Goal: Task Accomplishment & Management: Manage account settings

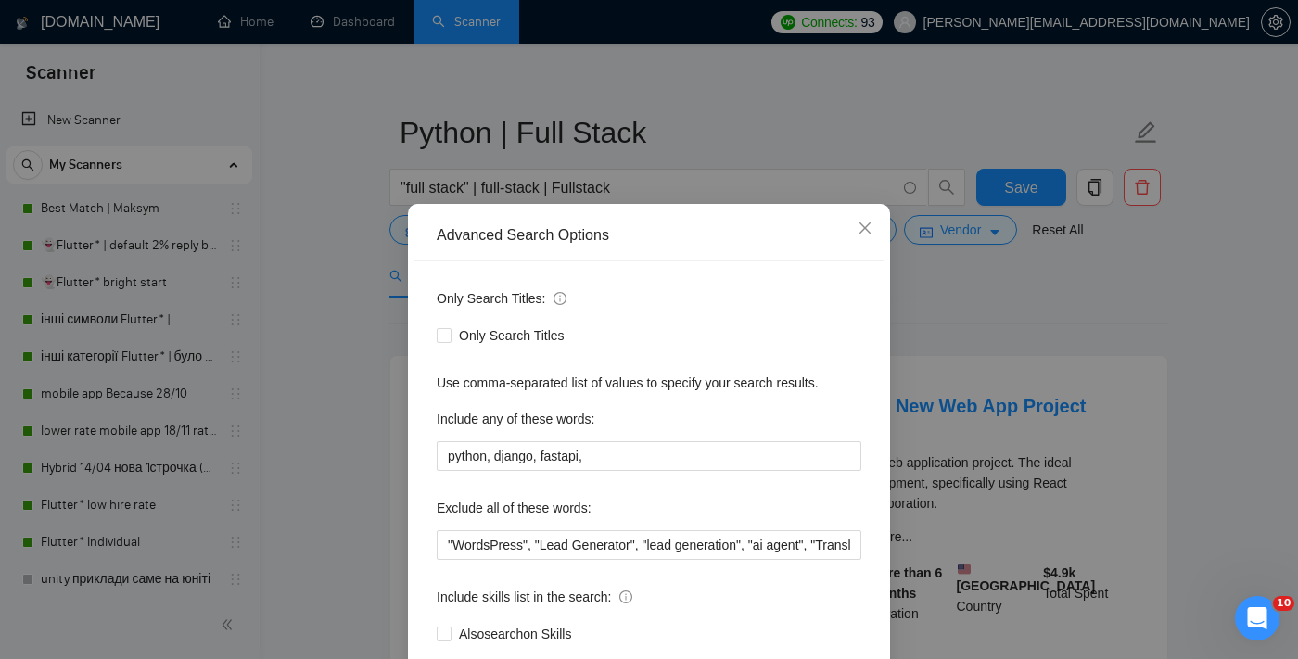
scroll to position [112, 0]
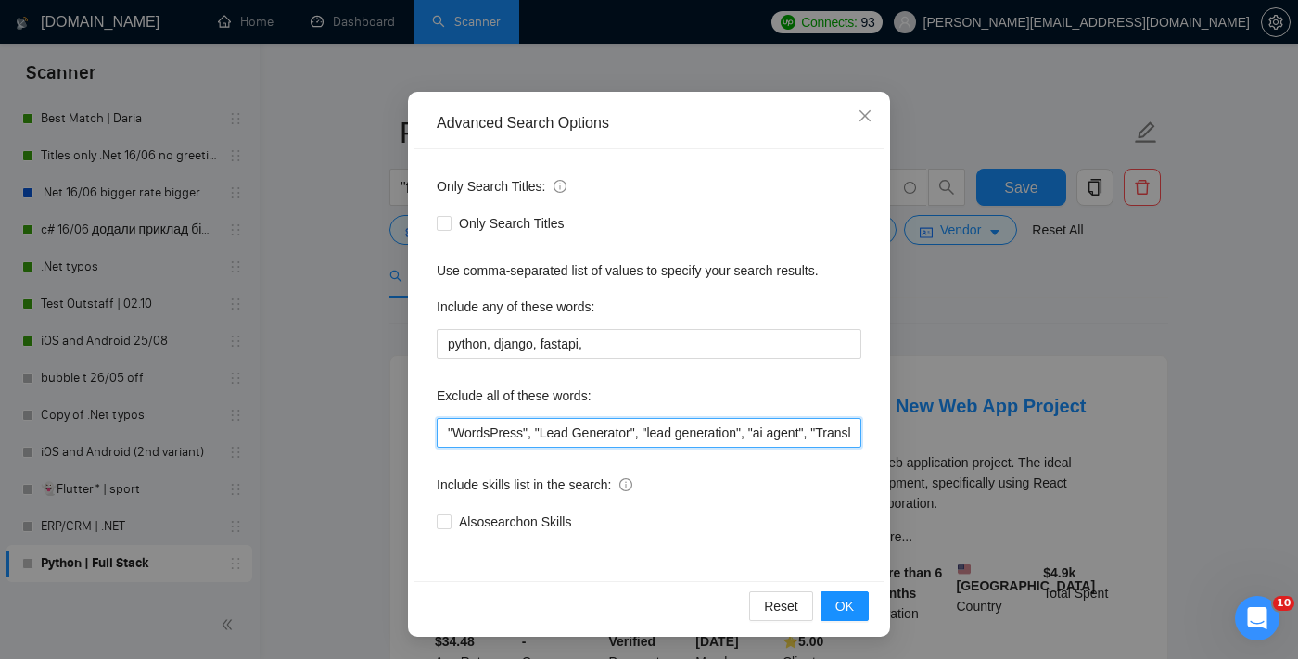
paste input "”, “loremi dol", "sita con", "adipis elit", "seddoeiu temporincid", "utlabor et…"
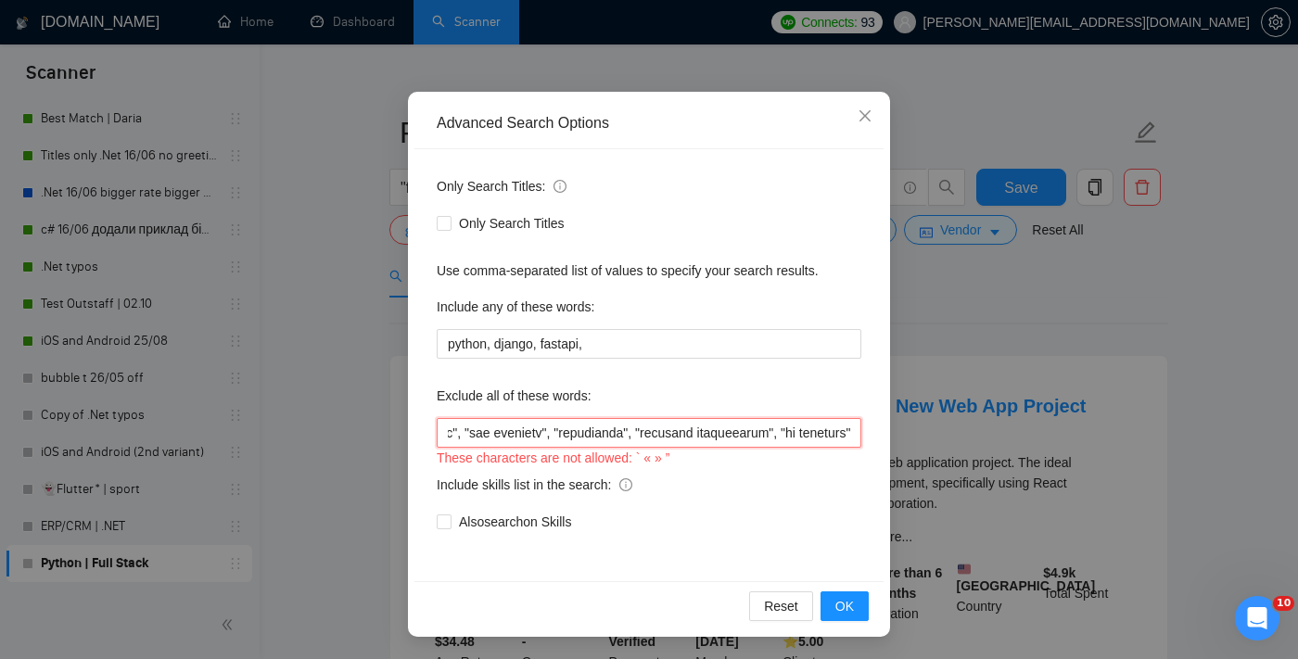
scroll to position [0, 18019]
click at [803, 528] on div "Also search on Skills" at bounding box center [649, 522] width 425 height 20
click at [842, 611] on span "OK" at bounding box center [844, 606] width 19 height 20
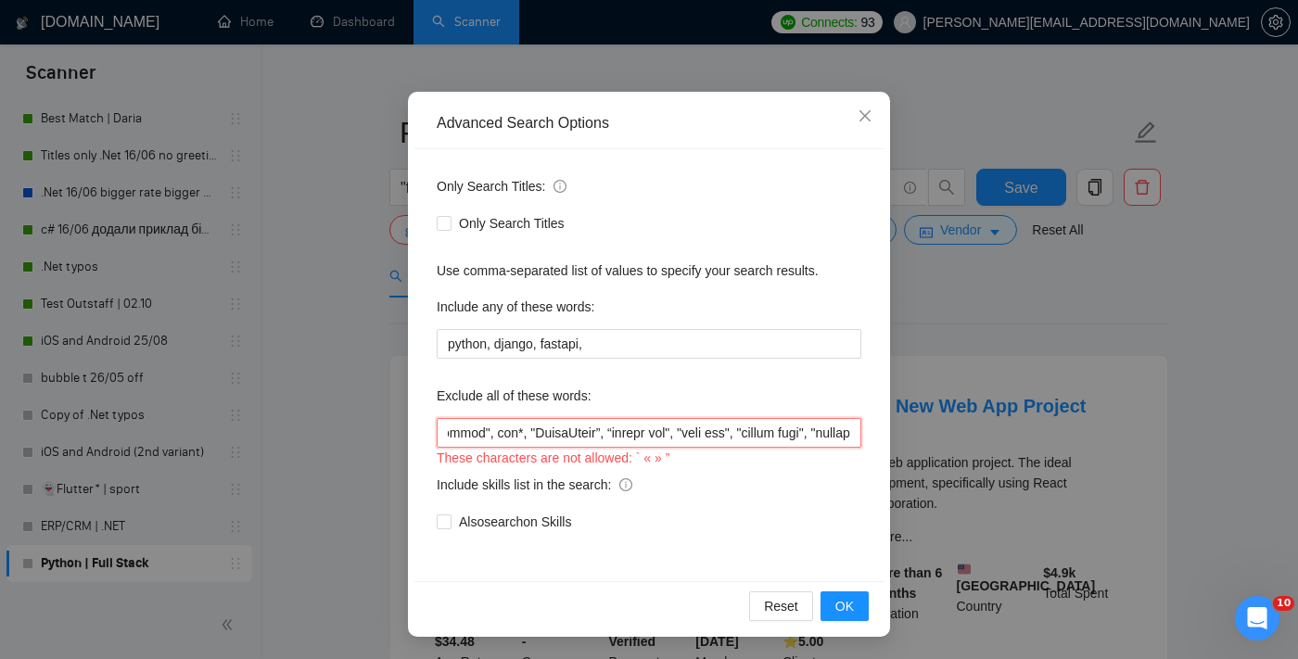
click at [618, 429] on input "text" at bounding box center [649, 433] width 425 height 30
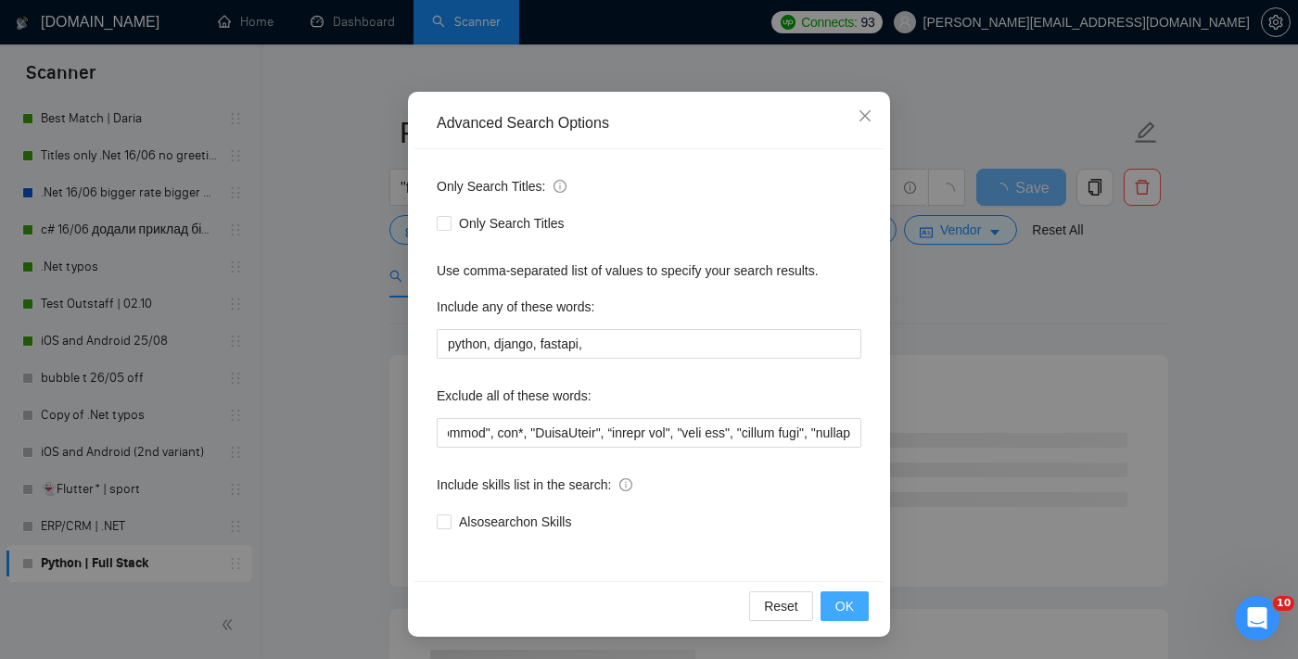
click at [842, 610] on span "OK" at bounding box center [844, 606] width 19 height 20
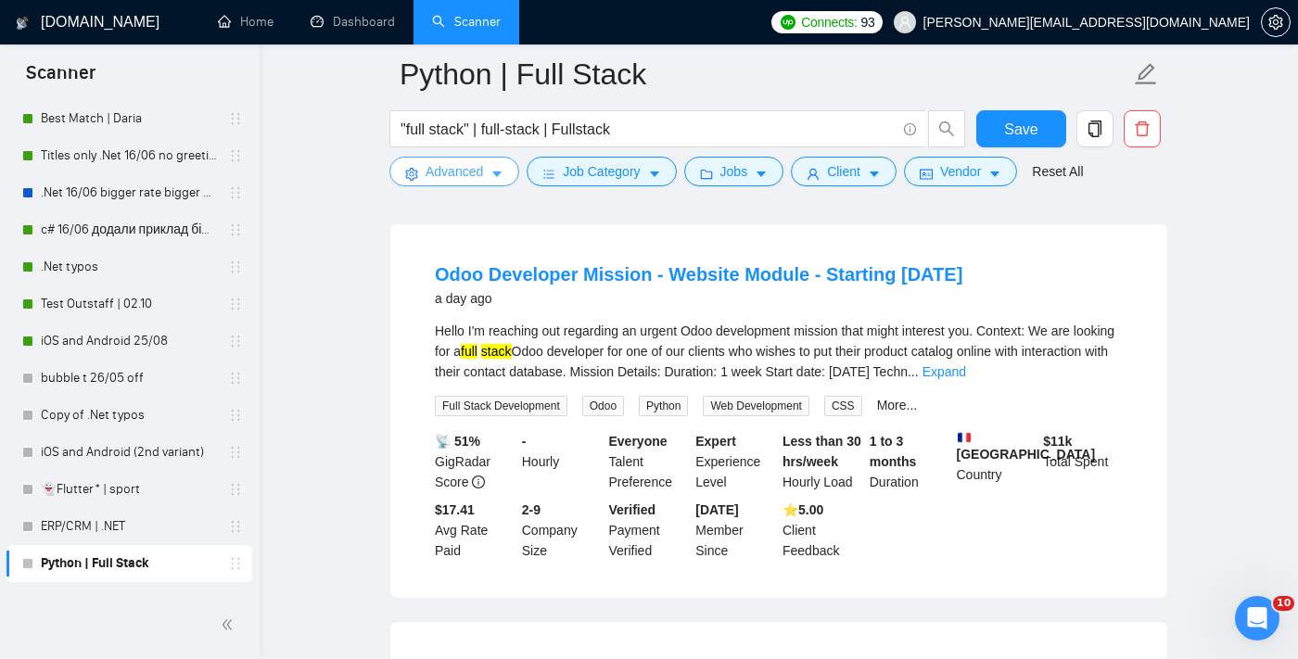
scroll to position [169, 0]
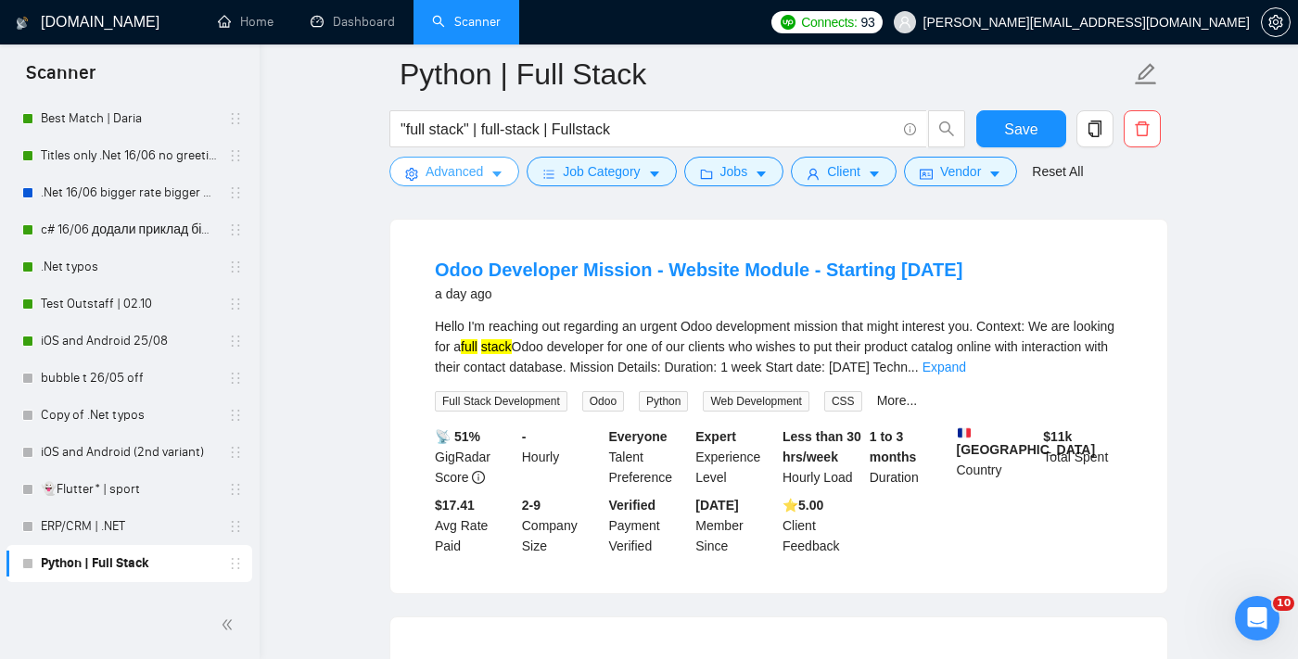
click at [474, 172] on span "Advanced" at bounding box center [454, 171] width 57 height 20
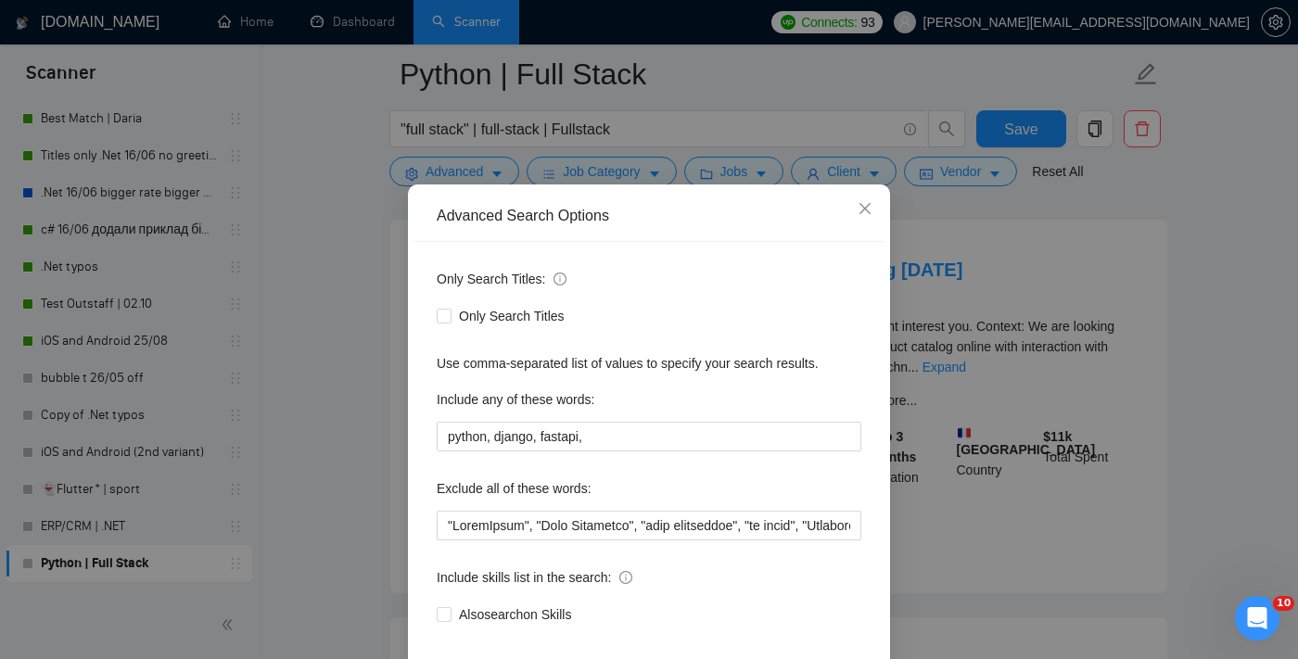
click at [970, 283] on div "Advanced Search Options Only Search Titles: Only Search Titles Use comma-separa…" at bounding box center [649, 329] width 1298 height 659
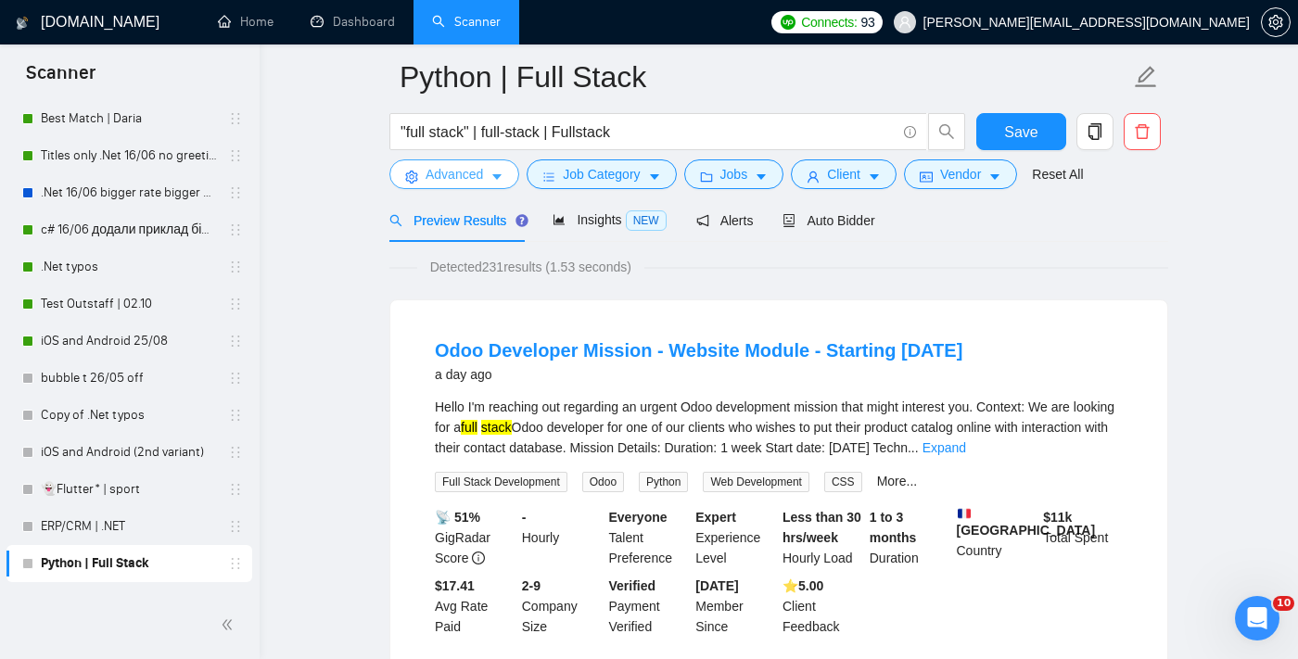
scroll to position [0, 0]
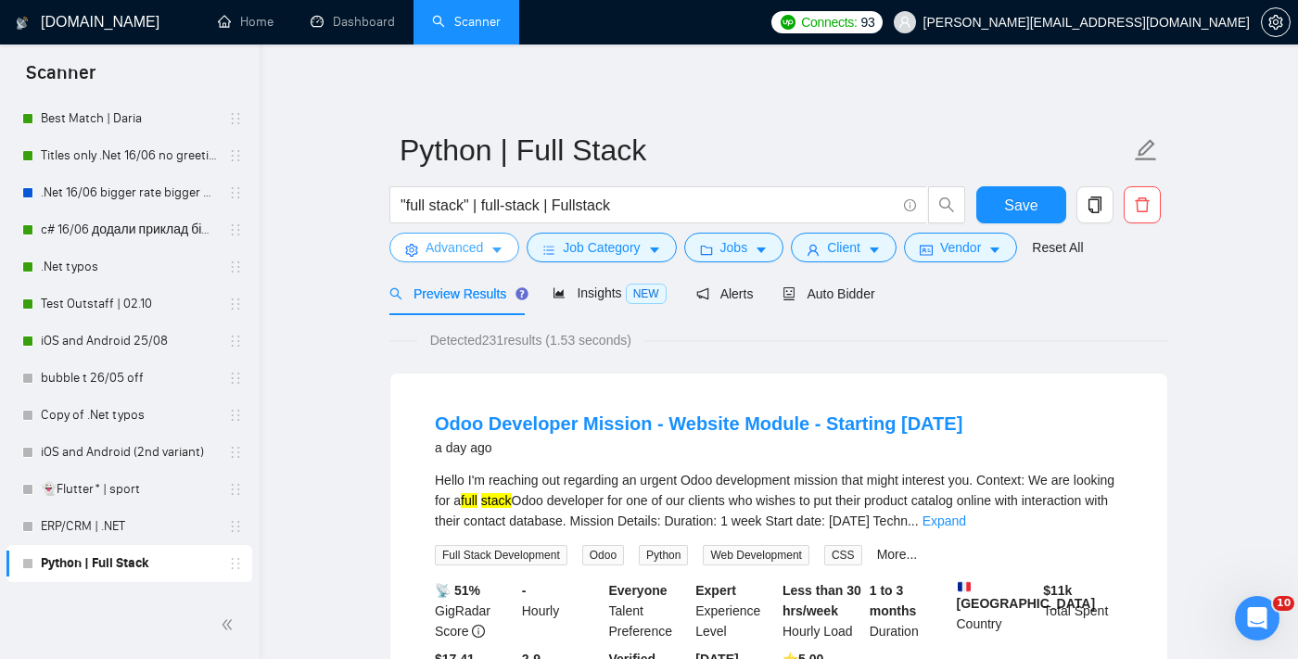
click at [474, 254] on span "Advanced" at bounding box center [454, 247] width 57 height 20
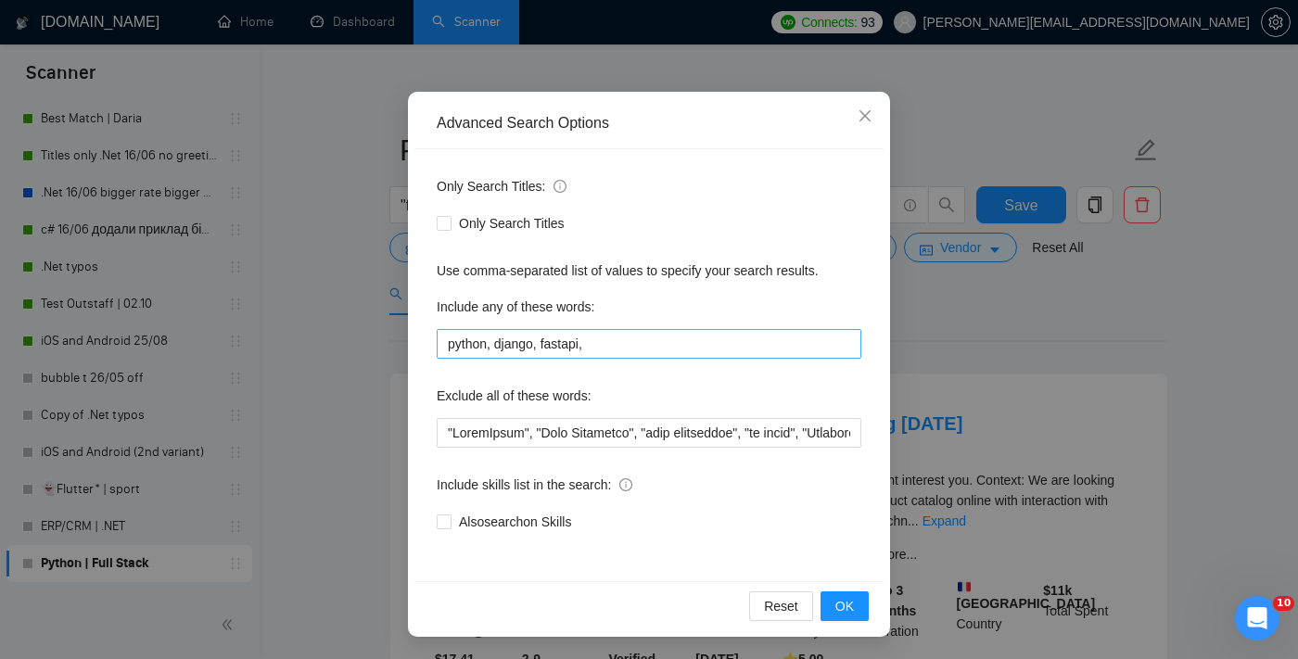
scroll to position [111, 0]
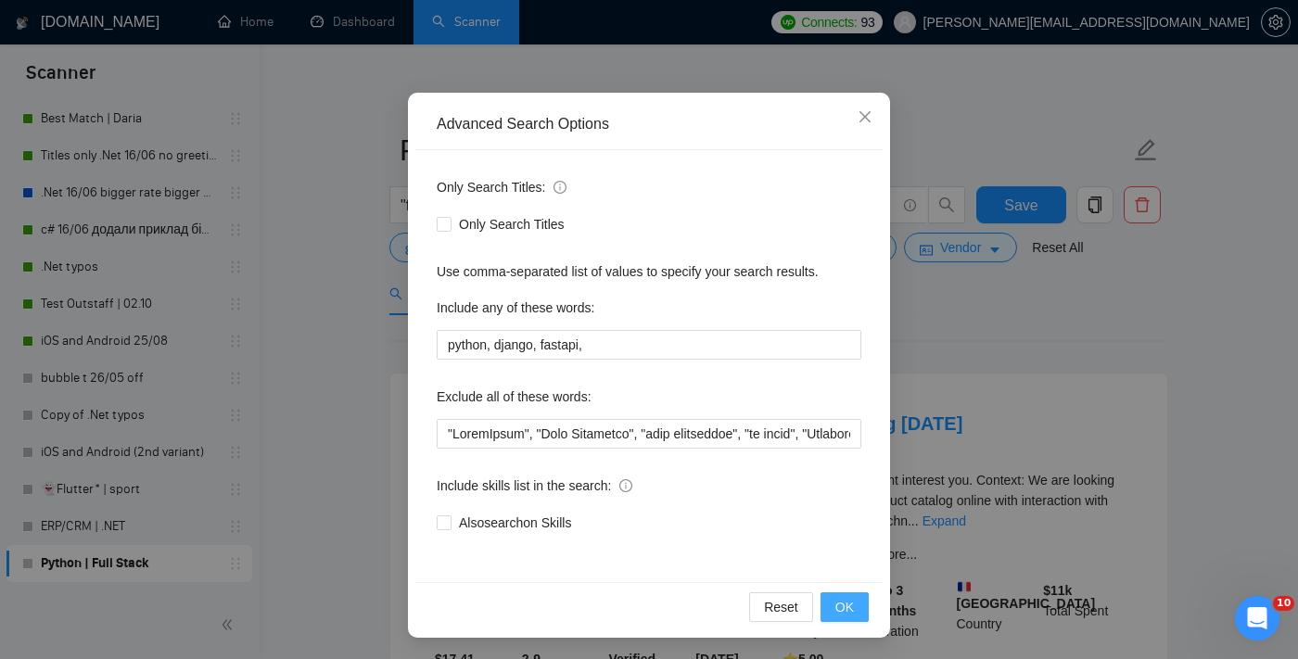
click at [853, 609] on span "OK" at bounding box center [844, 607] width 19 height 20
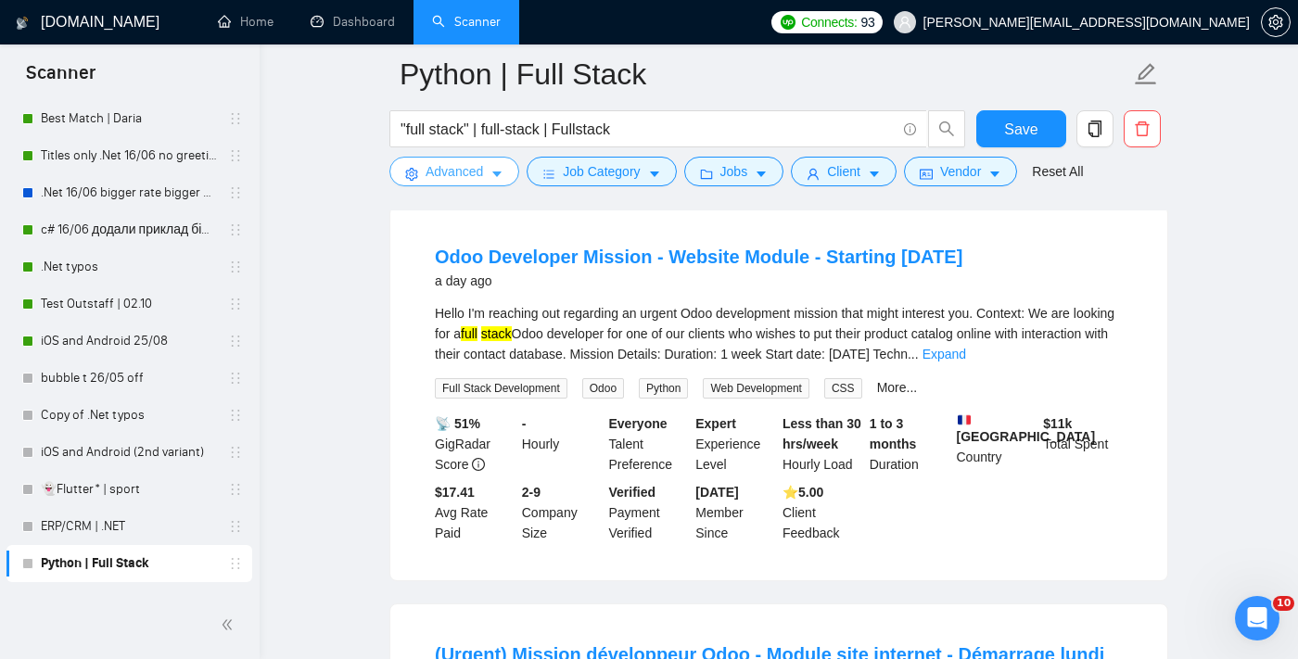
scroll to position [185, 0]
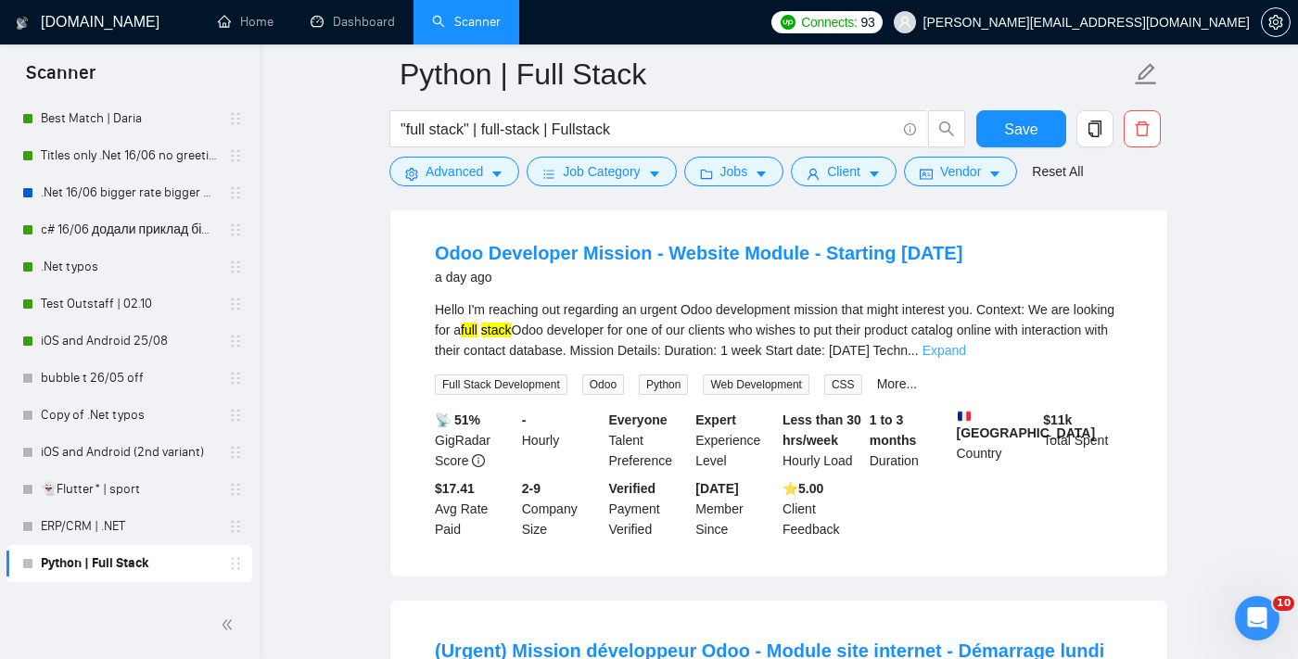
click at [966, 350] on link "Expand" at bounding box center [944, 350] width 44 height 15
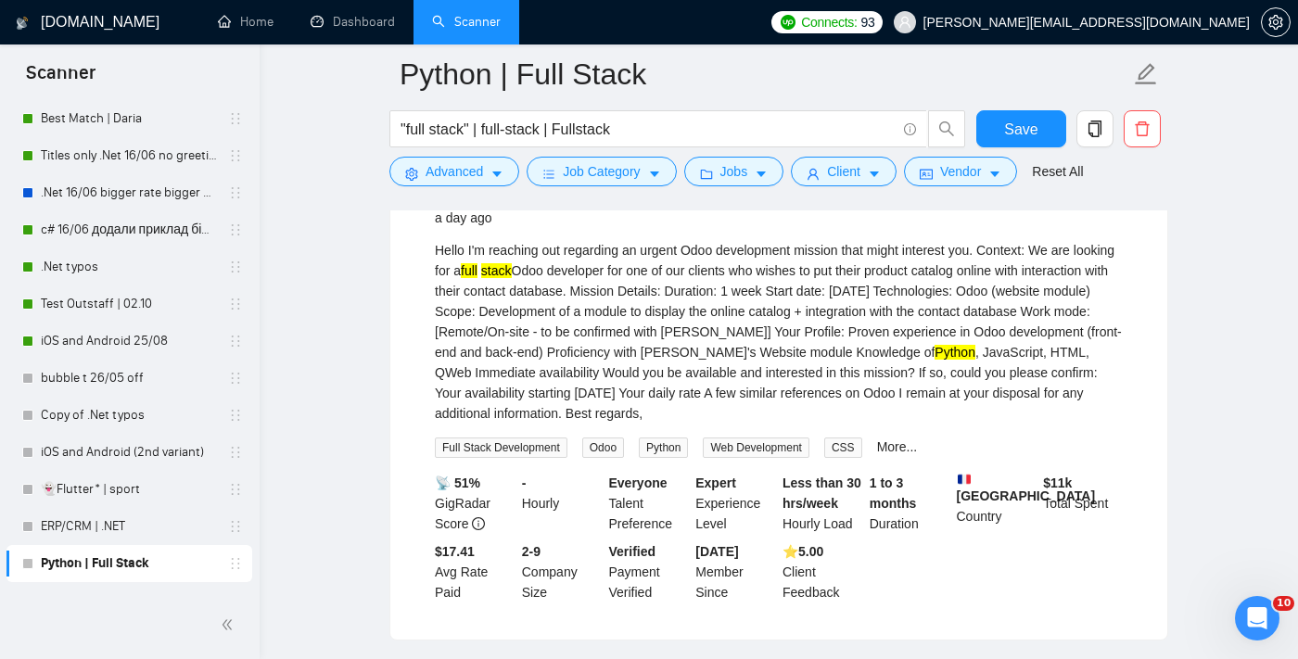
scroll to position [246, 0]
click at [462, 184] on button "Advanced" at bounding box center [454, 172] width 130 height 30
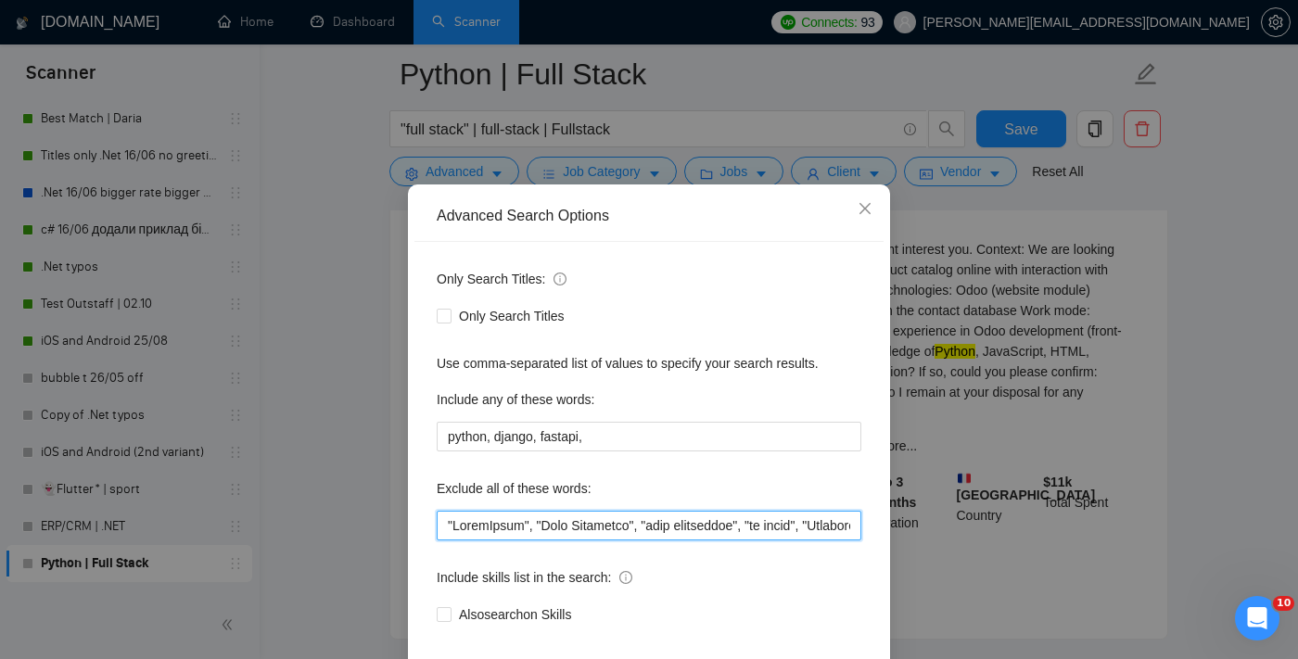
click at [443, 538] on input "text" at bounding box center [649, 526] width 425 height 30
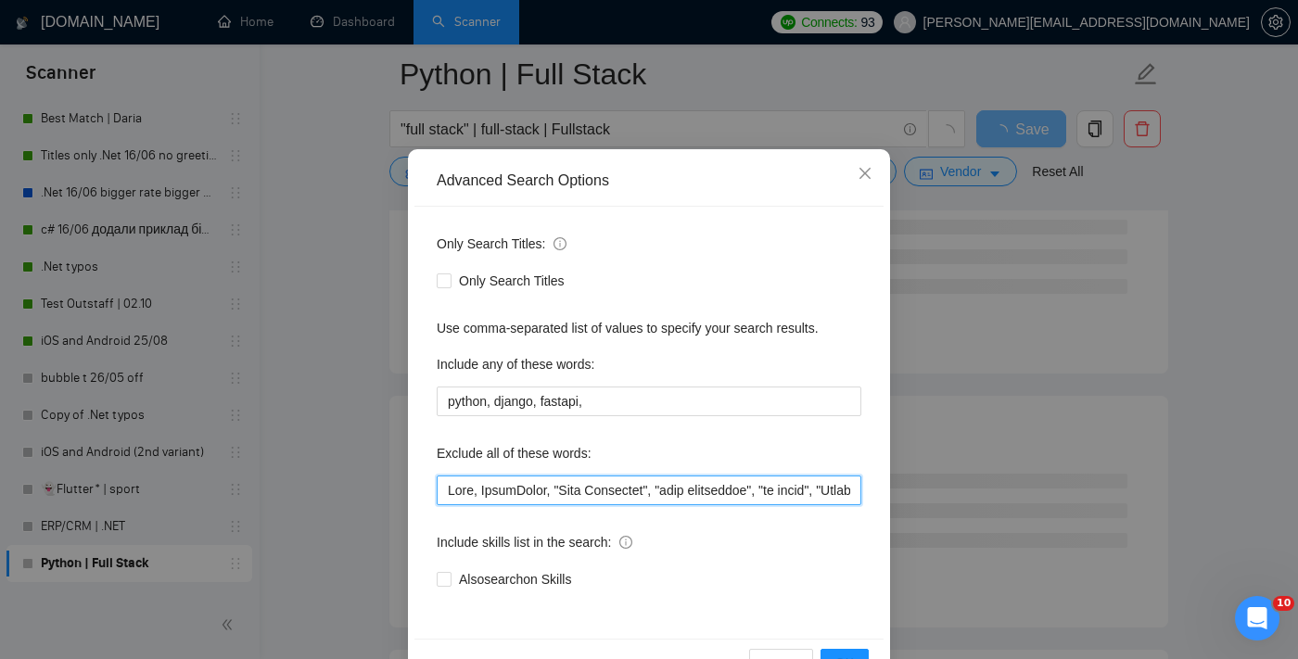
scroll to position [112, 0]
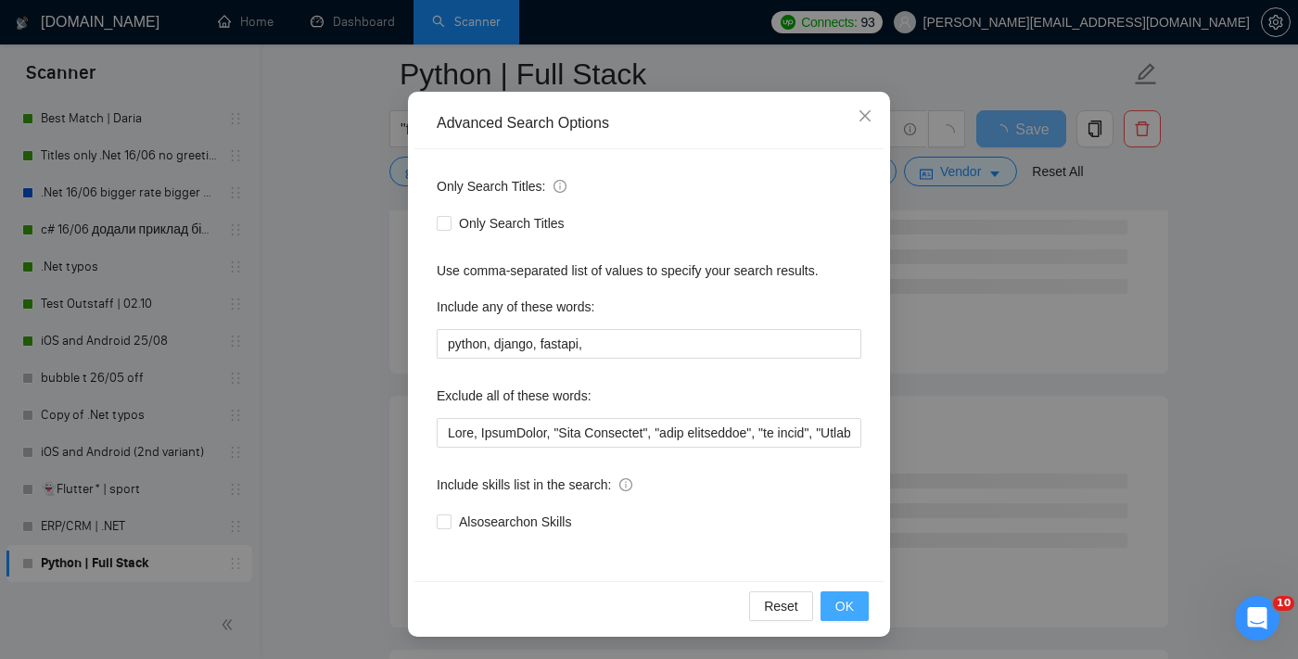
click at [854, 612] on button "OK" at bounding box center [844, 606] width 48 height 30
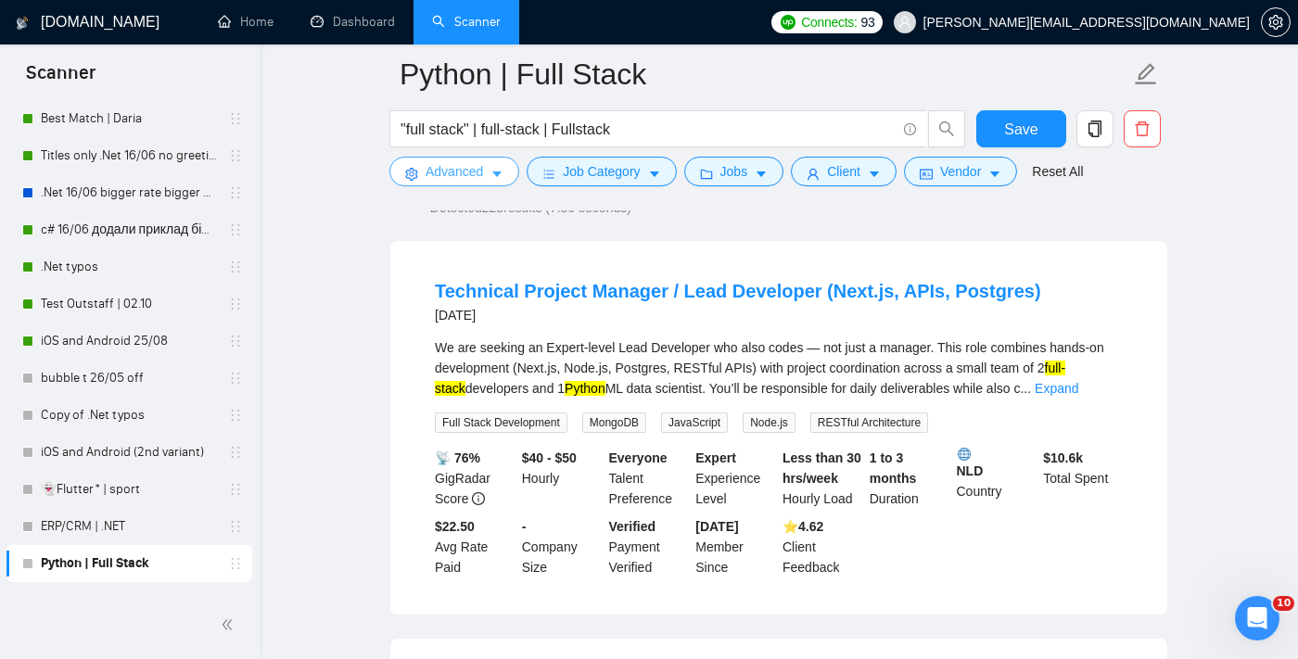
scroll to position [150, 0]
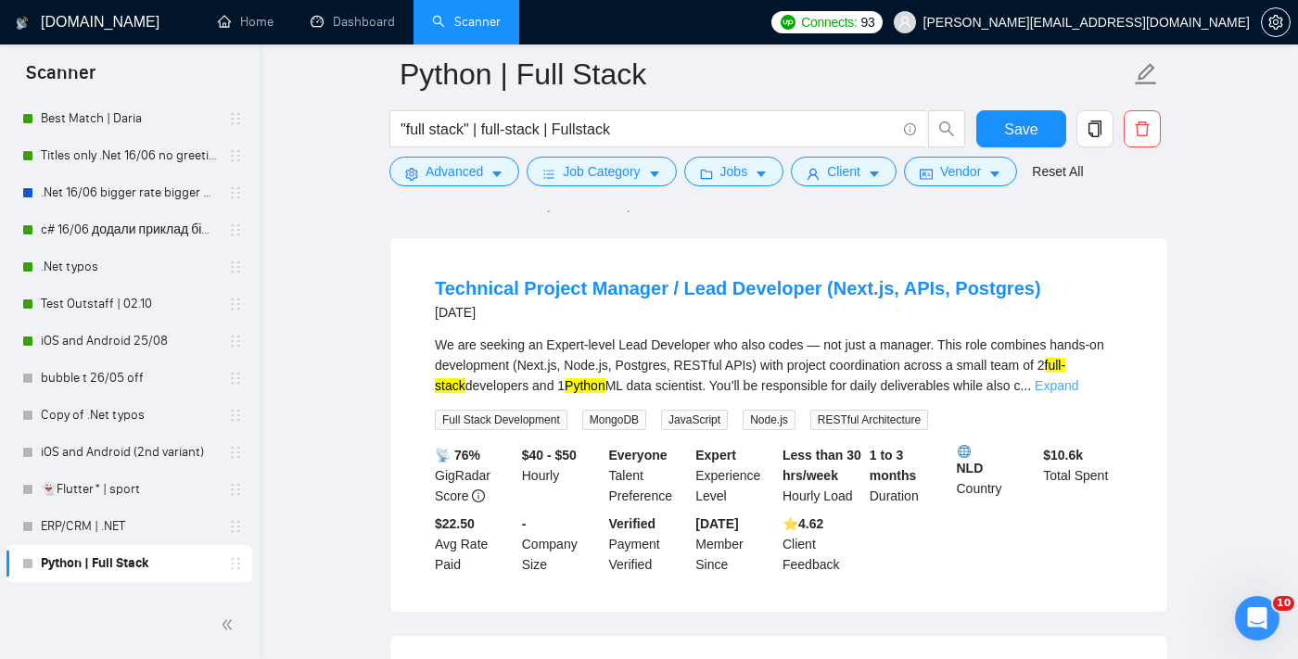
click at [1078, 387] on link "Expand" at bounding box center [1057, 385] width 44 height 15
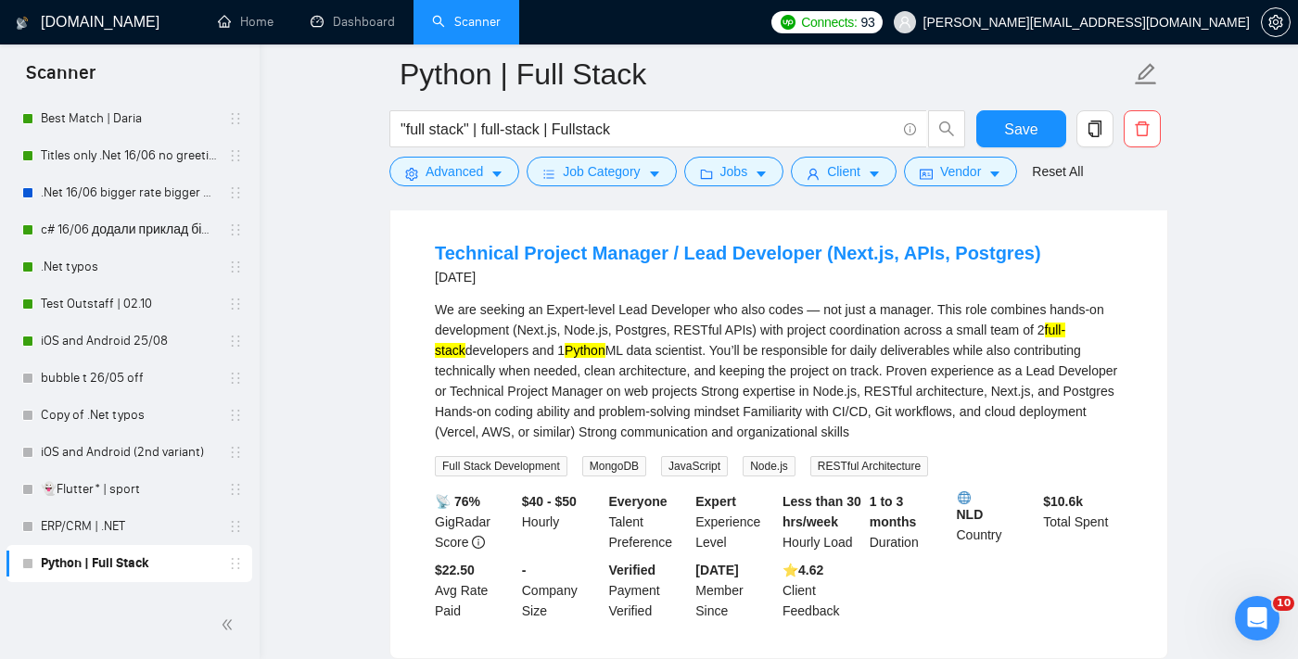
scroll to position [188, 0]
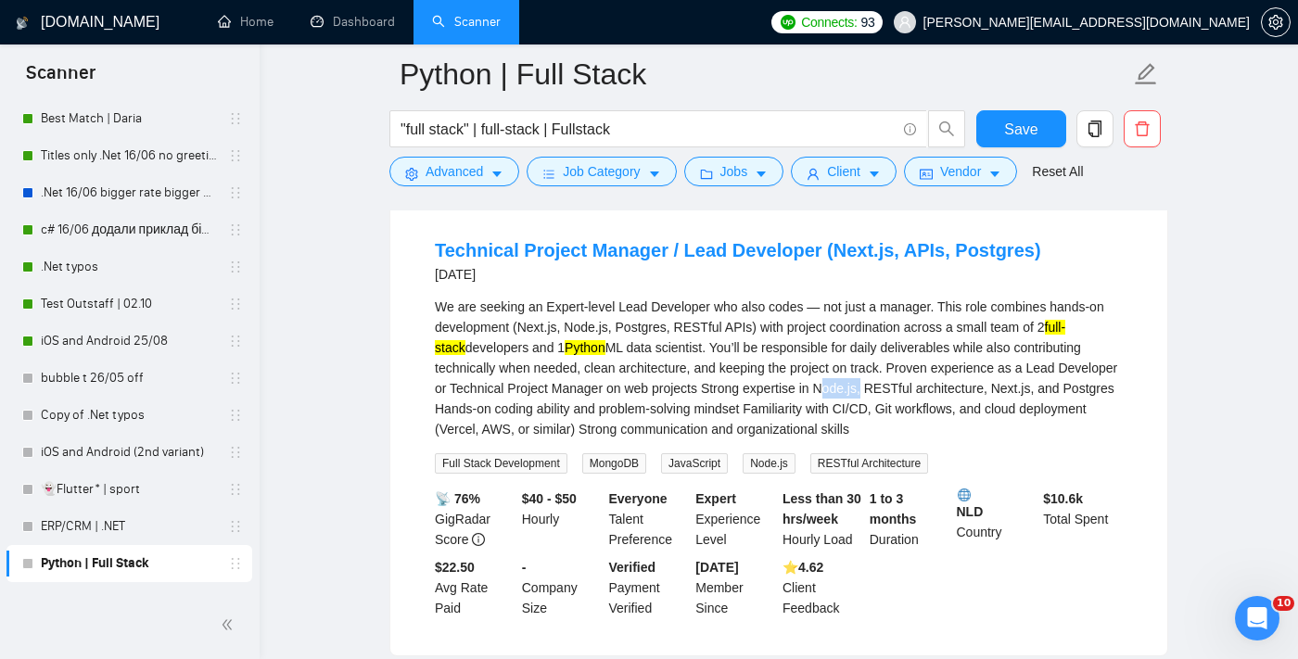
drag, startPoint x: 937, startPoint y: 387, endPoint x: 893, endPoint y: 382, distance: 44.7
click at [893, 382] on div "We are seeking an Expert-level Lead Developer who also codes — not just a manag…" at bounding box center [779, 368] width 688 height 143
copy div "Node.js"
click at [461, 177] on span "Advanced" at bounding box center [454, 171] width 57 height 20
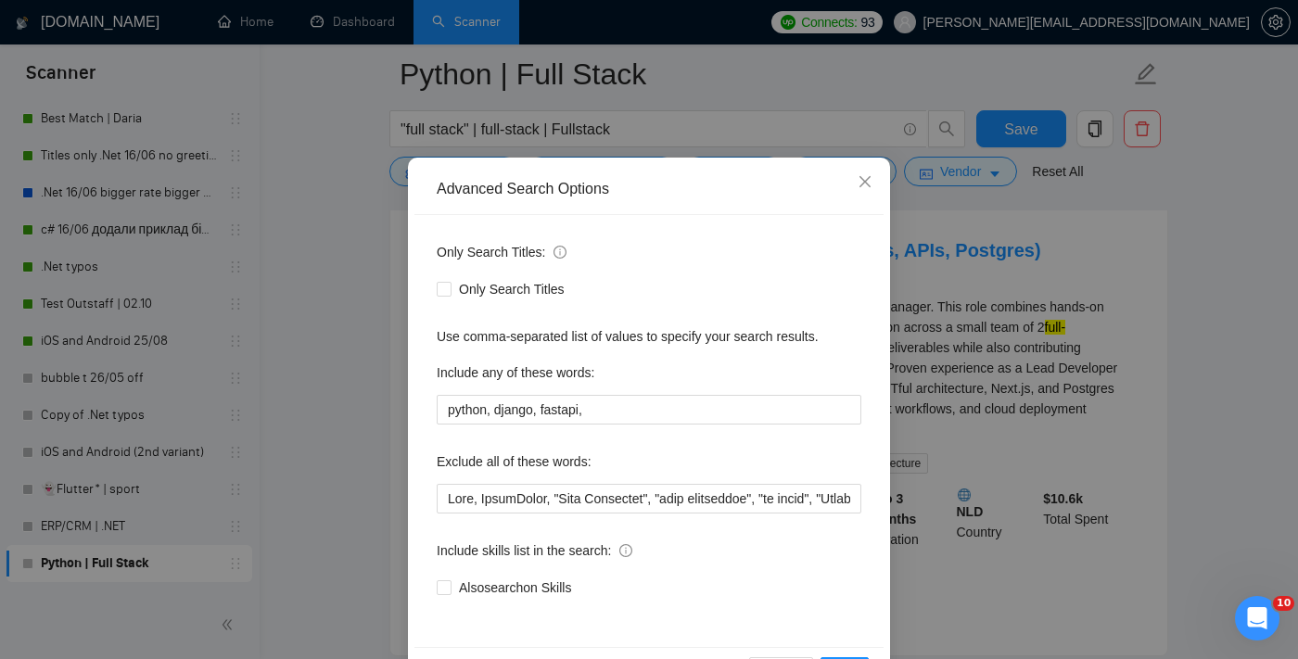
scroll to position [70, 0]
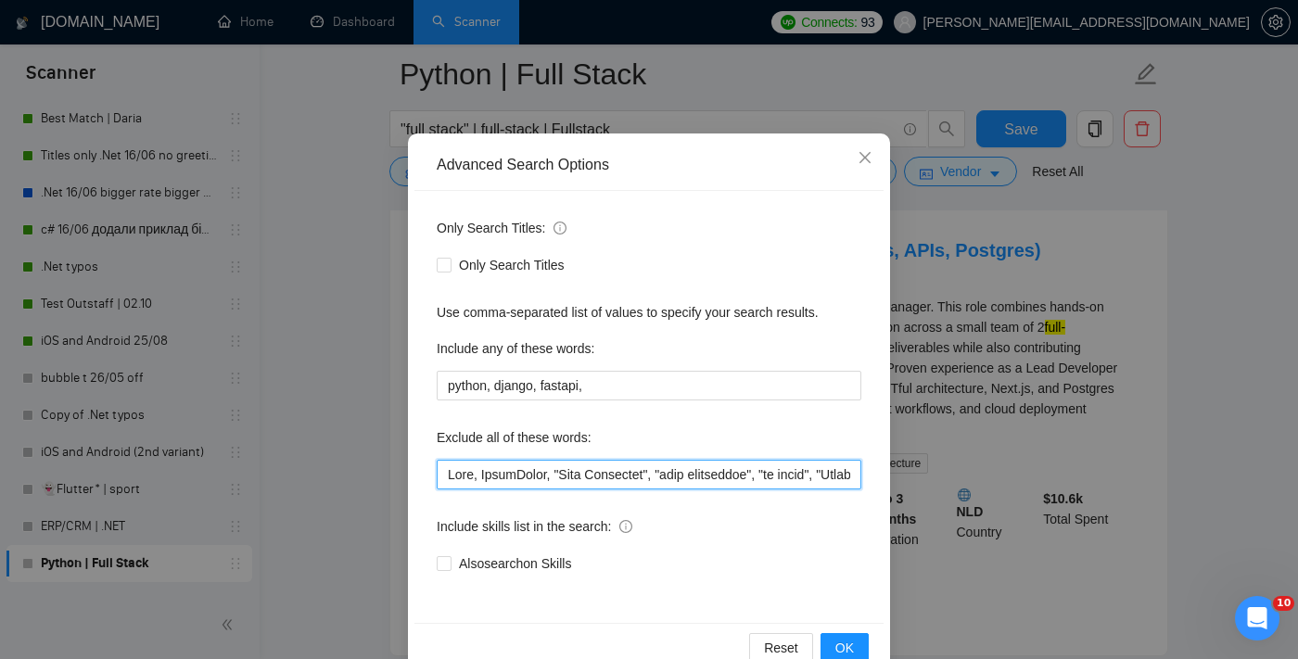
click at [447, 469] on input "text" at bounding box center [649, 475] width 425 height 30
paste input "Node.js"
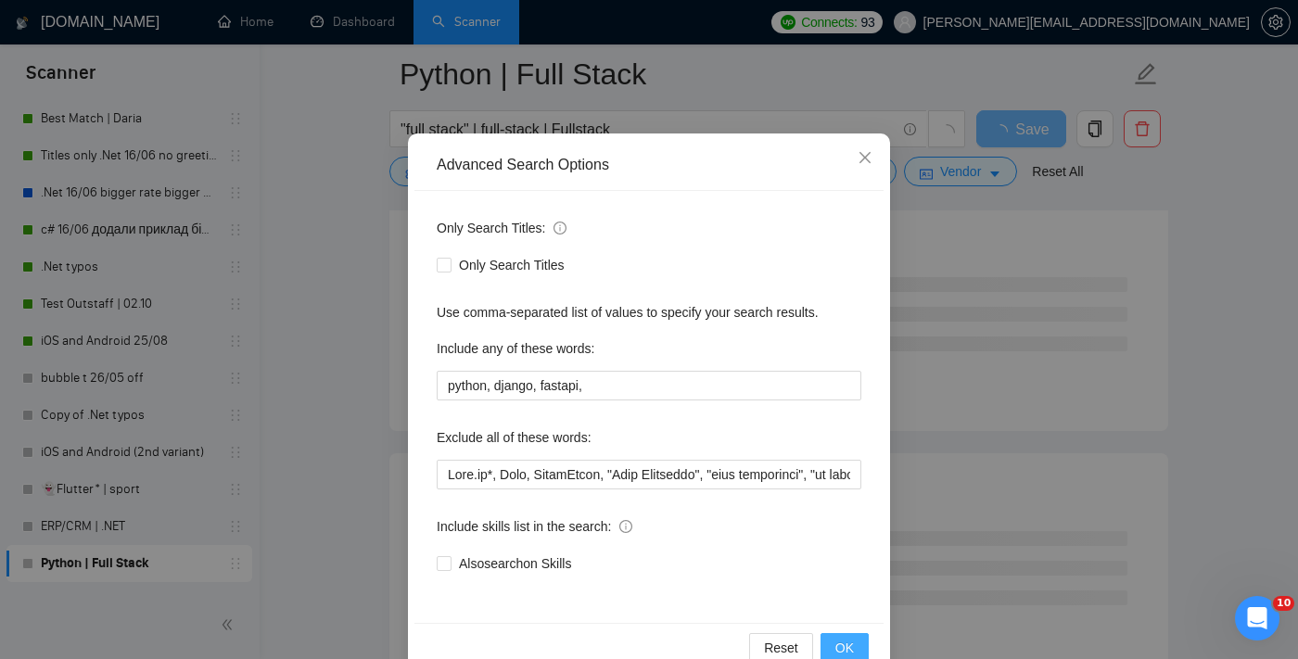
click at [836, 649] on span "OK" at bounding box center [844, 648] width 19 height 20
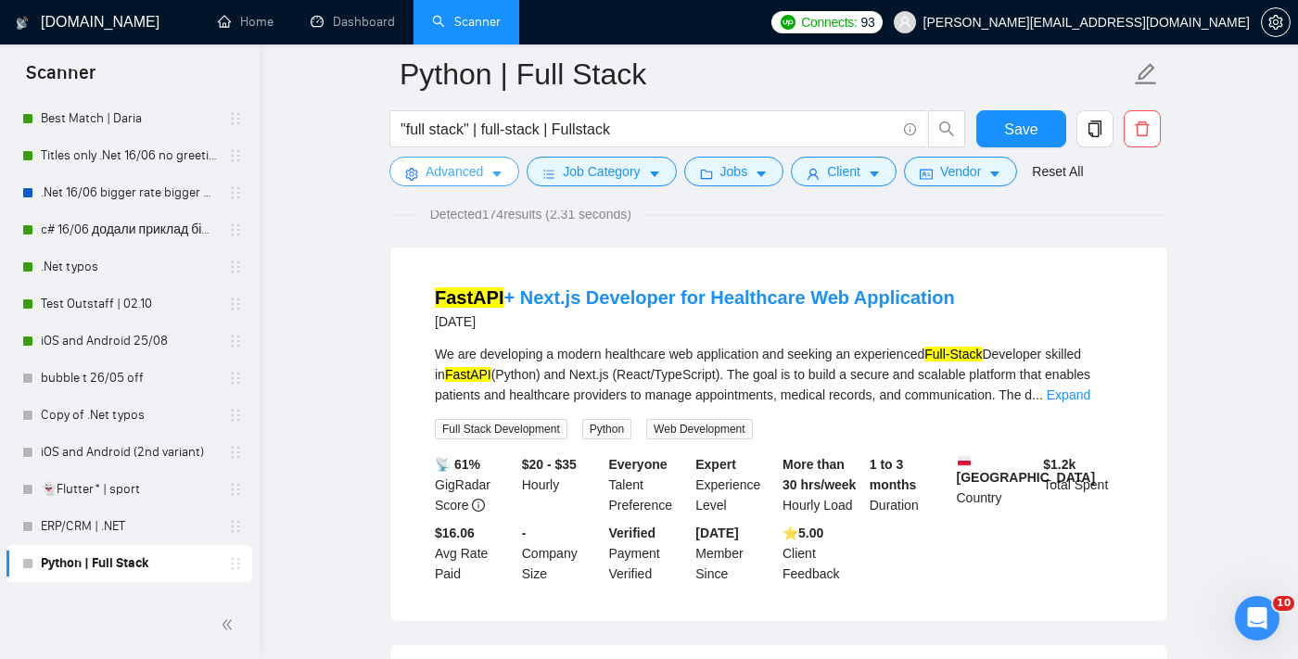
scroll to position [143, 0]
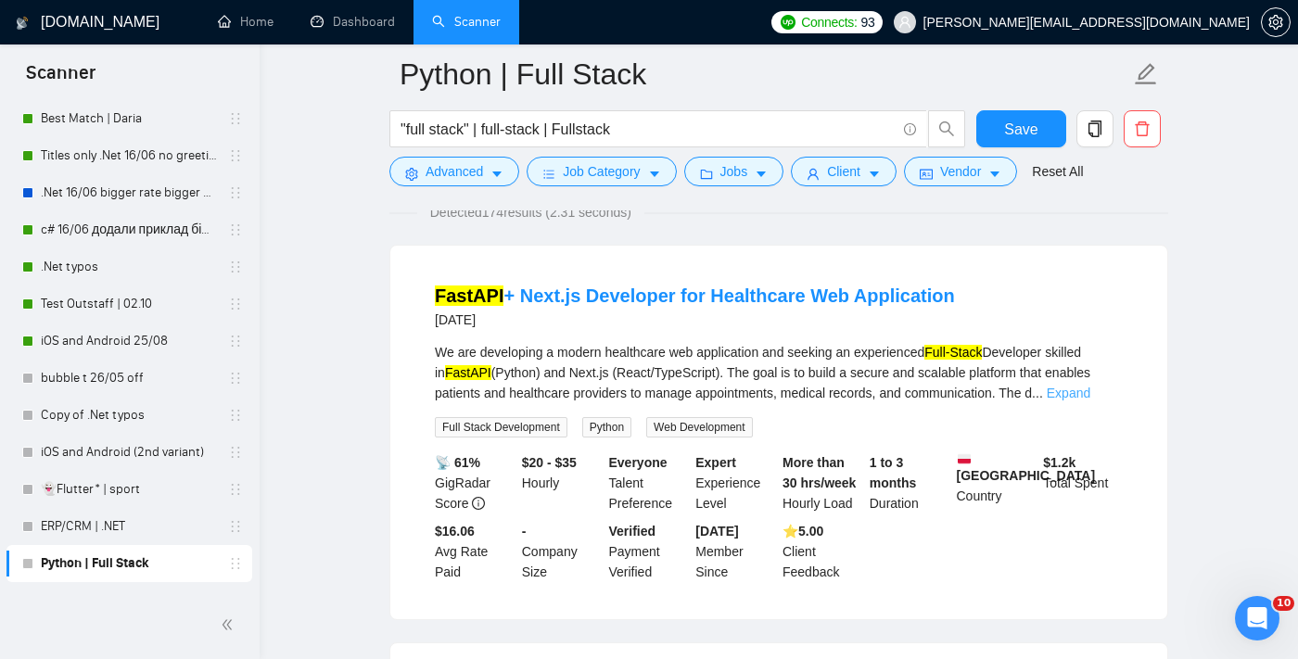
click at [1090, 398] on link "Expand" at bounding box center [1069, 393] width 44 height 15
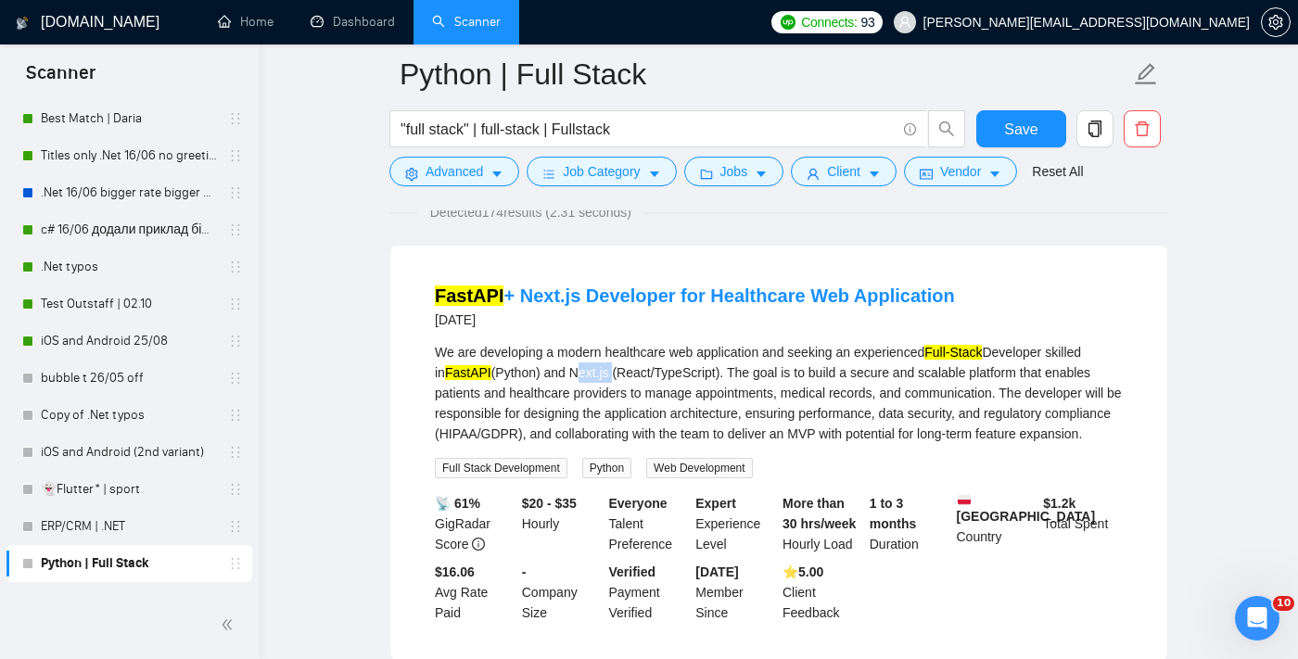
drag, startPoint x: 621, startPoint y: 373, endPoint x: 578, endPoint y: 363, distance: 44.5
click at [578, 363] on div "We are developing a modern healthcare web application and seeking an experience…" at bounding box center [779, 393] width 688 height 102
copy div "Next.js"
click at [464, 168] on span "Advanced" at bounding box center [454, 171] width 57 height 20
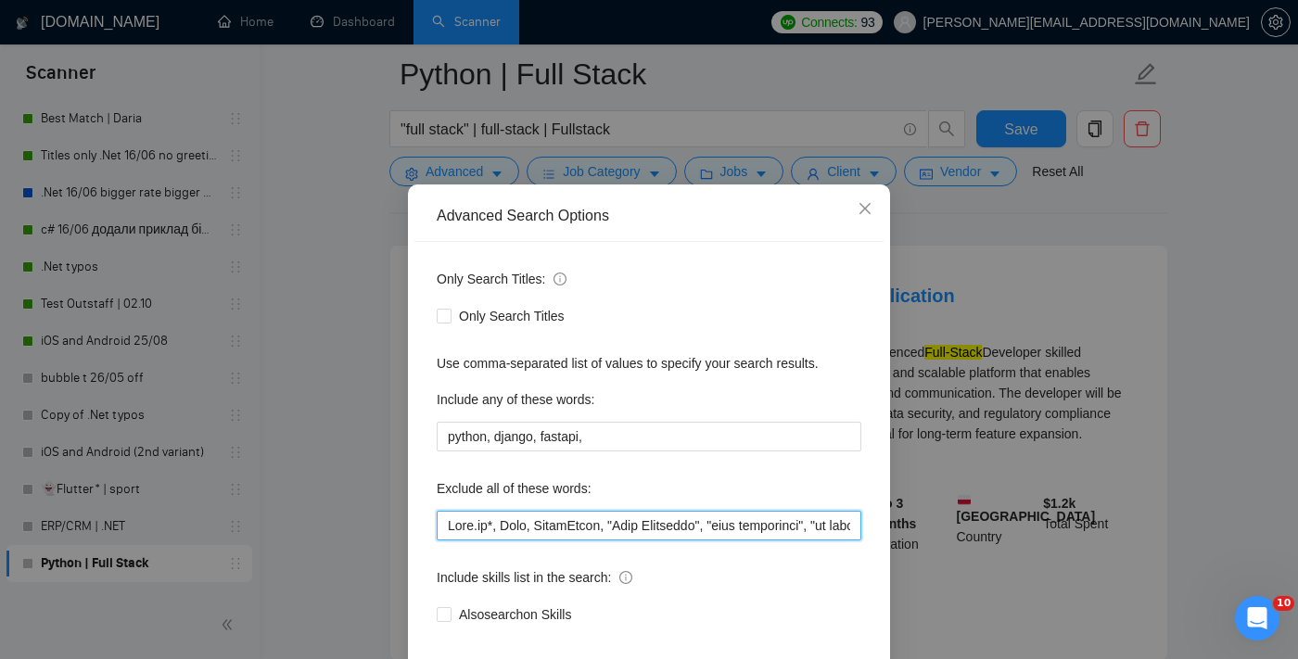
click at [447, 541] on input "text" at bounding box center [649, 526] width 425 height 30
paste input "Next.js"
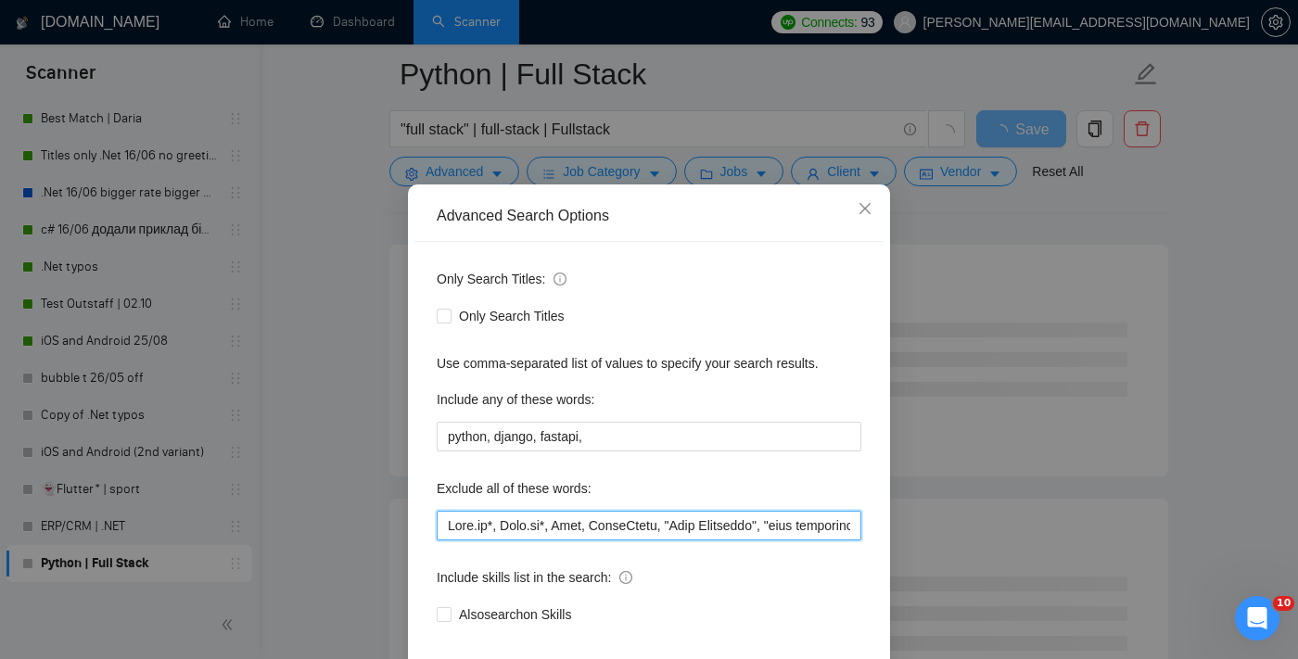
type input "Lore.ip*, Dolo.si*, Amet, ConseCtetu, "Adip Elitseddo", "eius temporinci", "ut …"
click at [1001, 418] on div "Advanced Search Options Only Search Titles: Only Search Titles Use comma-separa…" at bounding box center [649, 329] width 1298 height 659
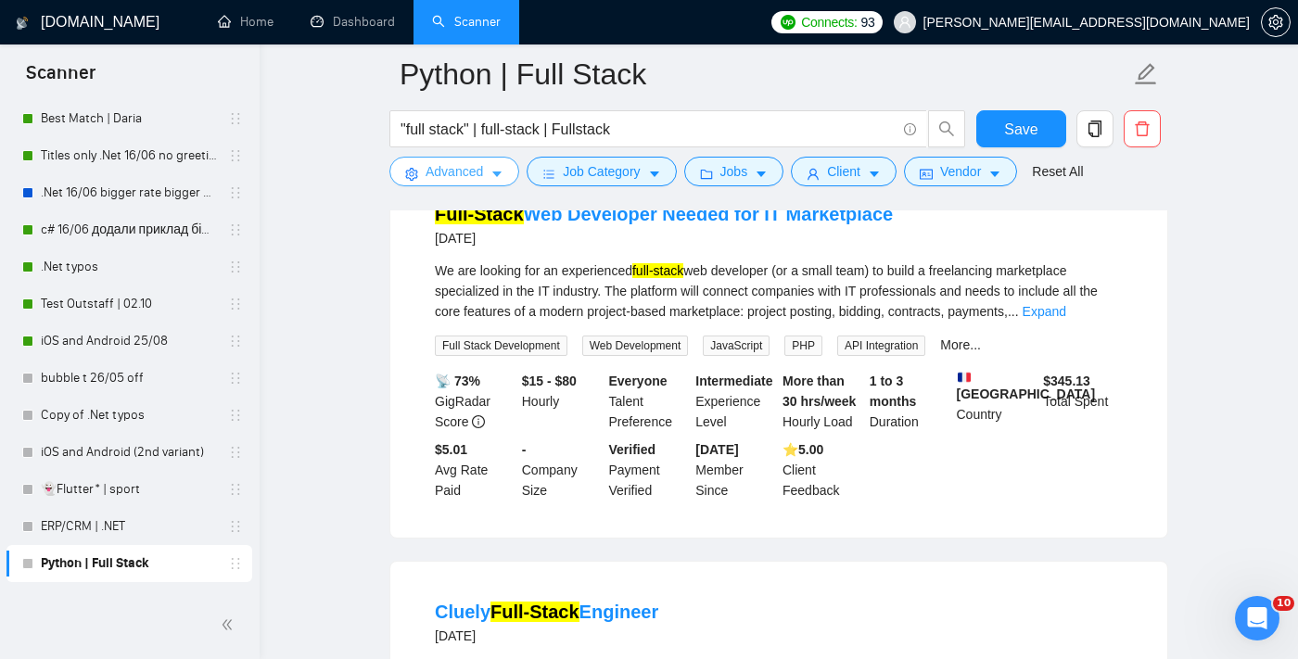
scroll to position [226, 0]
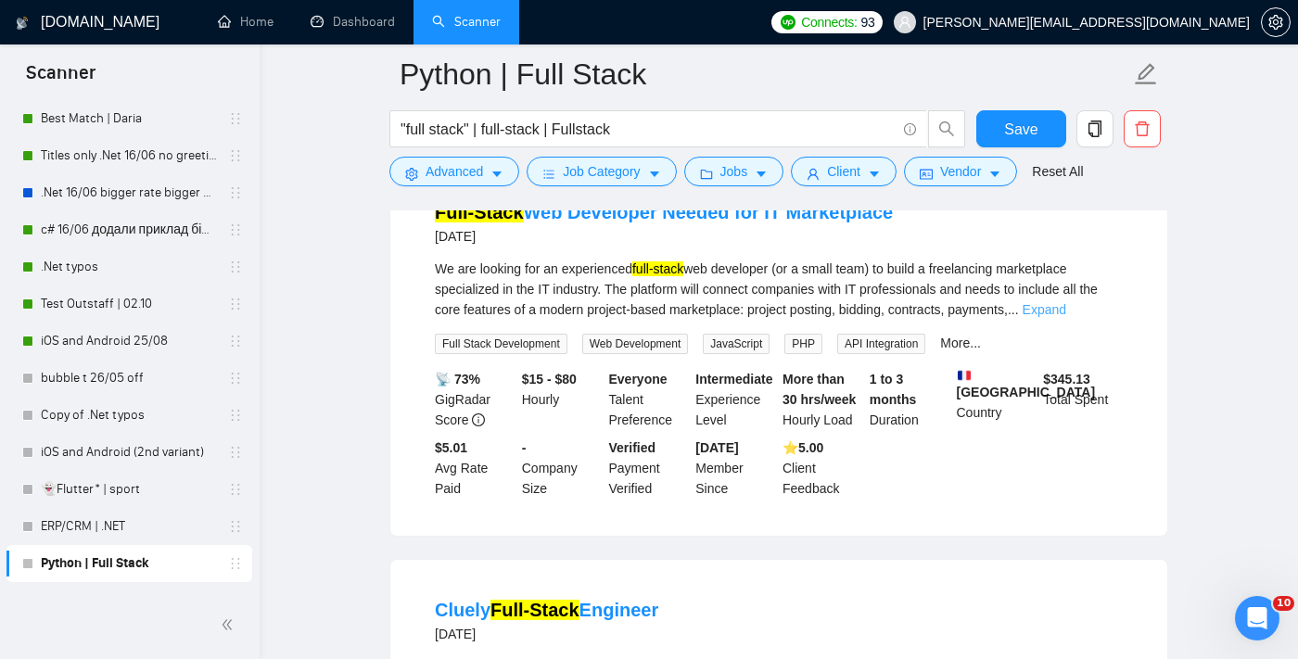
click at [1066, 309] on link "Expand" at bounding box center [1045, 309] width 44 height 15
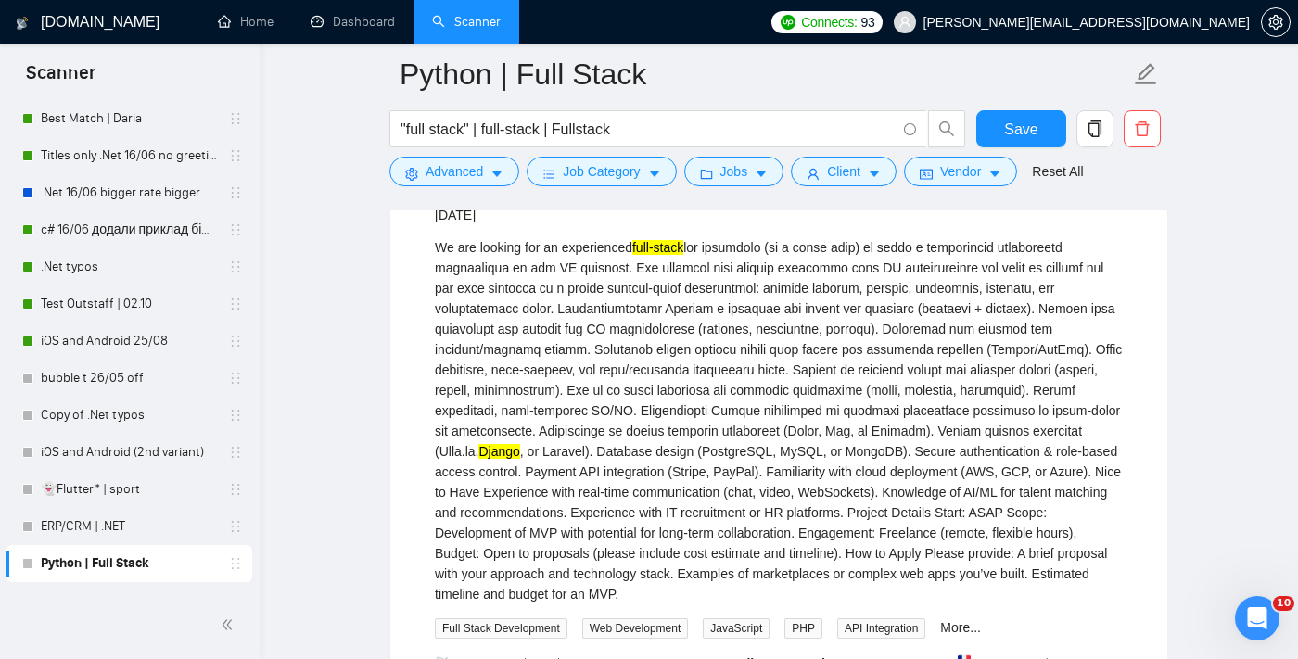
scroll to position [184, 0]
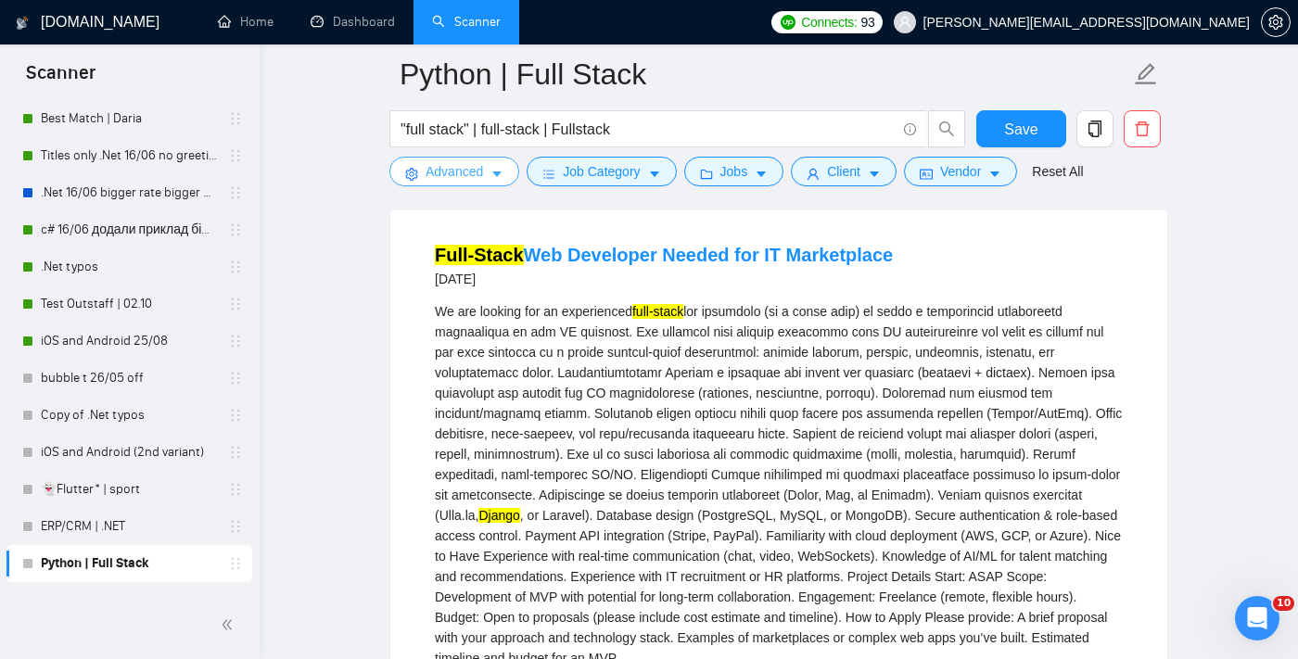
click at [458, 165] on span "Advanced" at bounding box center [454, 171] width 57 height 20
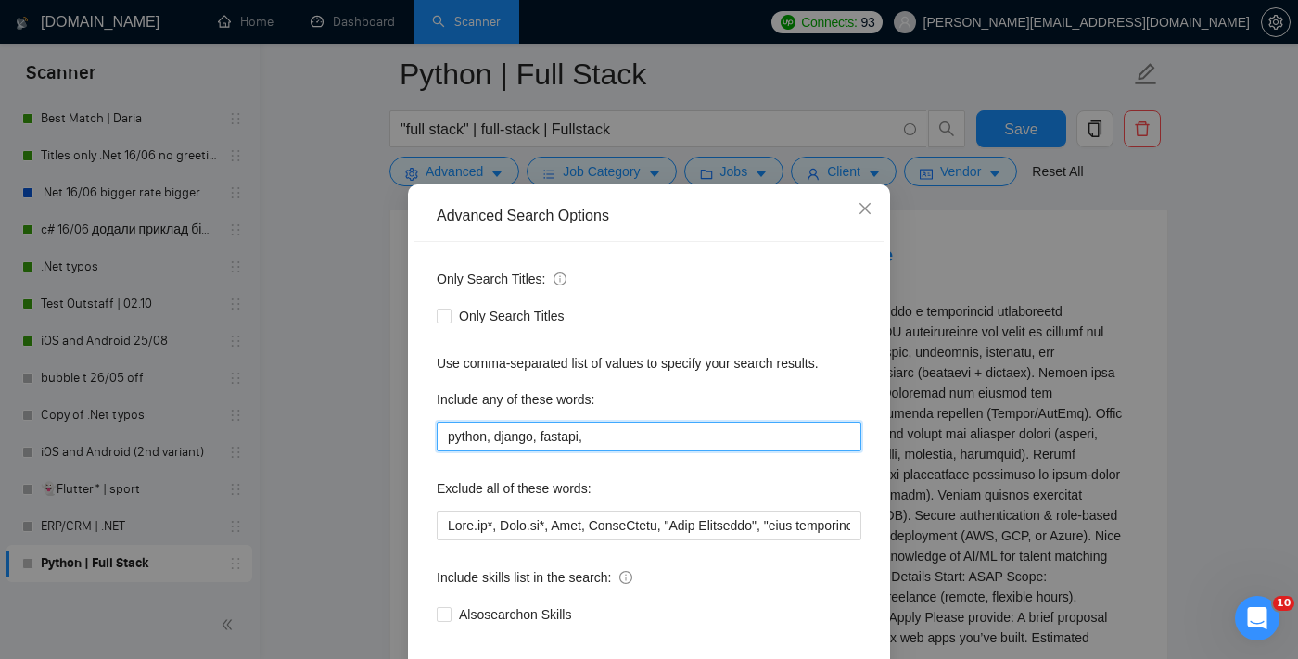
drag, startPoint x: 606, startPoint y: 454, endPoint x: 401, endPoint y: 451, distance: 204.9
click at [401, 451] on div "Advanced Search Options Only Search Titles: Only Search Titles Use comma-separa…" at bounding box center [649, 329] width 1298 height 659
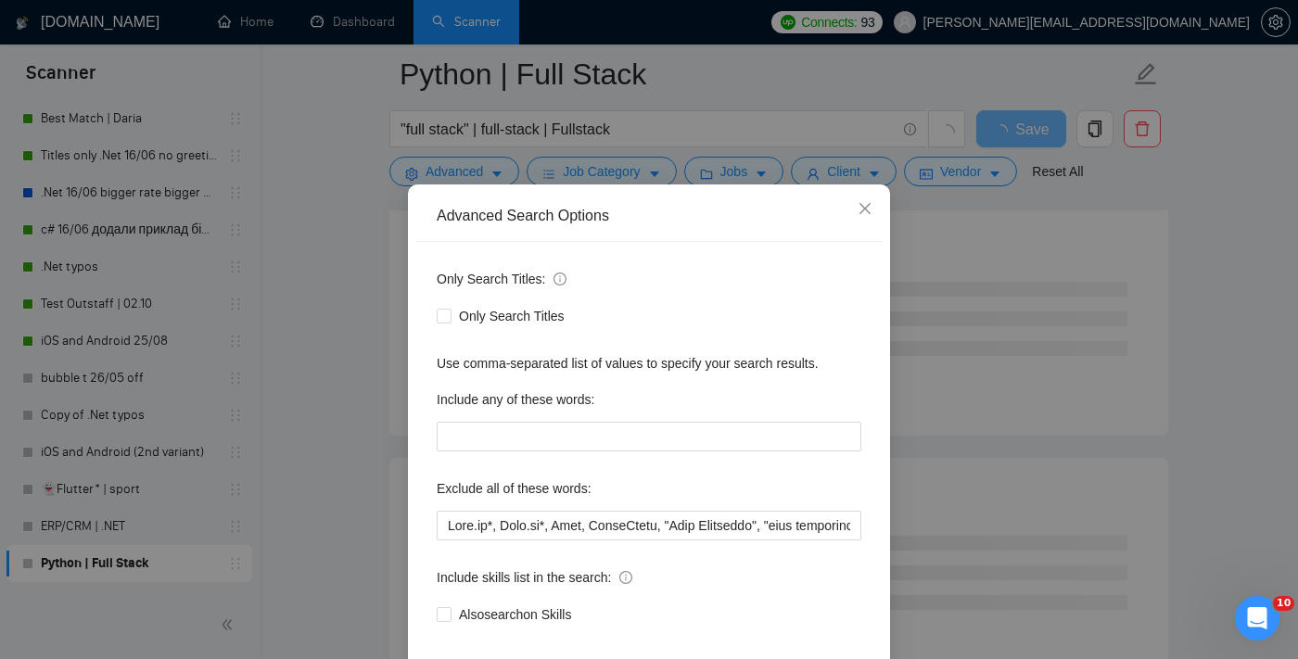
click at [931, 424] on div "Advanced Search Options Only Search Titles: Only Search Titles Use comma-separa…" at bounding box center [649, 329] width 1298 height 659
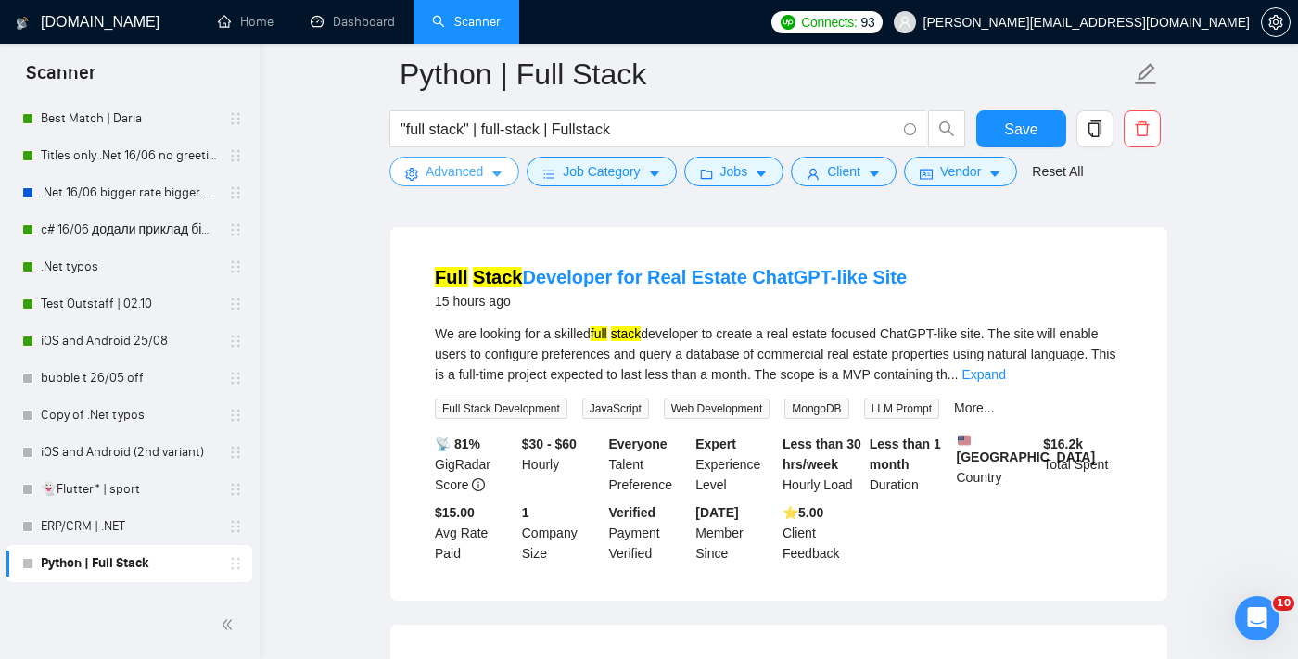
scroll to position [526, 0]
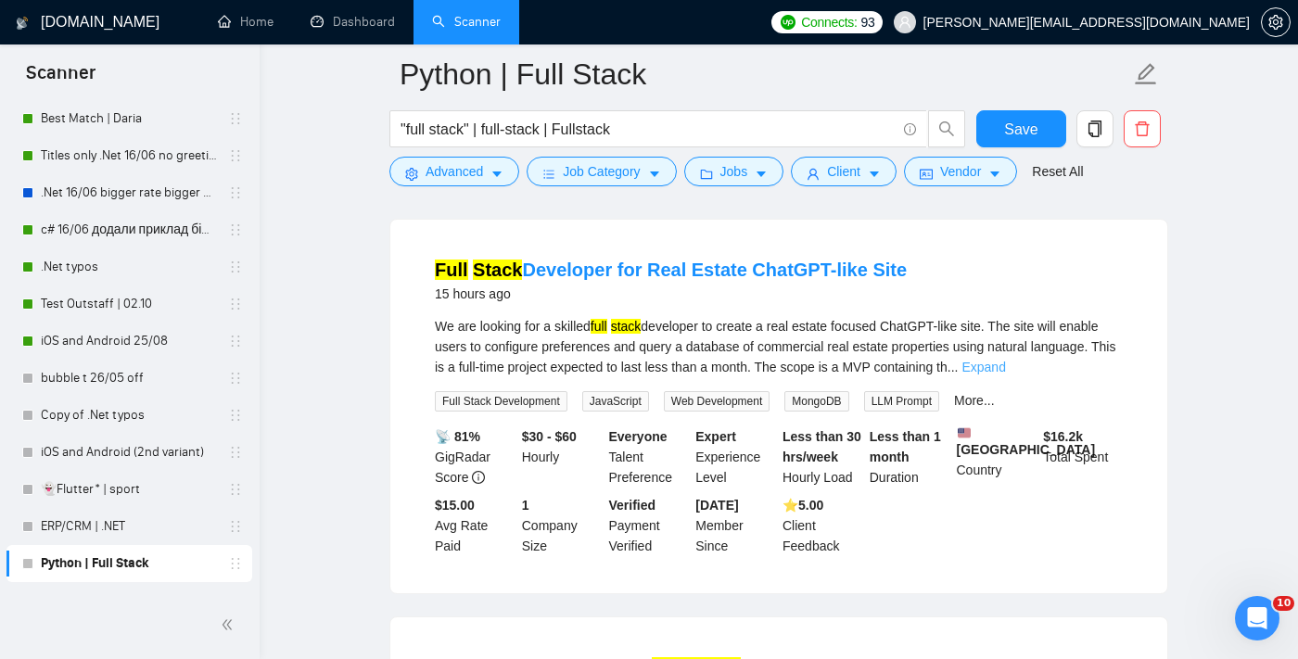
click at [1005, 375] on link "Expand" at bounding box center [983, 367] width 44 height 15
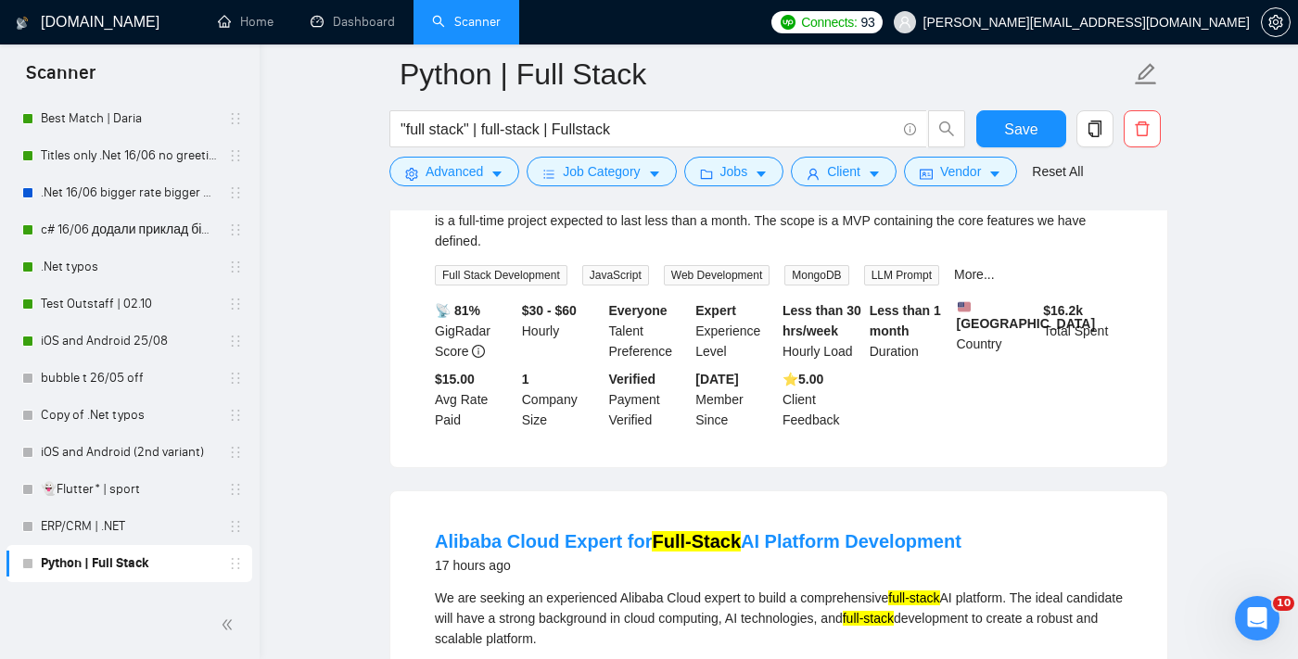
scroll to position [677, 0]
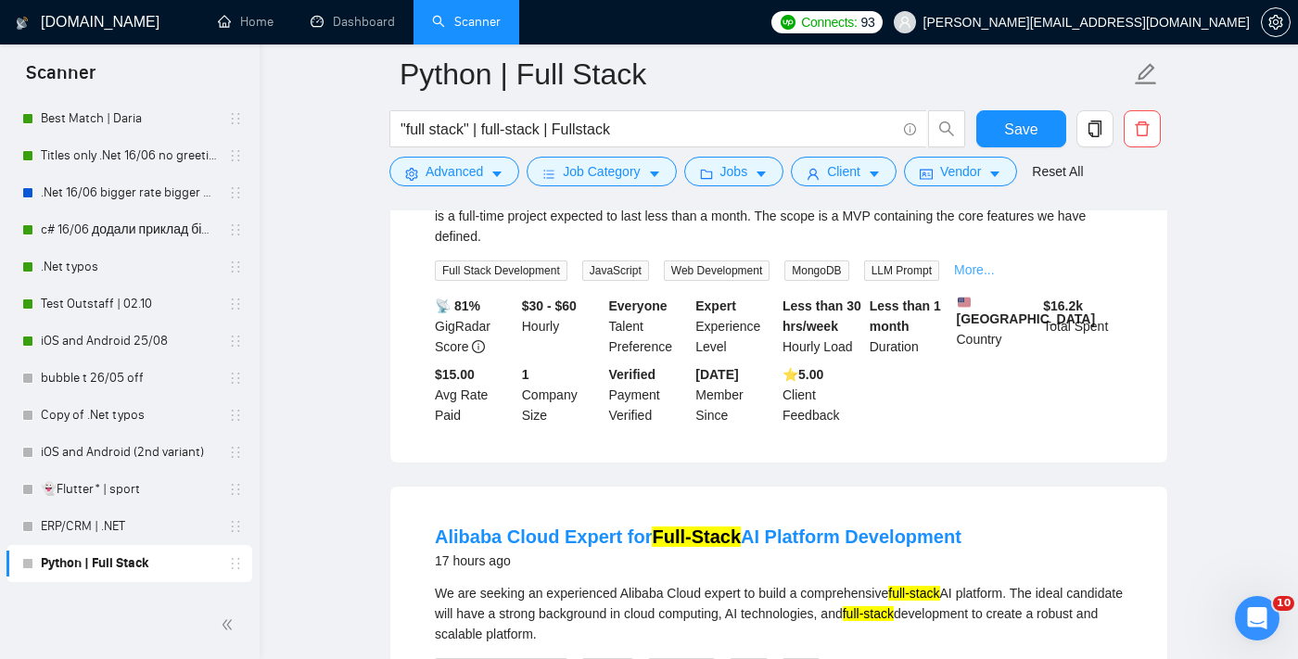
click at [994, 277] on link "More..." at bounding box center [974, 269] width 41 height 15
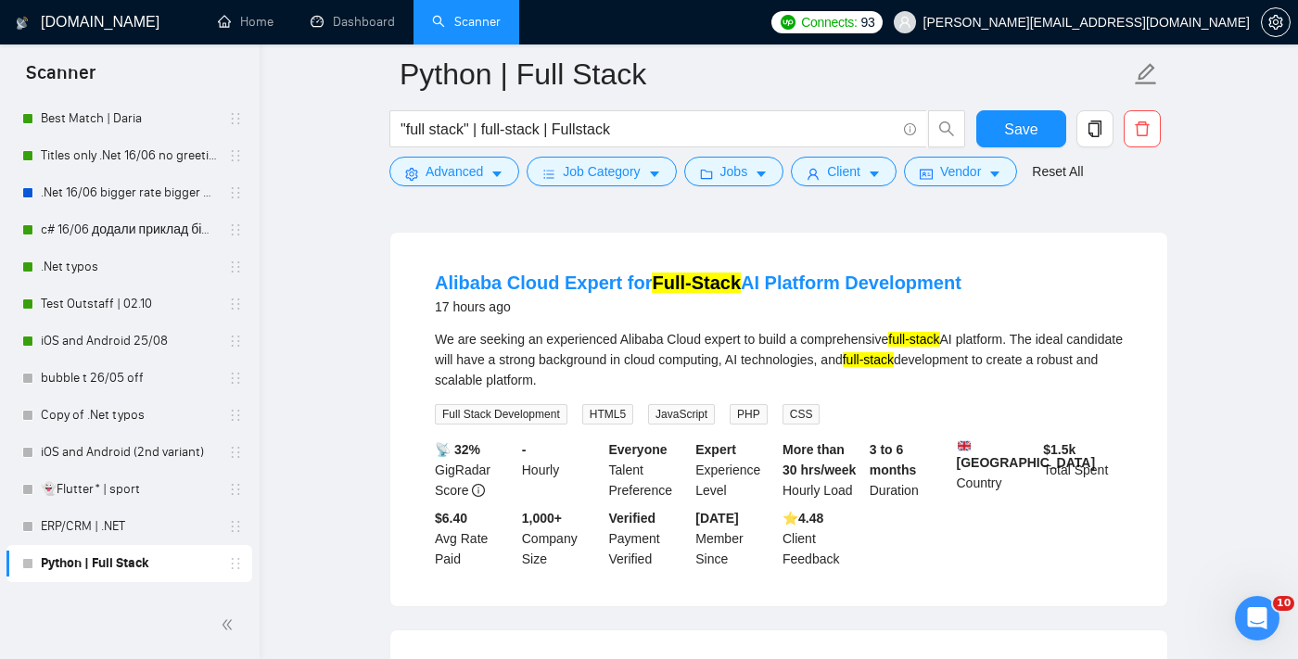
scroll to position [929, 0]
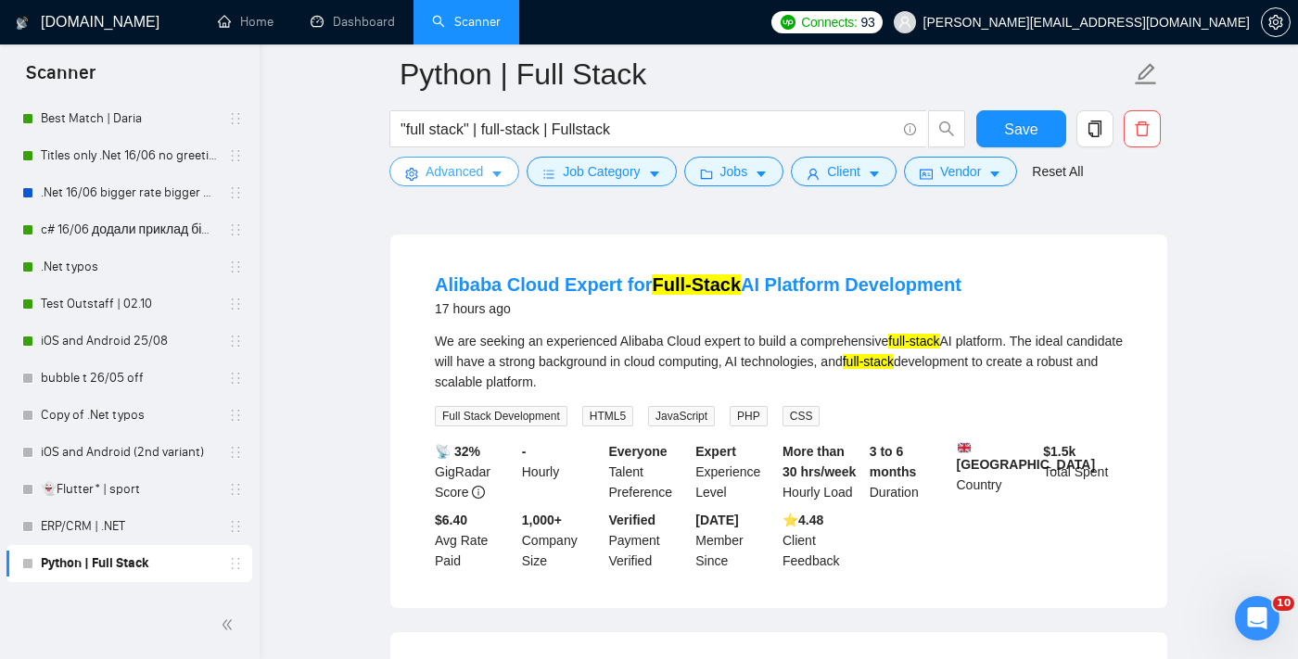
click at [463, 173] on span "Advanced" at bounding box center [454, 171] width 57 height 20
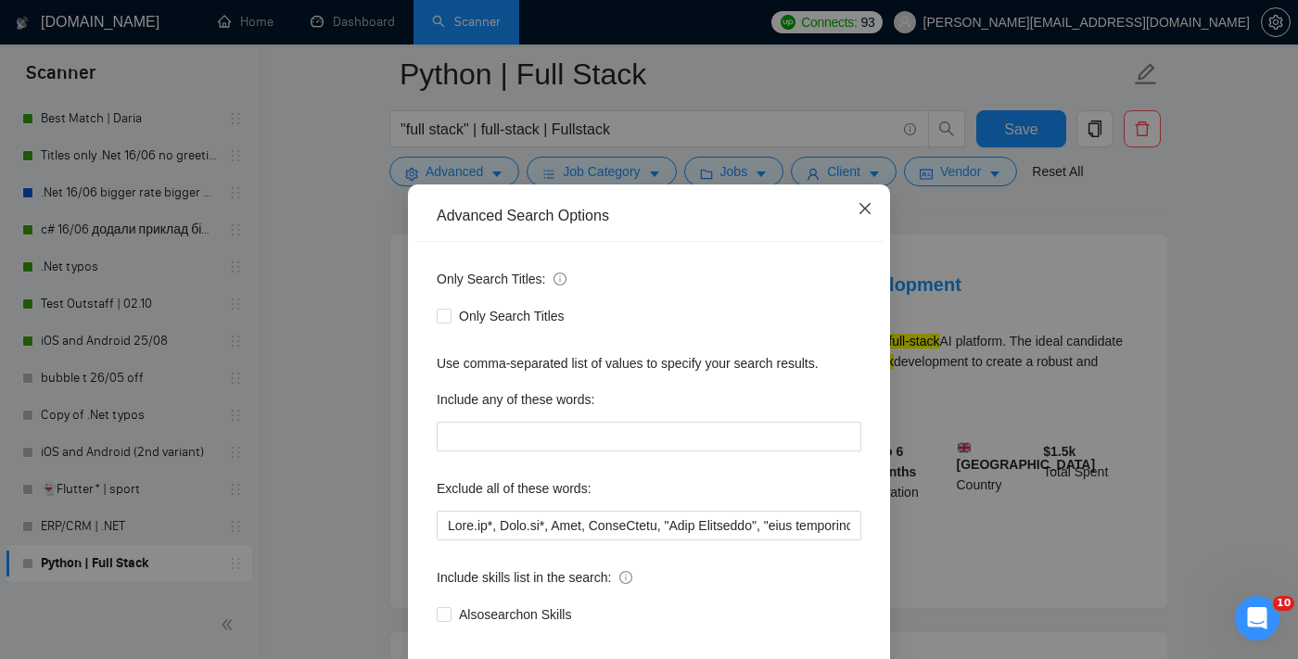
click at [863, 235] on span "Close" at bounding box center [865, 209] width 50 height 50
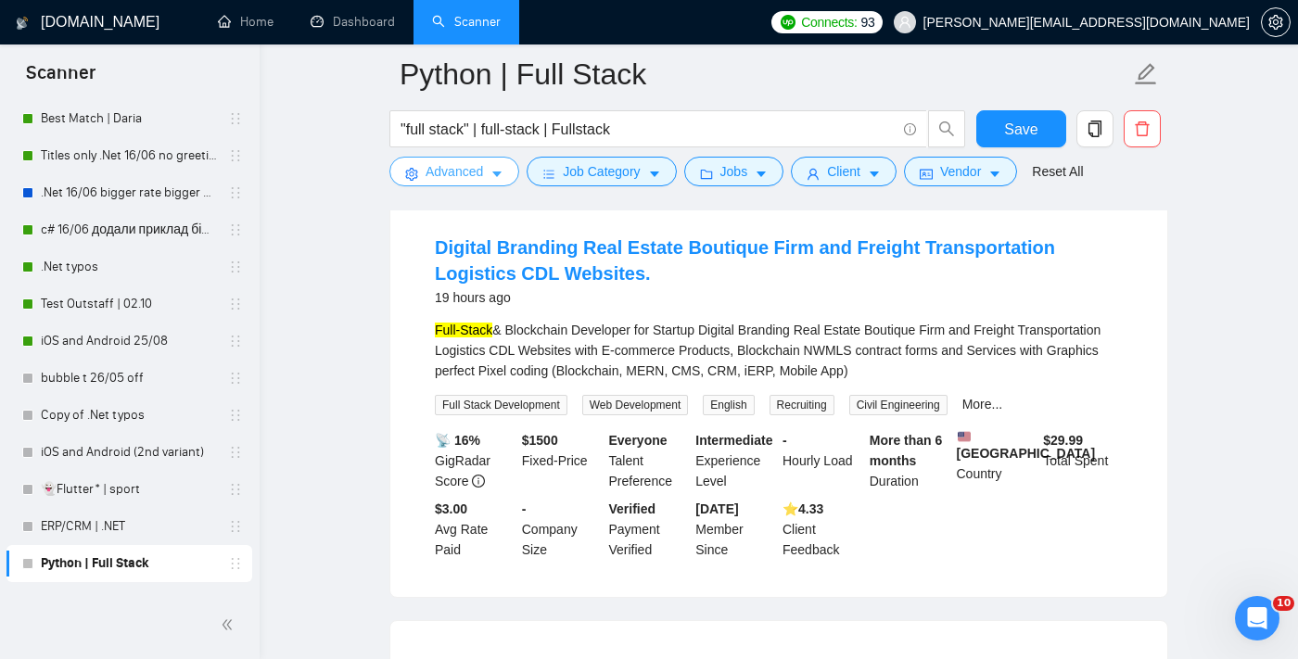
scroll to position [1365, 0]
click at [998, 411] on link "More..." at bounding box center [982, 403] width 41 height 15
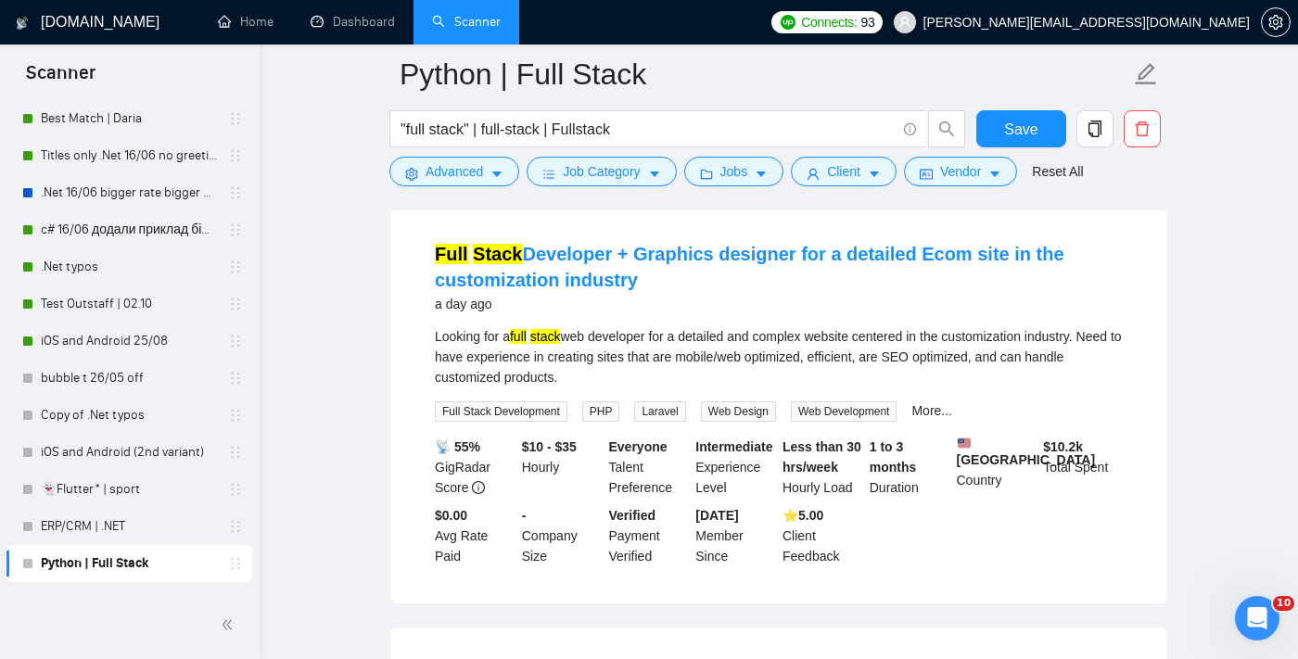
scroll to position [1840, 0]
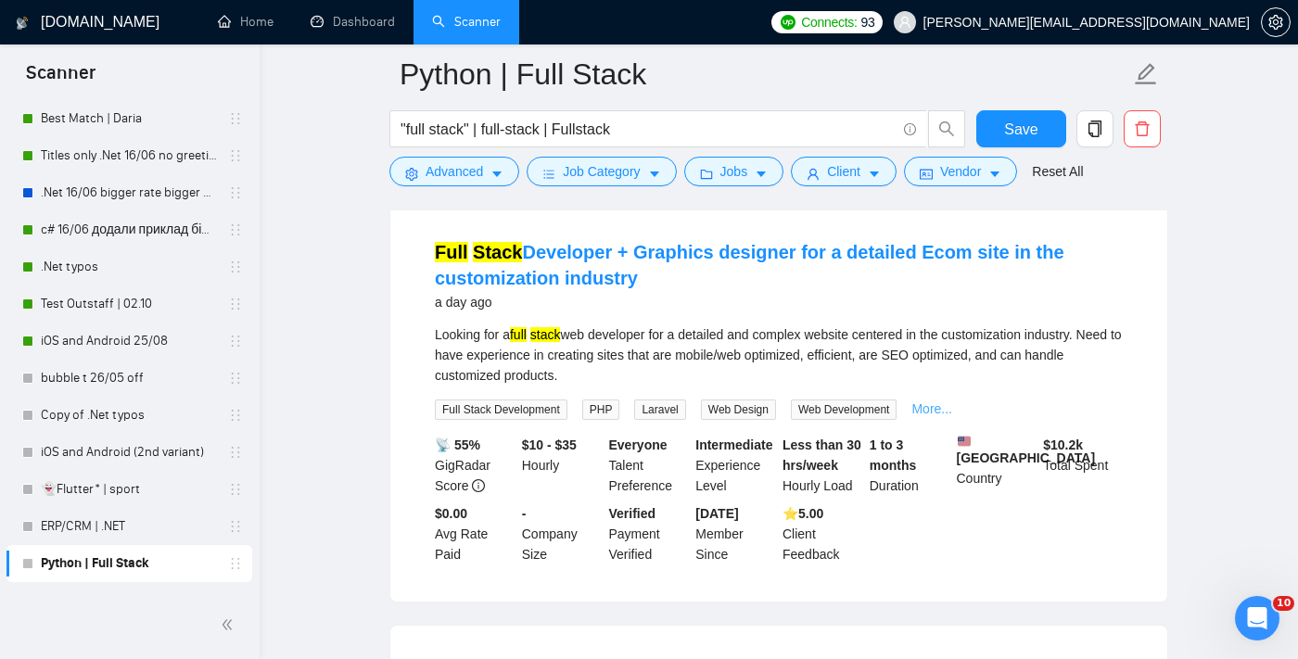
click at [938, 416] on link "More..." at bounding box center [931, 408] width 41 height 15
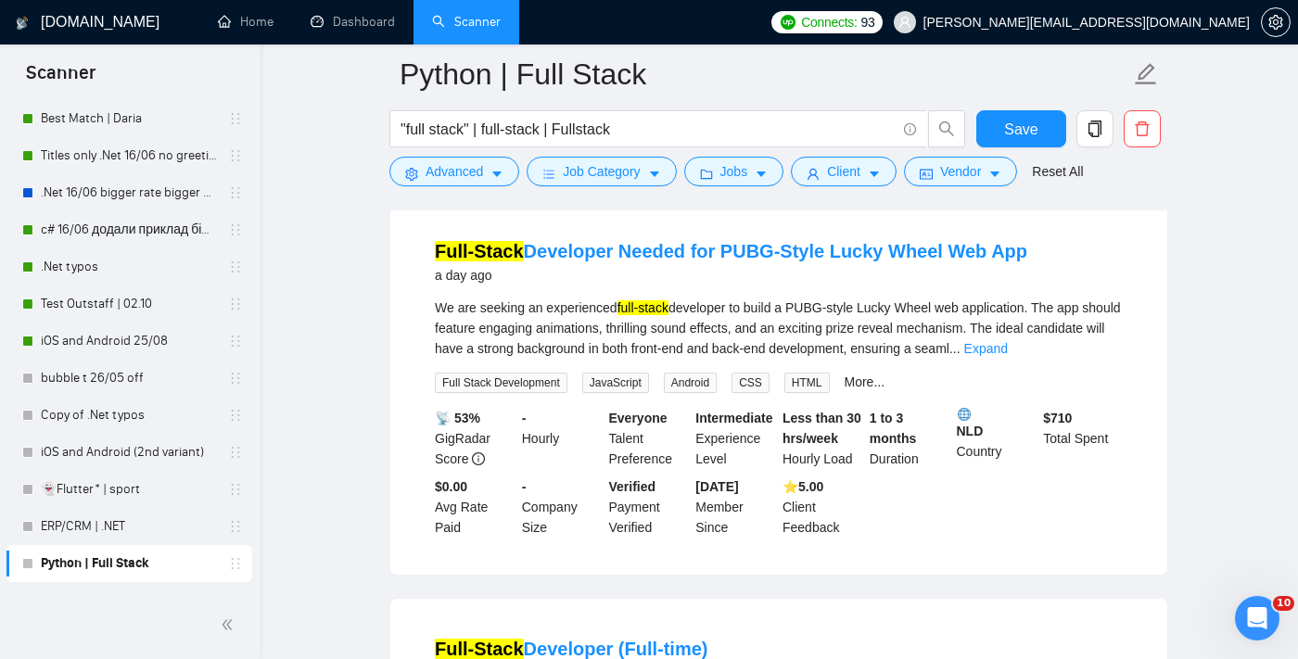
scroll to position [2267, 0]
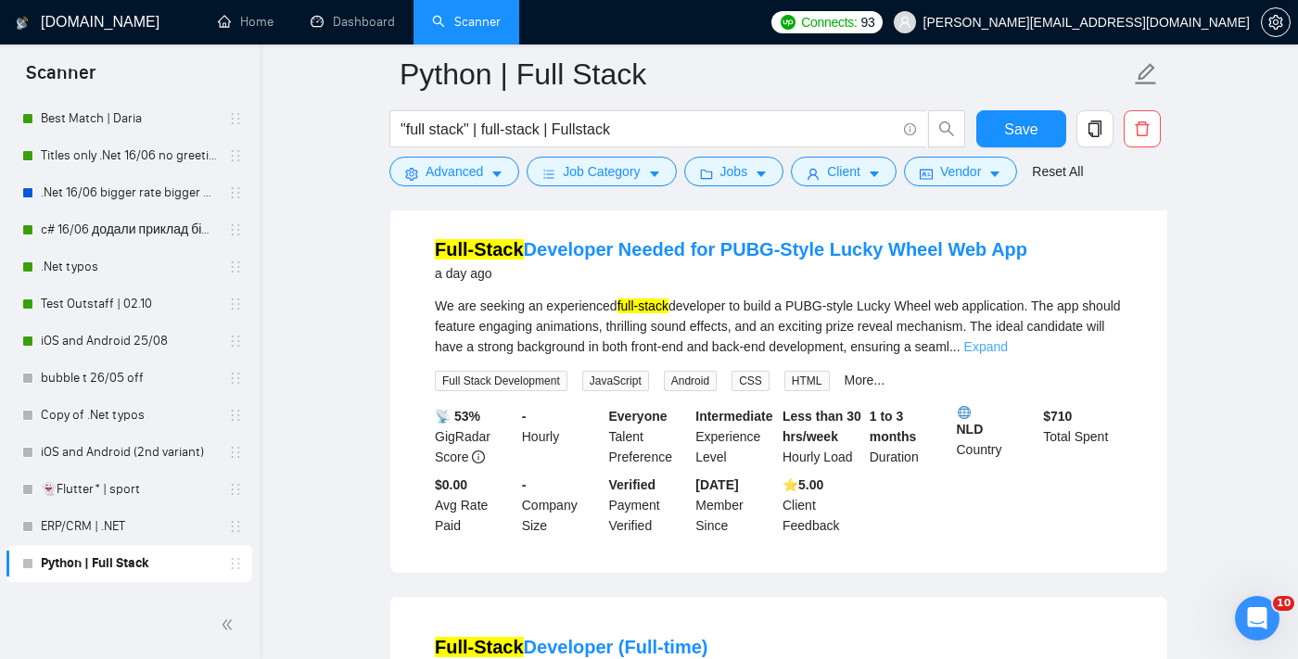
click at [1008, 354] on link "Expand" at bounding box center [986, 346] width 44 height 15
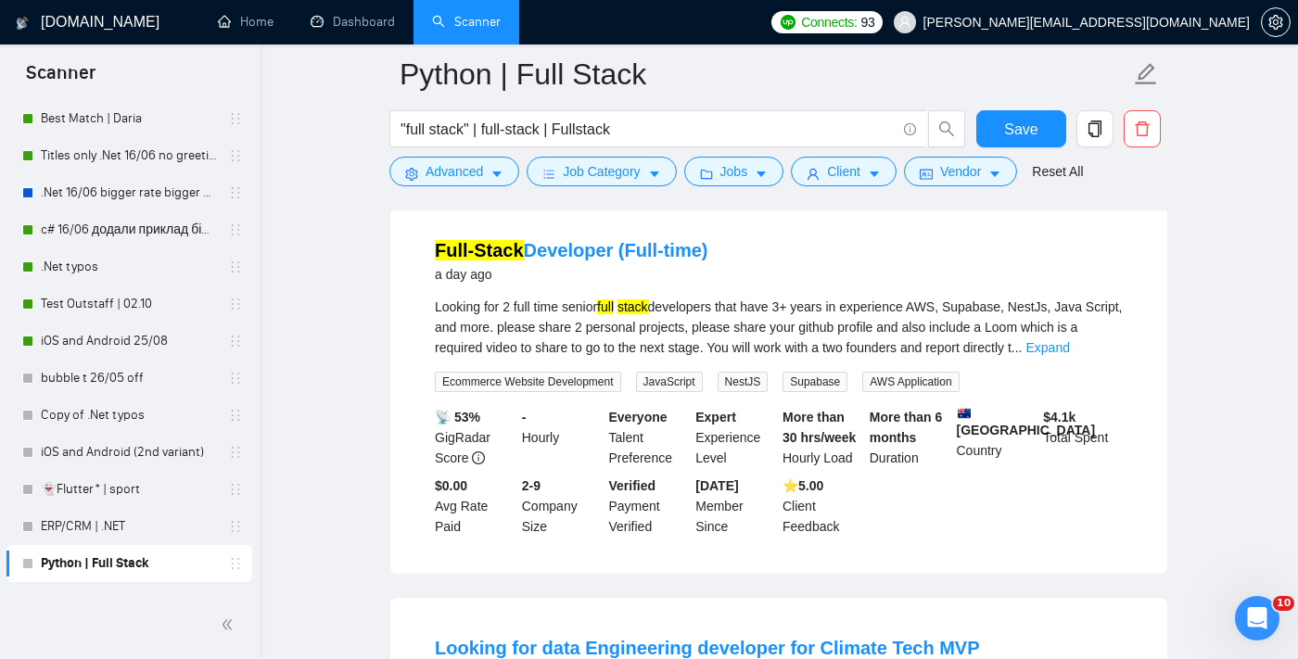
scroll to position [2690, 0]
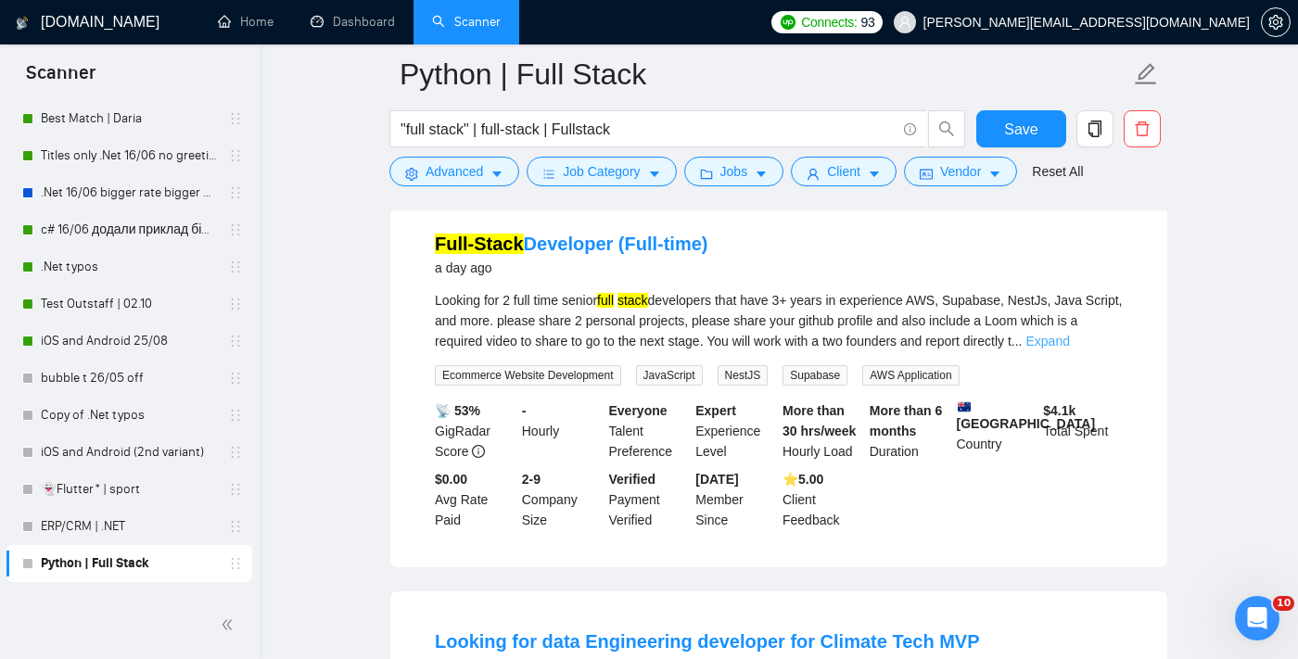
click at [1069, 349] on link "Expand" at bounding box center [1047, 341] width 44 height 15
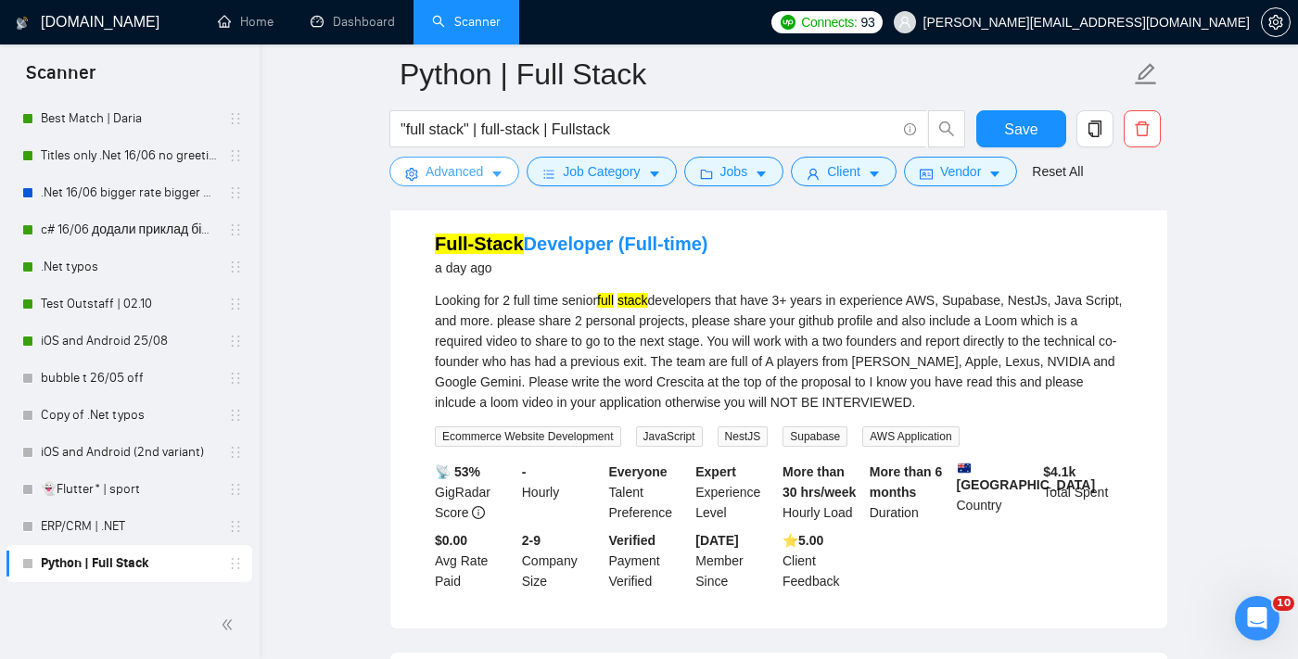
click at [442, 182] on button "Advanced" at bounding box center [454, 172] width 130 height 30
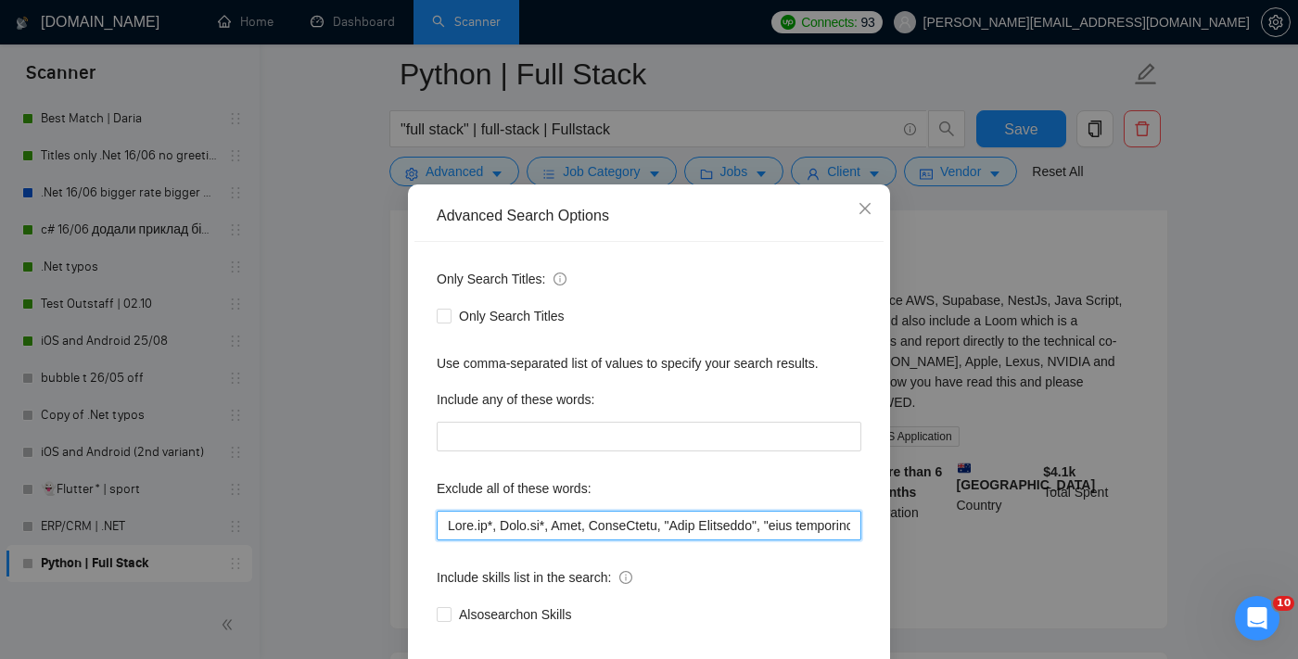
click at [442, 536] on input "text" at bounding box center [649, 526] width 425 height 30
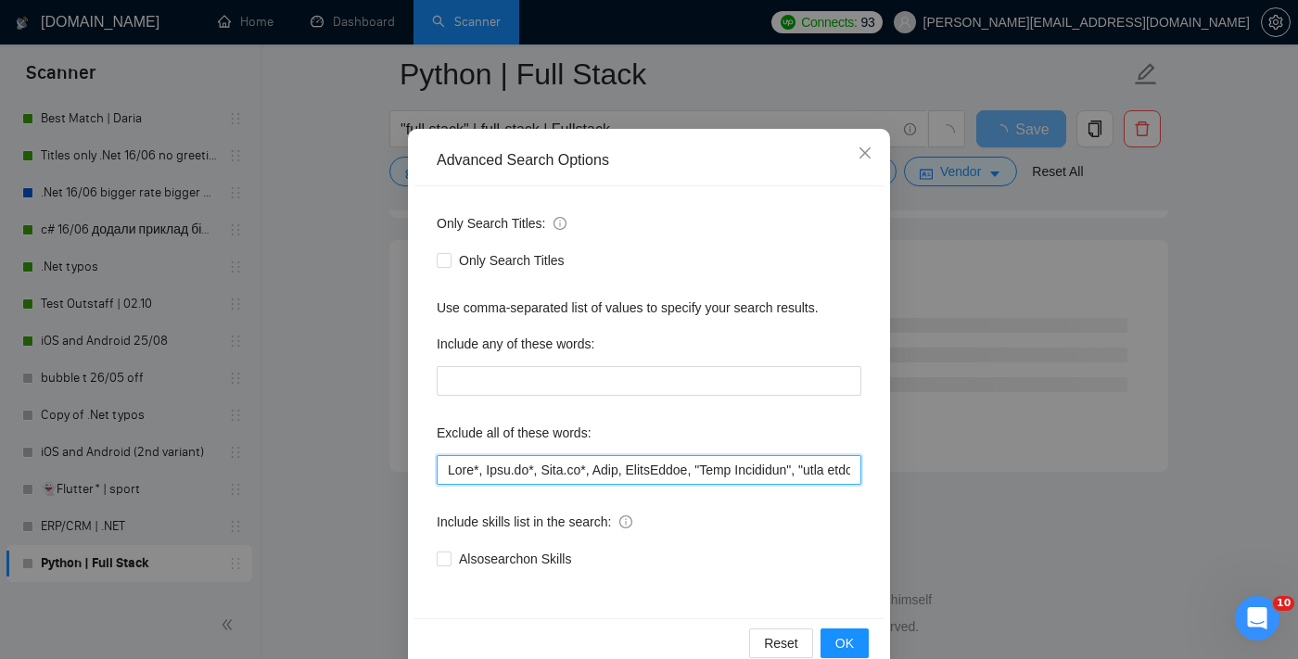
scroll to position [112, 0]
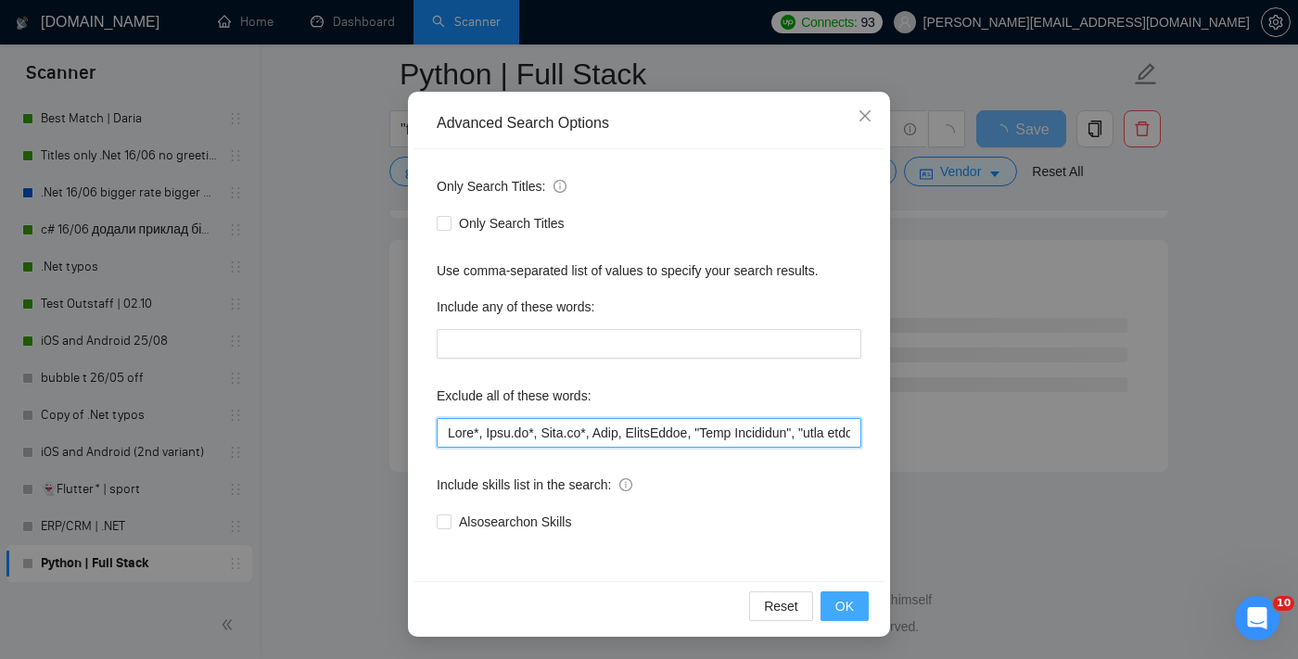
type input "Lore*, Ipsu.do*, Sita.co*, Adip, ElitsEddoe, "Temp Incididun", "utla etdolorema…"
click at [842, 613] on span "OK" at bounding box center [844, 606] width 19 height 20
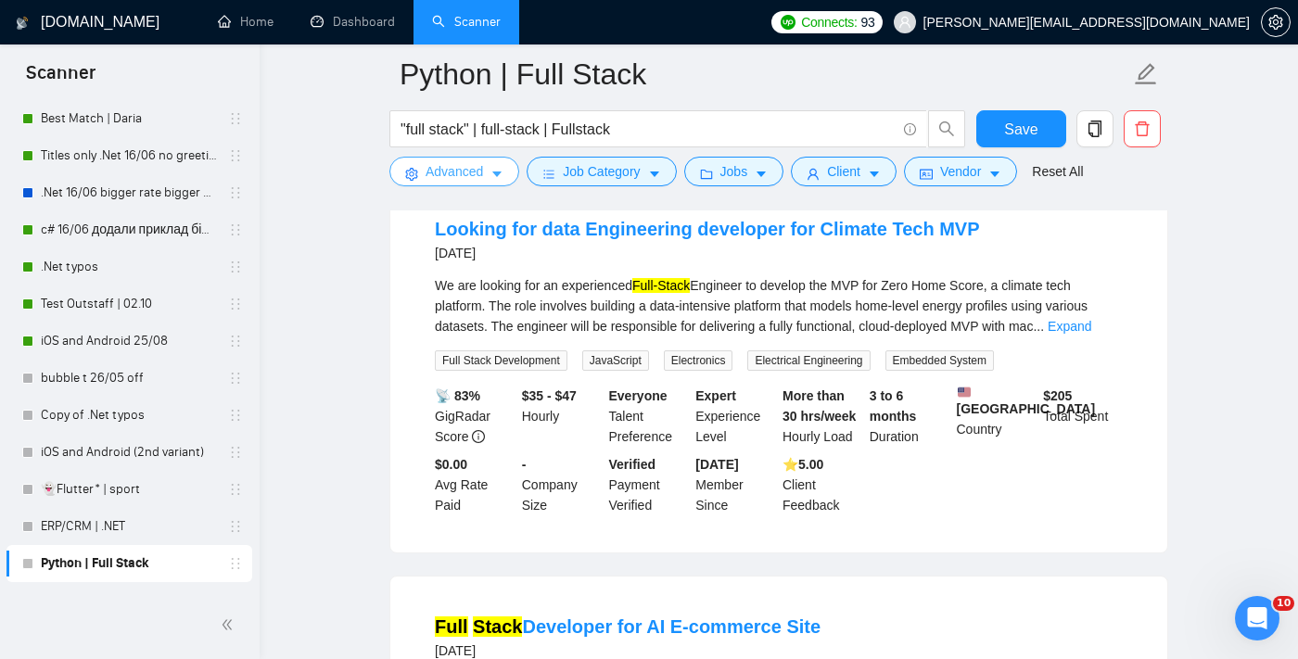
scroll to position [2610, 0]
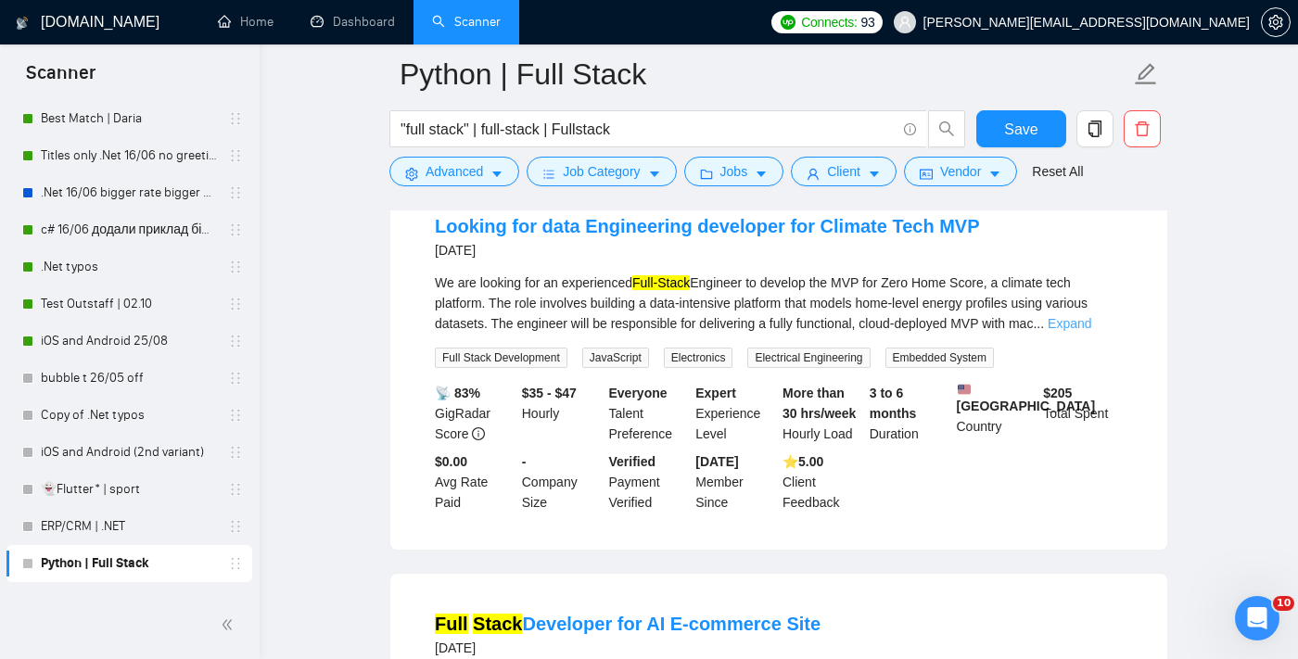
click at [1091, 331] on link "Expand" at bounding box center [1070, 323] width 44 height 15
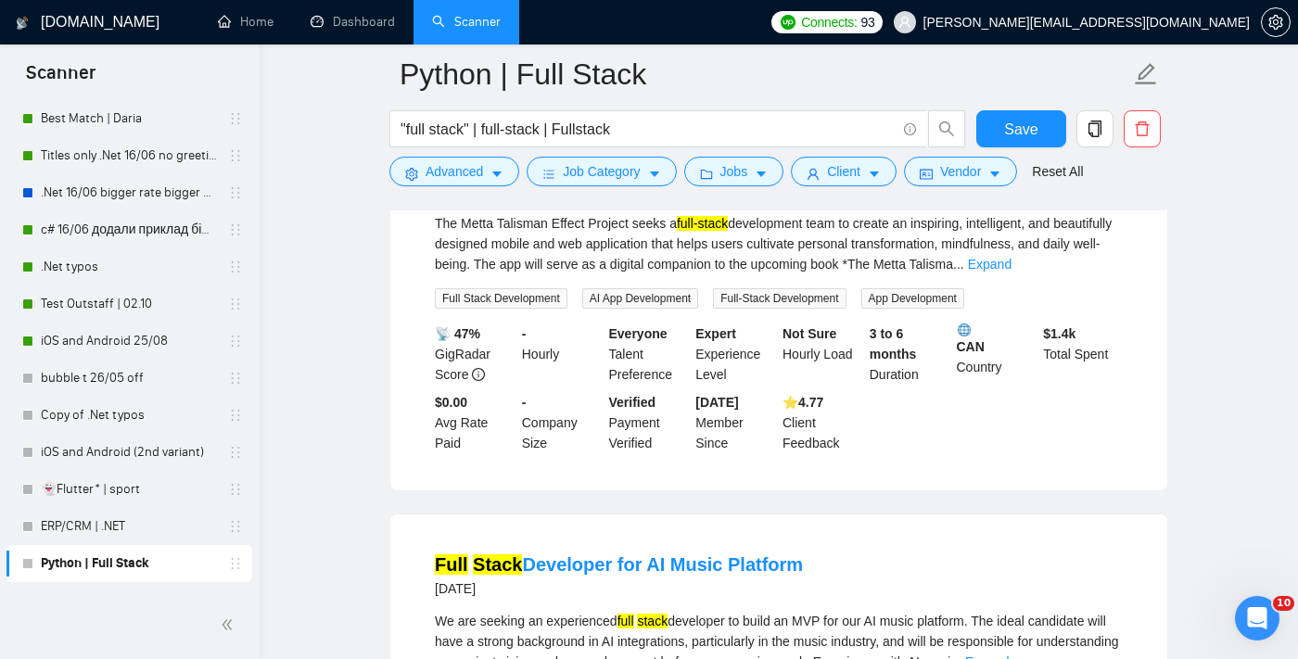
scroll to position [3487, 0]
click at [1011, 270] on link "Expand" at bounding box center [990, 262] width 44 height 15
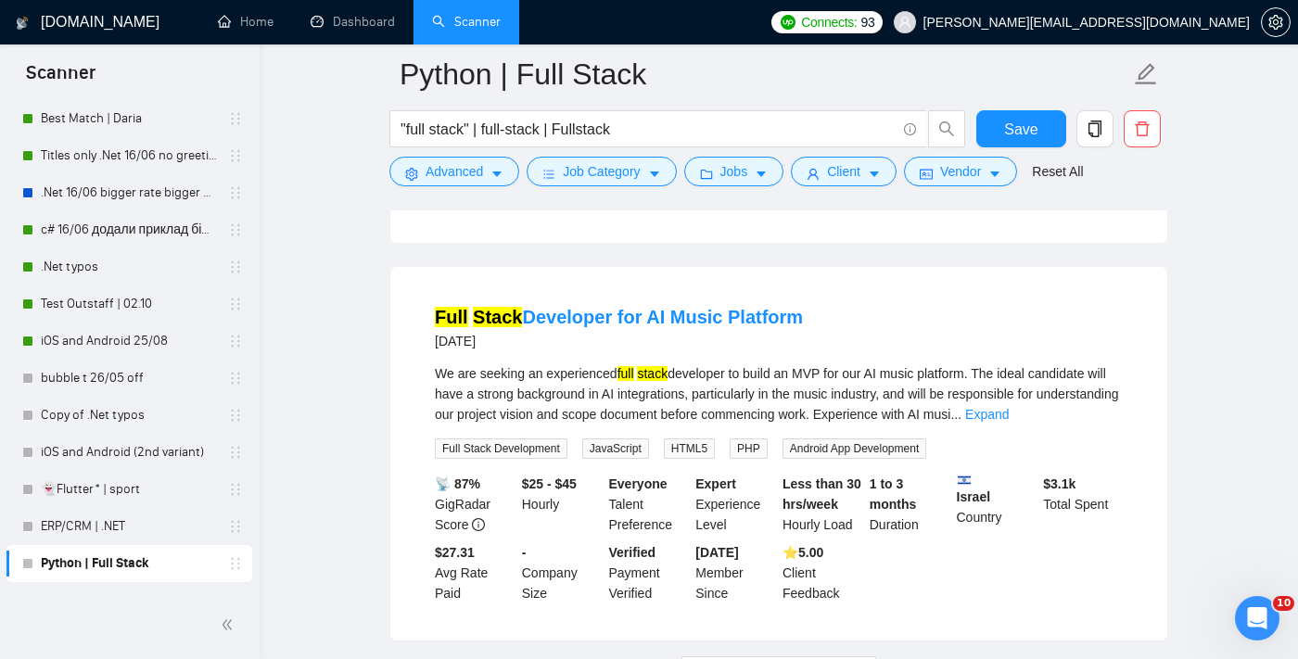
scroll to position [3908, 0]
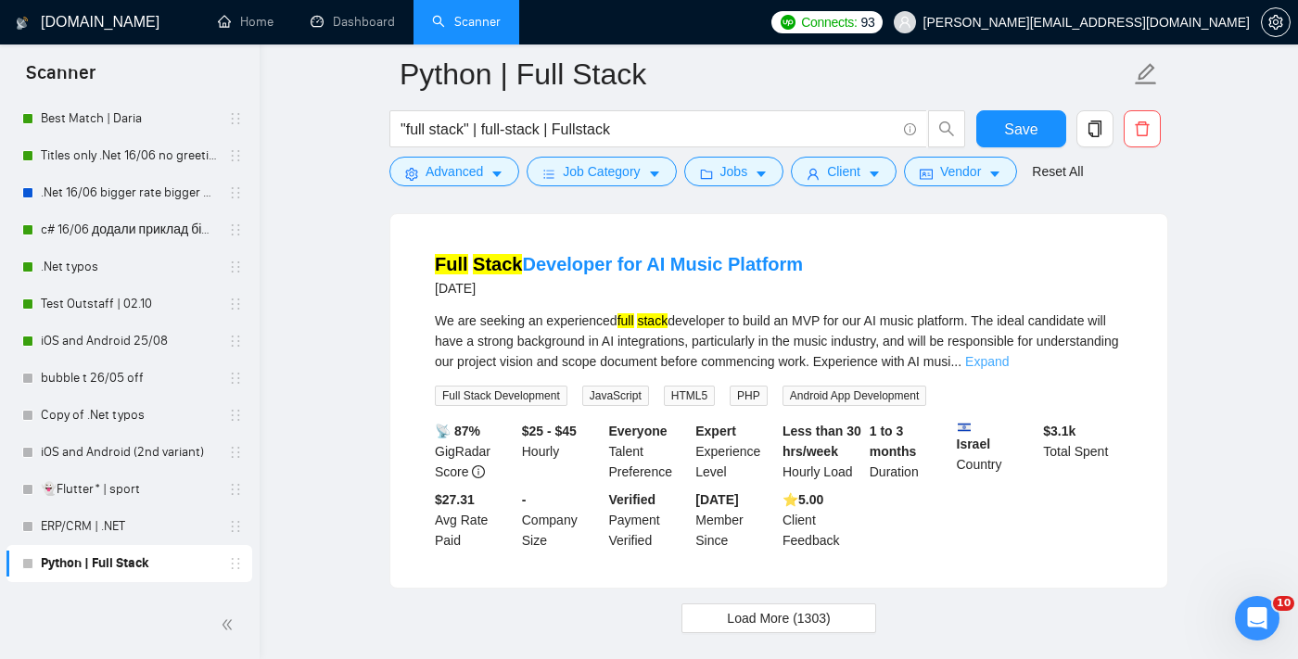
click at [1009, 369] on link "Expand" at bounding box center [987, 361] width 44 height 15
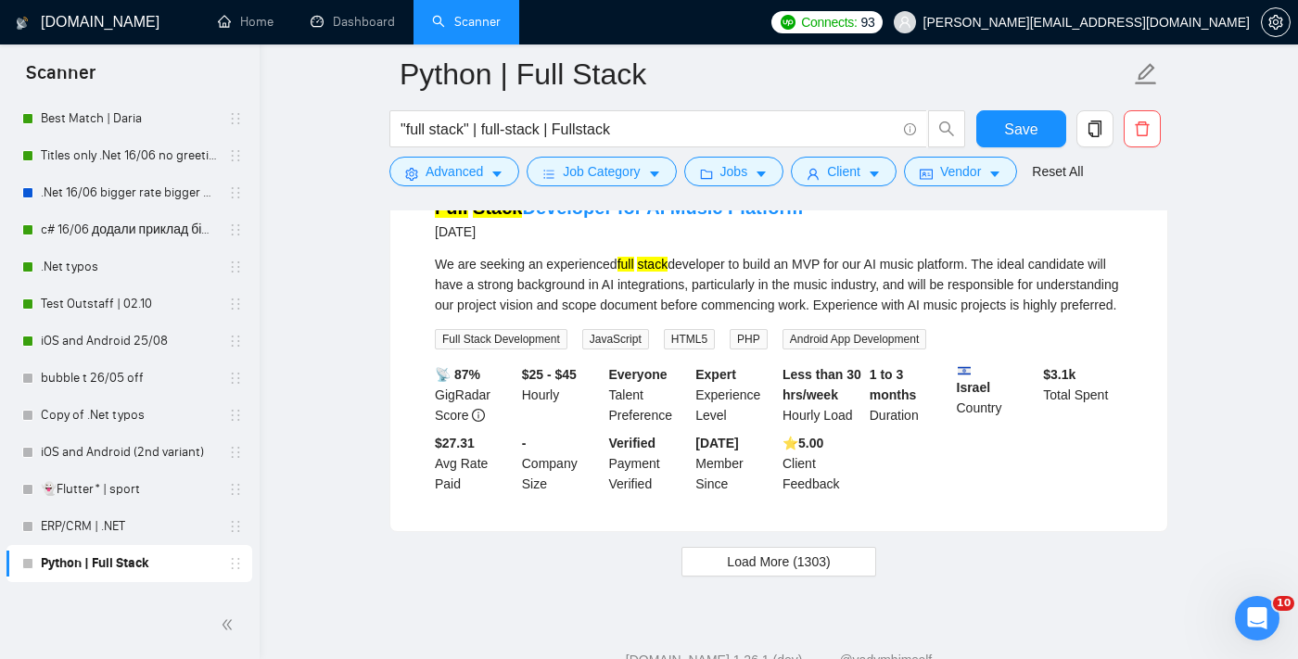
scroll to position [4105, 0]
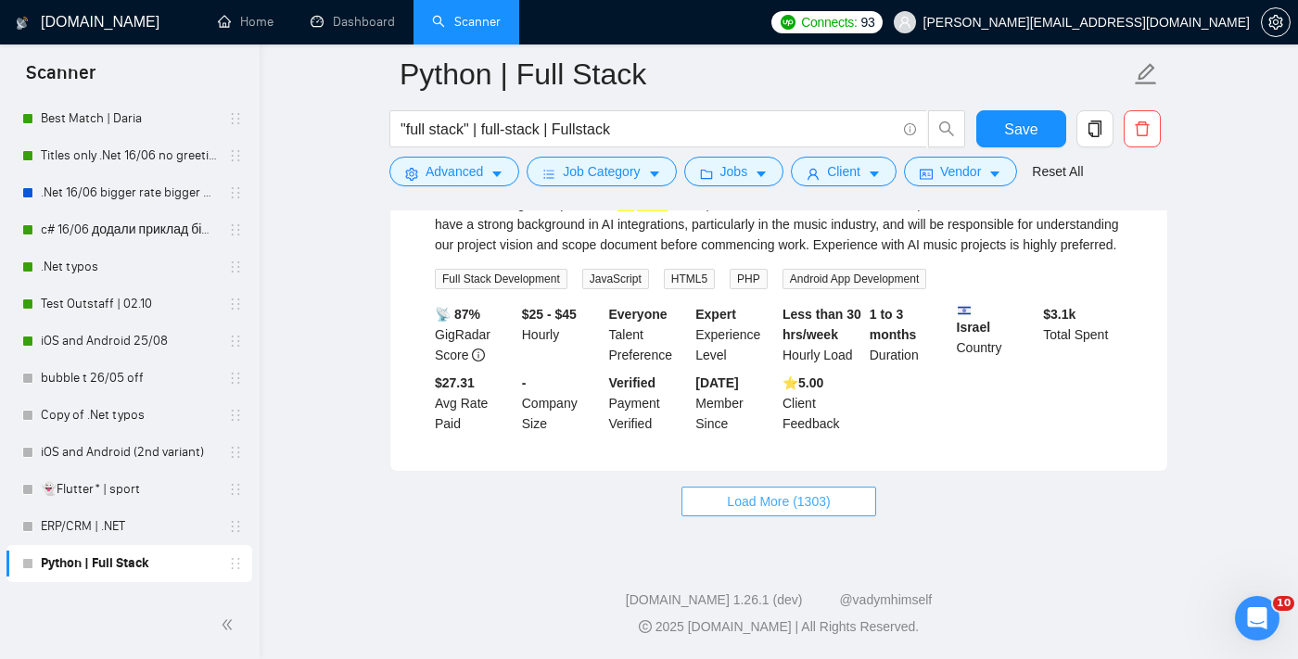
click at [809, 507] on span "Load More (1303)" at bounding box center [778, 501] width 103 height 20
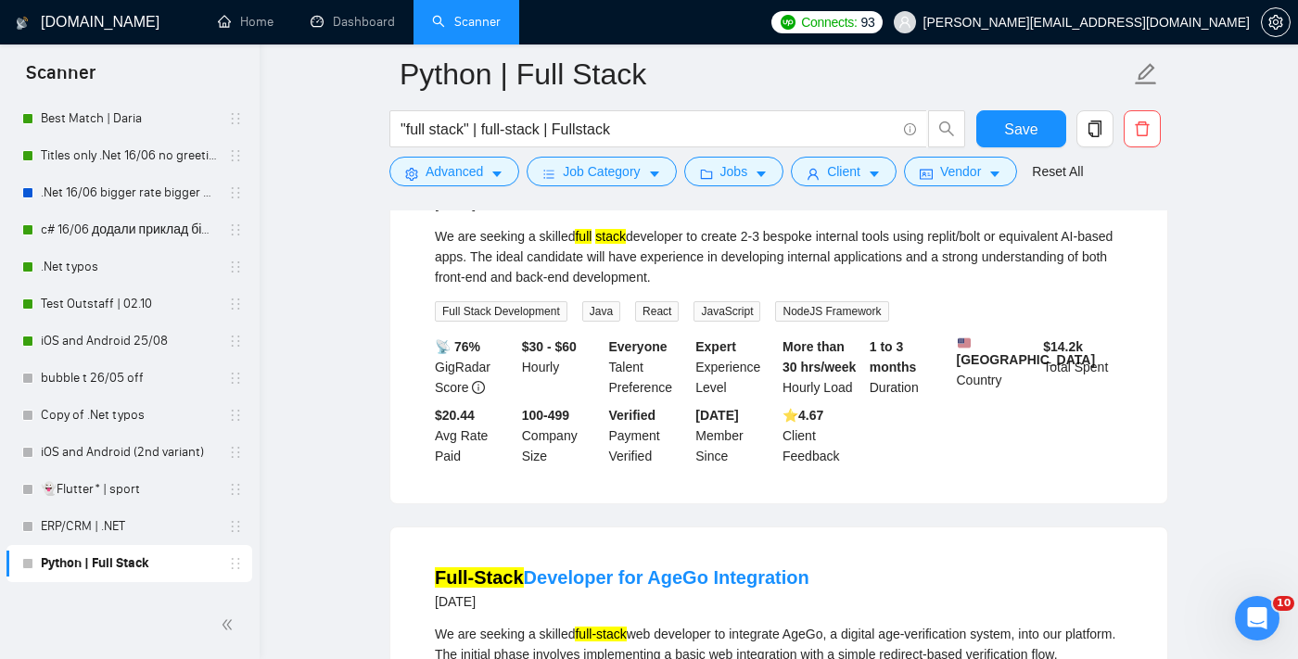
scroll to position [4393, 0]
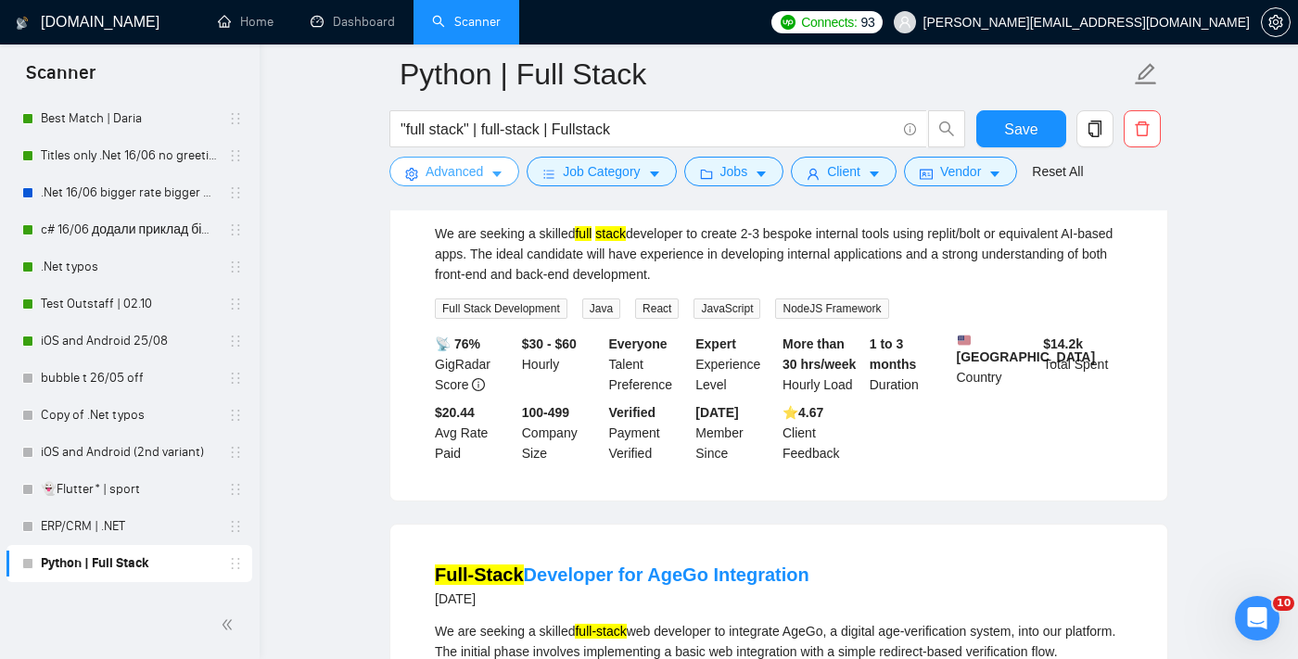
click at [459, 179] on span "Advanced" at bounding box center [454, 171] width 57 height 20
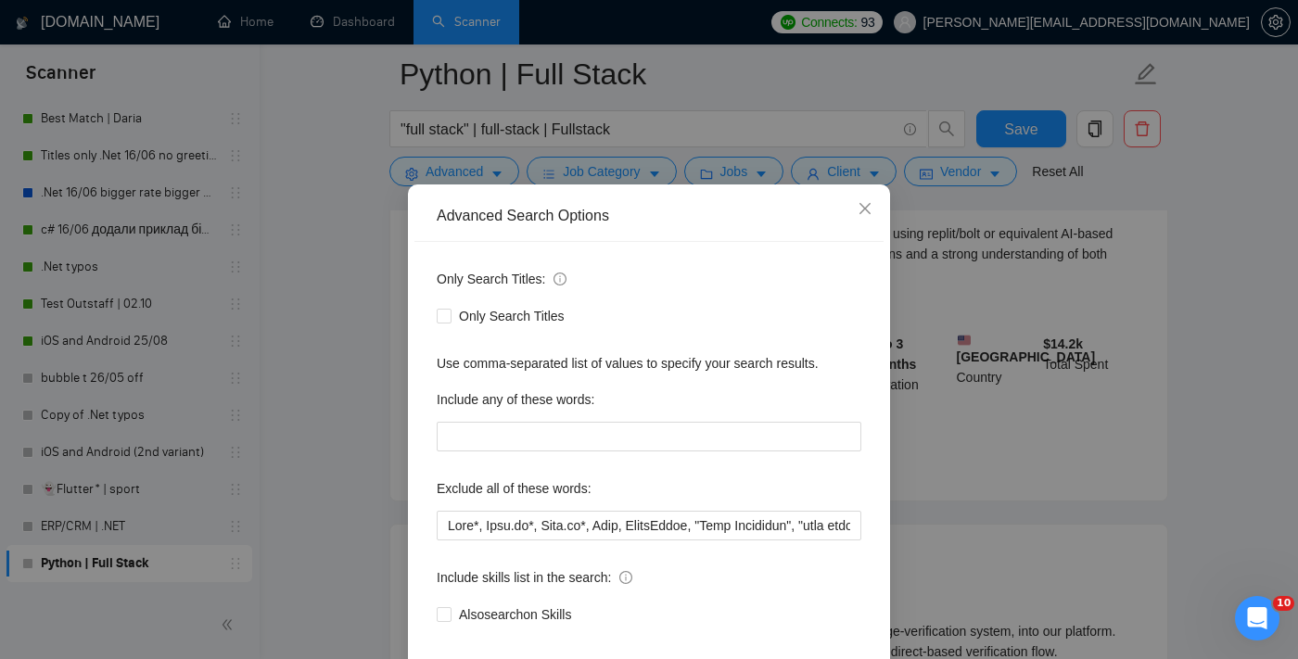
scroll to position [57, 0]
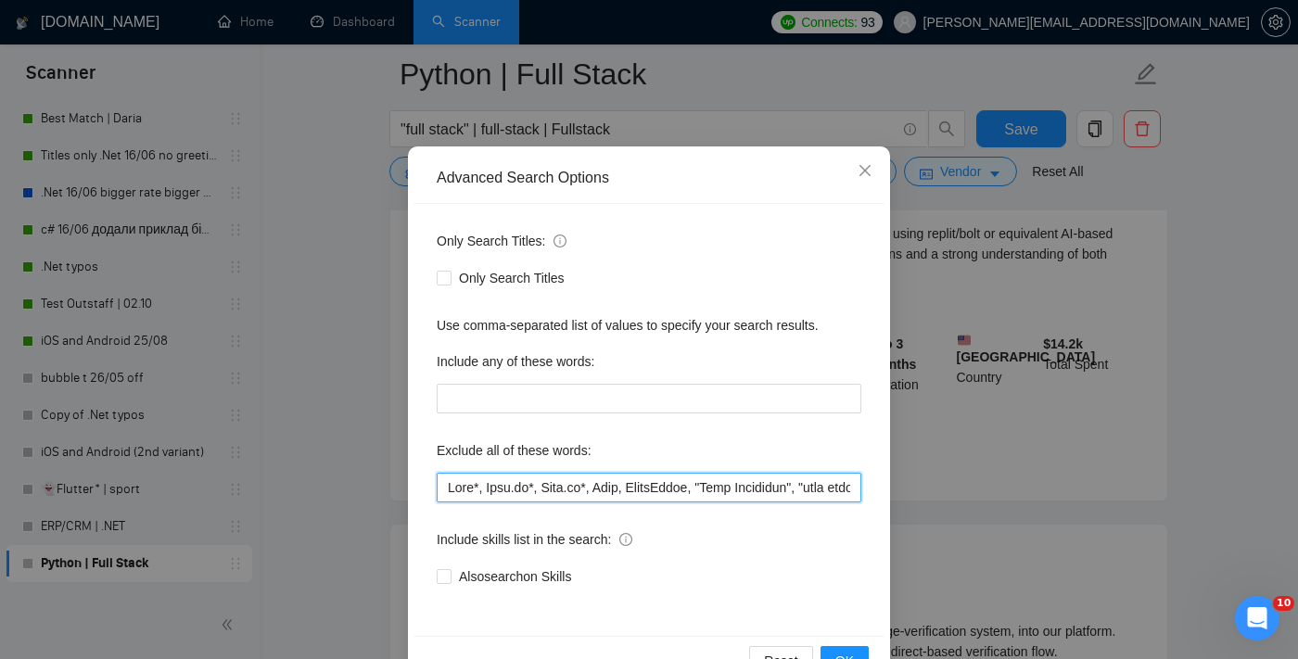
click at [549, 497] on input "text" at bounding box center [649, 488] width 425 height 30
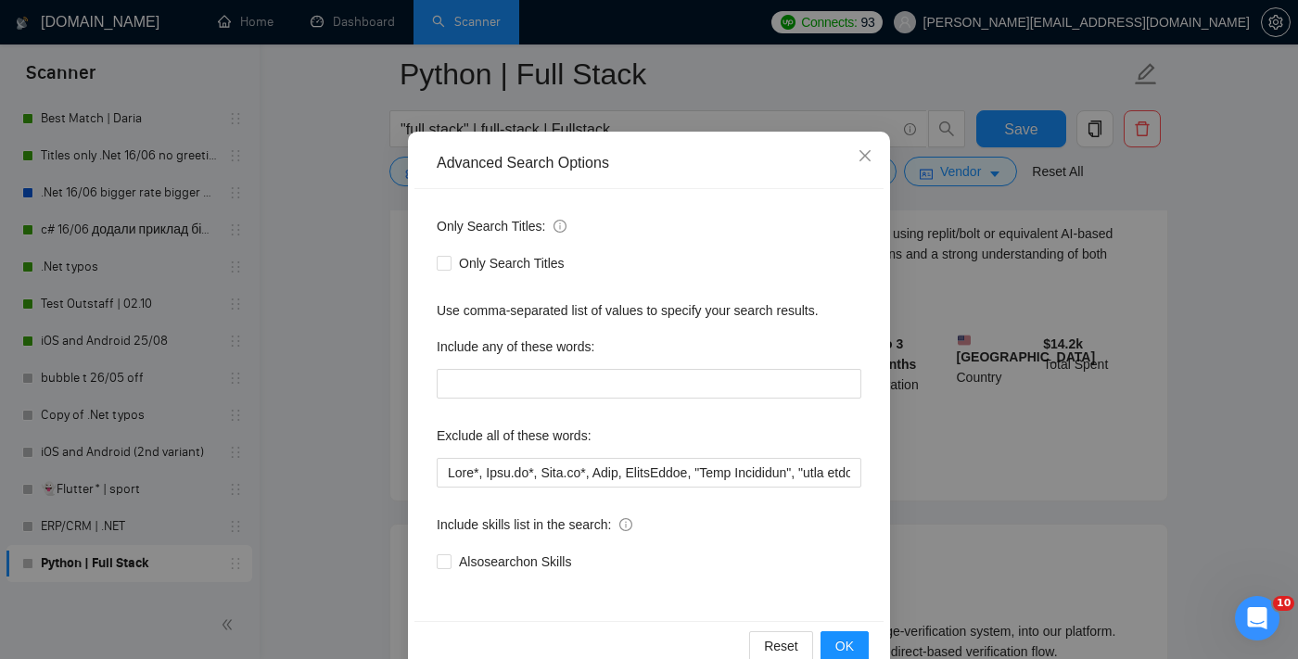
click at [942, 478] on div "Advanced Search Options Only Search Titles: Only Search Titles Use comma-separa…" at bounding box center [649, 329] width 1298 height 659
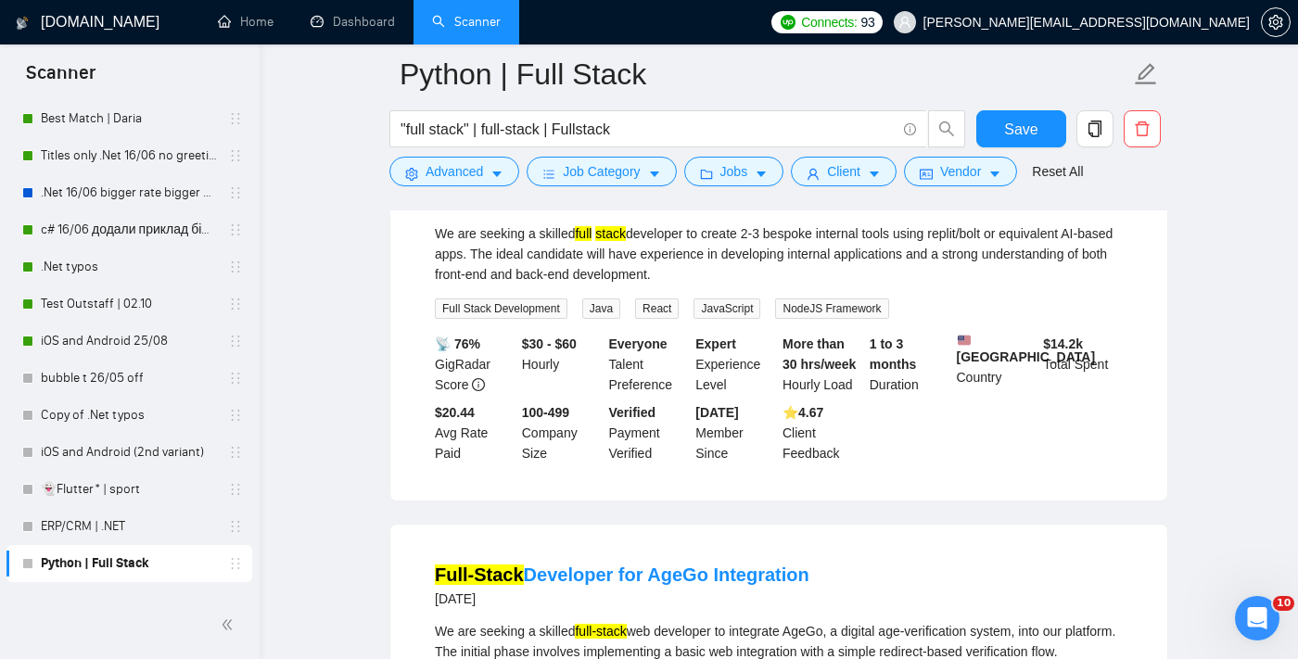
scroll to position [19, 0]
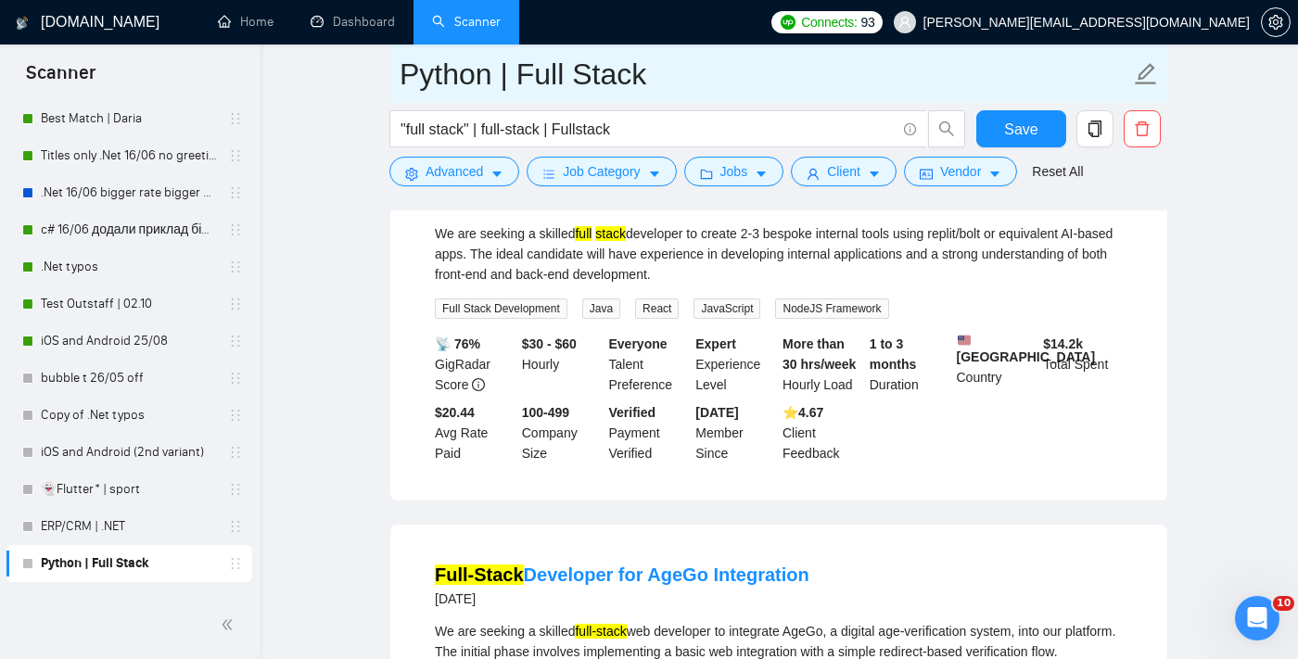
click at [647, 83] on input "Python | Full Stack" at bounding box center [765, 74] width 731 height 46
type input "Python | Full Stack | No Outstaff"
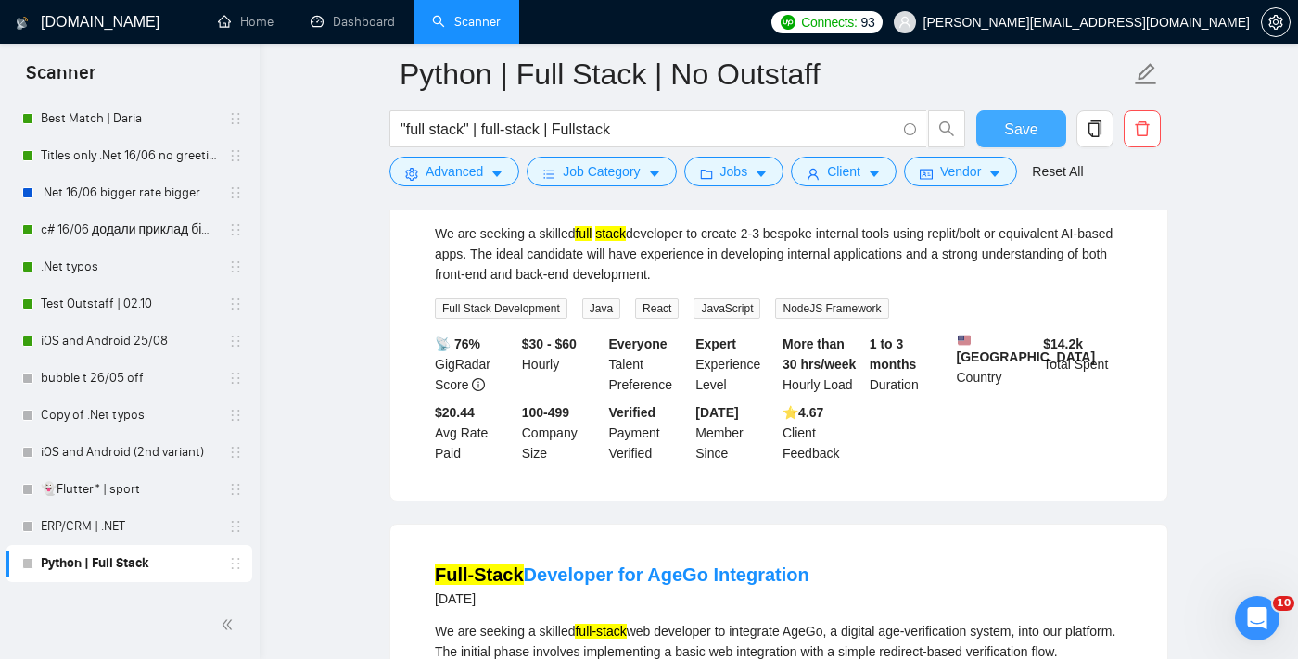
click at [1011, 129] on span "Save" at bounding box center [1020, 129] width 33 height 23
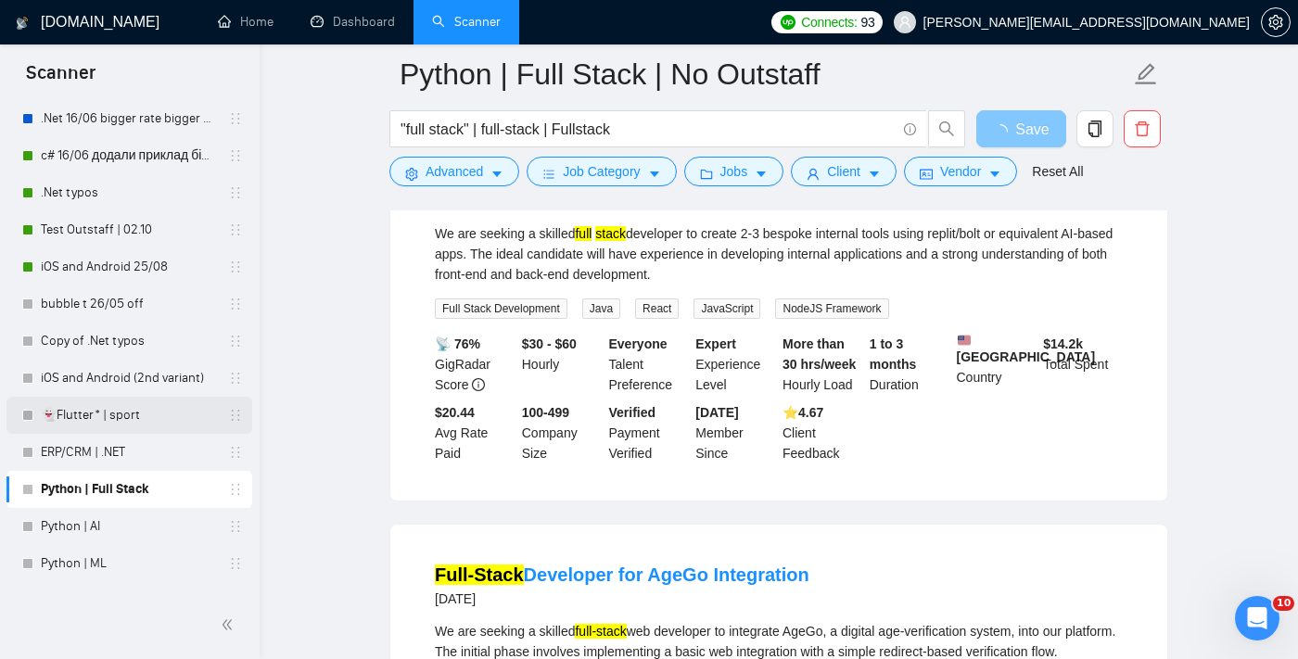
scroll to position [597, 0]
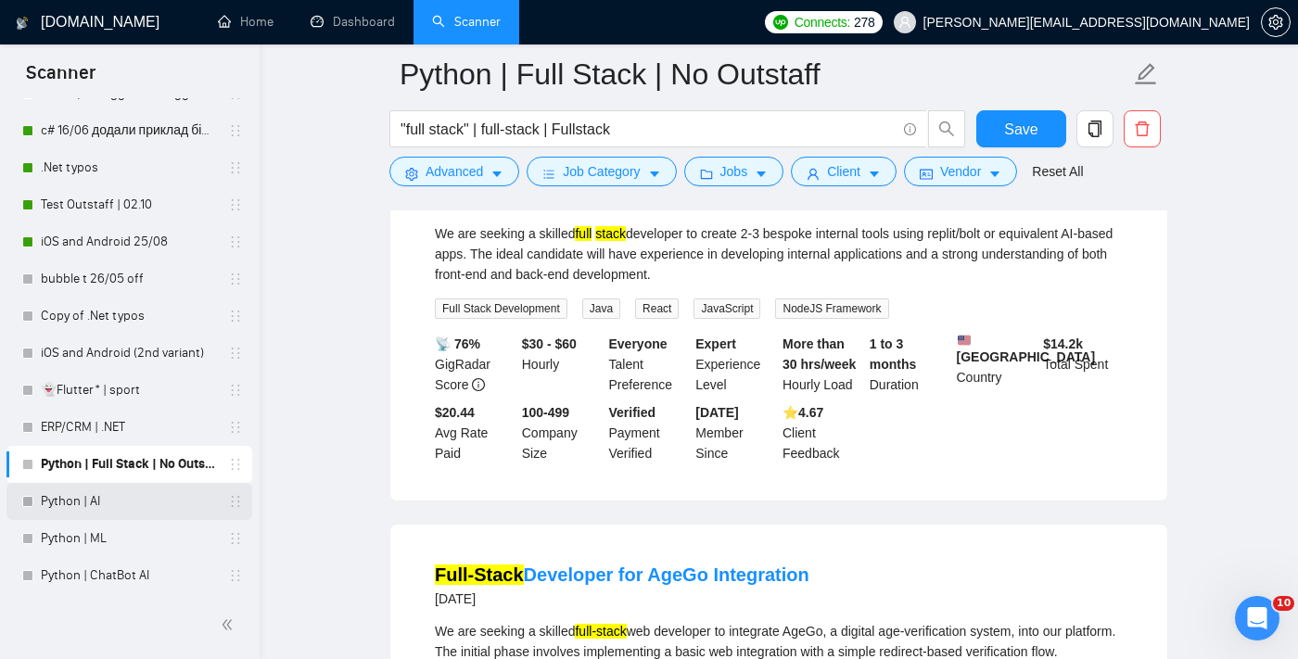
click at [110, 505] on link "Python | AI" at bounding box center [129, 501] width 176 height 37
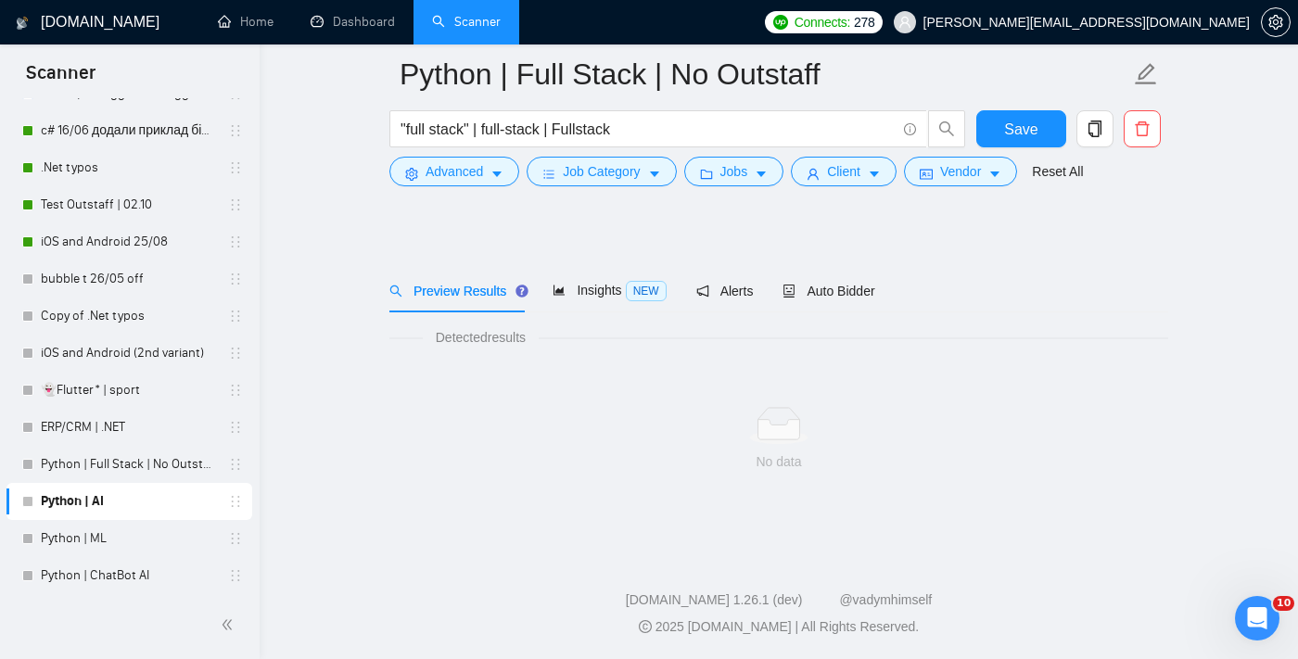
scroll to position [18, 0]
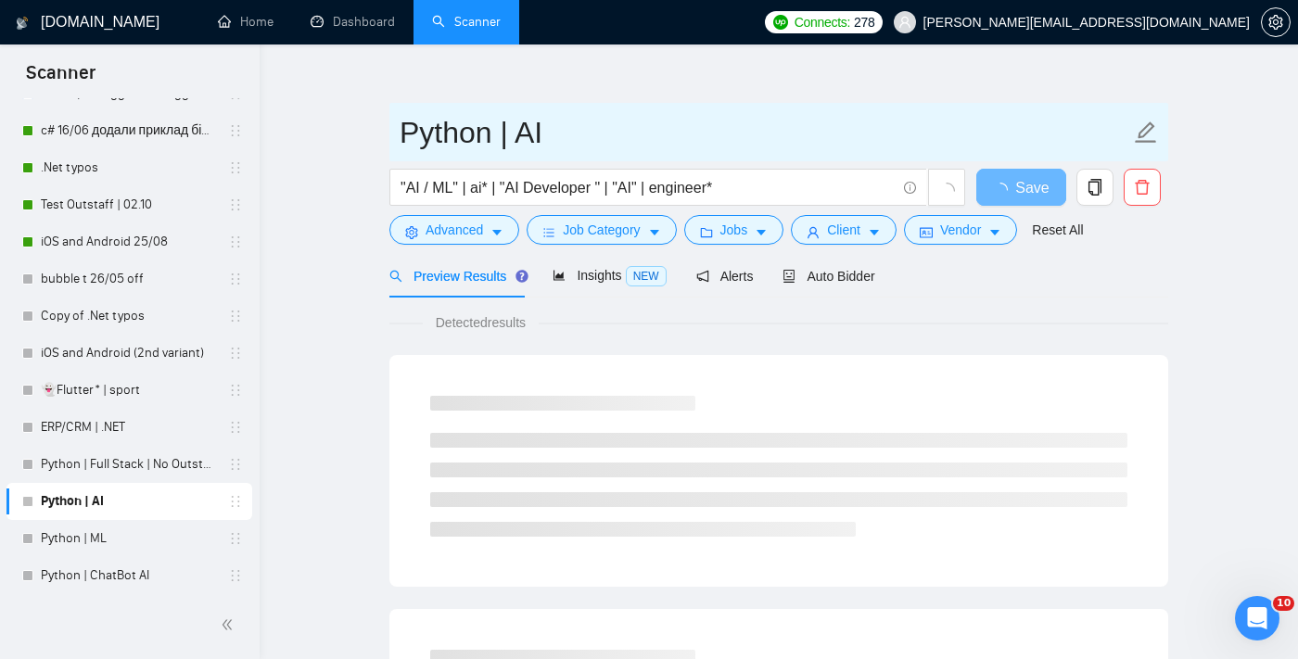
click at [1138, 135] on icon "edit" at bounding box center [1146, 133] width 24 height 24
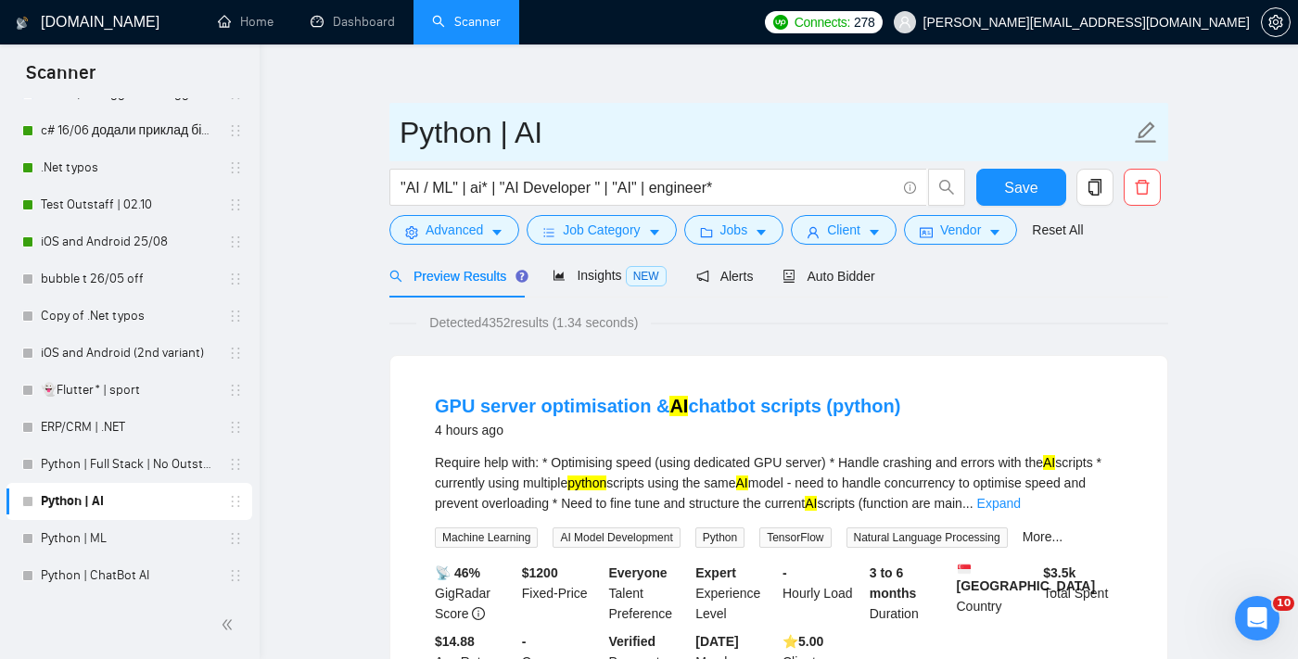
click at [1137, 131] on icon "edit" at bounding box center [1146, 133] width 24 height 24
click at [1150, 131] on icon "edit" at bounding box center [1146, 133] width 24 height 24
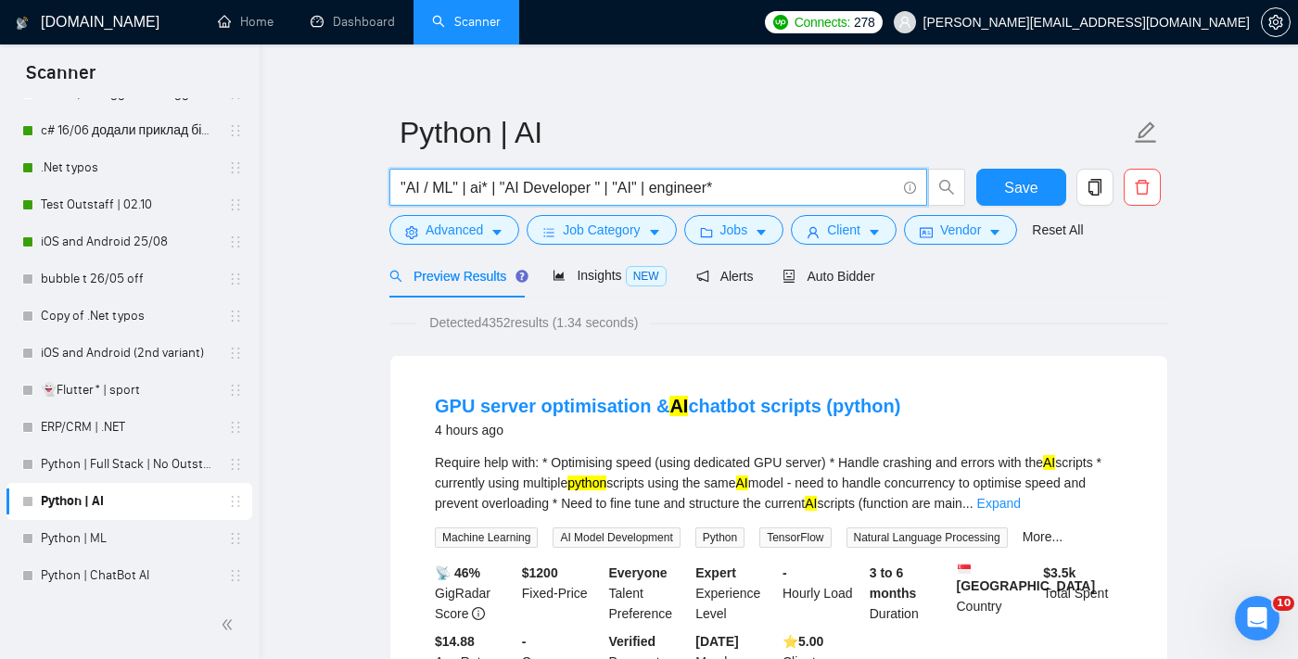
click at [746, 182] on input ""AI / ML" | ai* | "AI Developer " | "AI" | engineer*" at bounding box center [648, 187] width 495 height 23
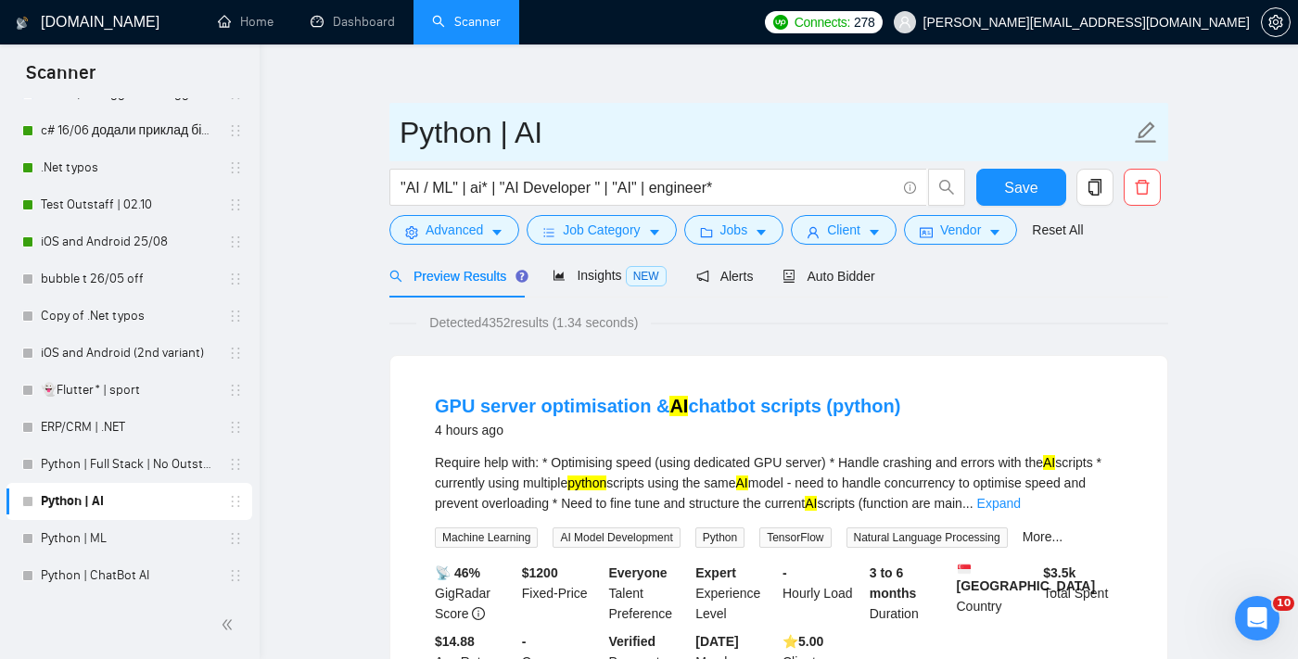
click at [1135, 135] on icon "edit" at bounding box center [1146, 133] width 24 height 24
type input "Python | AI | No Outstaff"
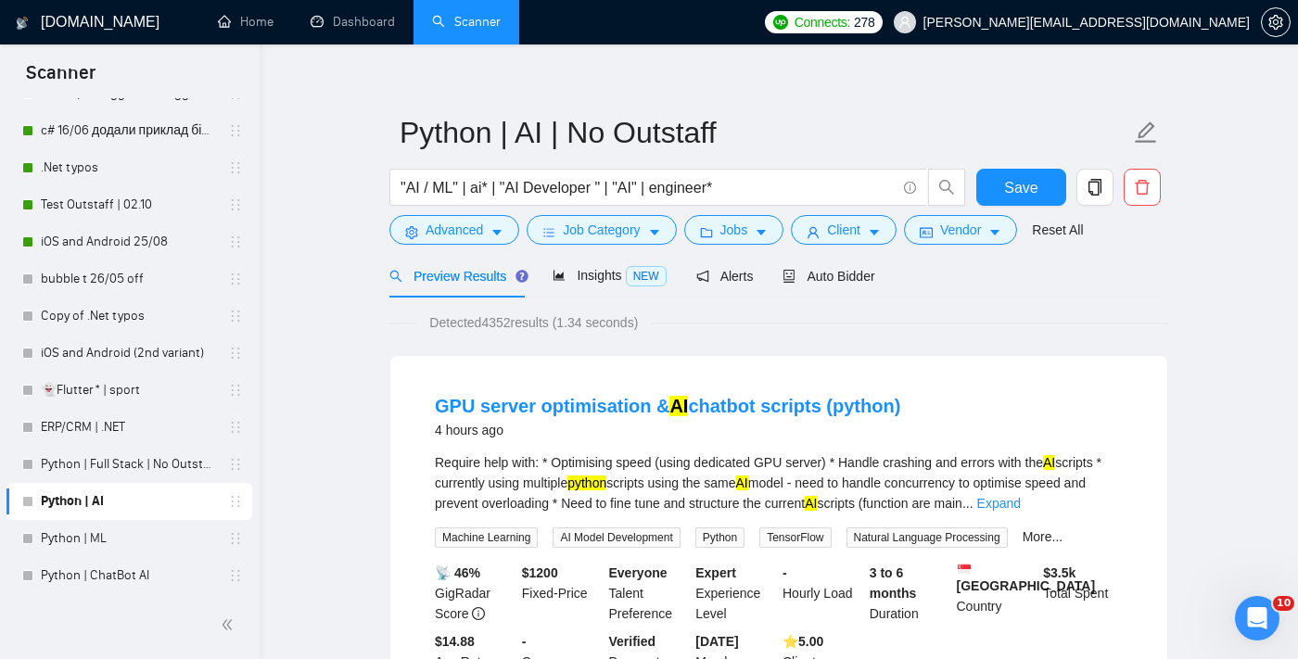
click at [1138, 259] on div "Preview Results Insights NEW Alerts Auto Bidder" at bounding box center [778, 276] width 779 height 44
click at [466, 234] on span "Advanced" at bounding box center [454, 230] width 57 height 20
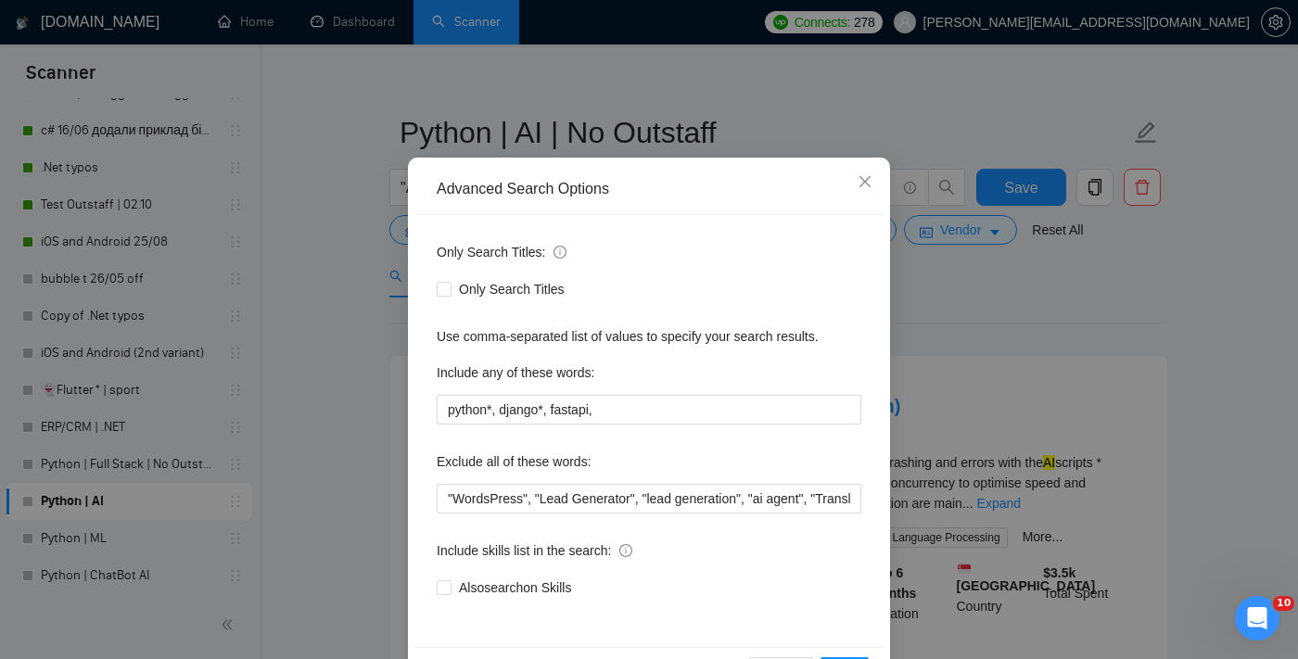
scroll to position [49, 0]
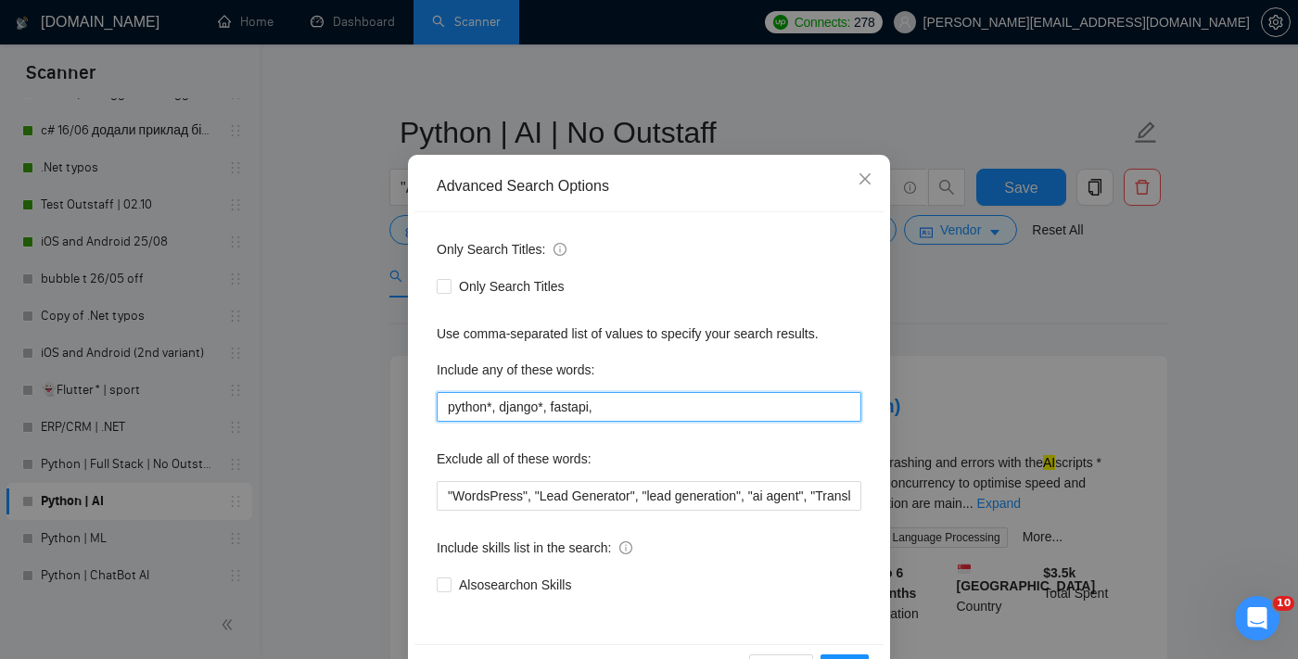
drag, startPoint x: 629, startPoint y: 409, endPoint x: 409, endPoint y: 398, distance: 220.0
click at [409, 398] on div "Advanced Search Options Only Search Titles: Only Search Titles Use comma-separa…" at bounding box center [649, 427] width 482 height 545
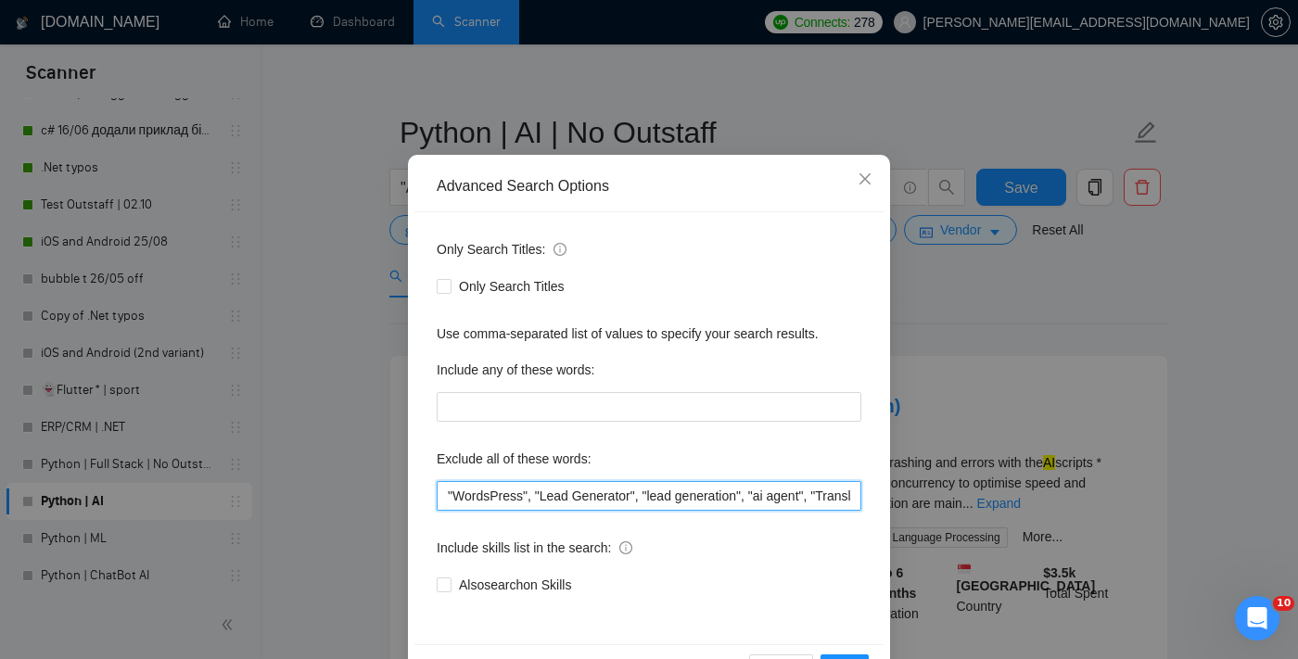
click at [447, 491] on input ""WordsPress", "Lead Generator", "lead generation", "ai agent", "Translating fro…" at bounding box center [649, 496] width 425 height 30
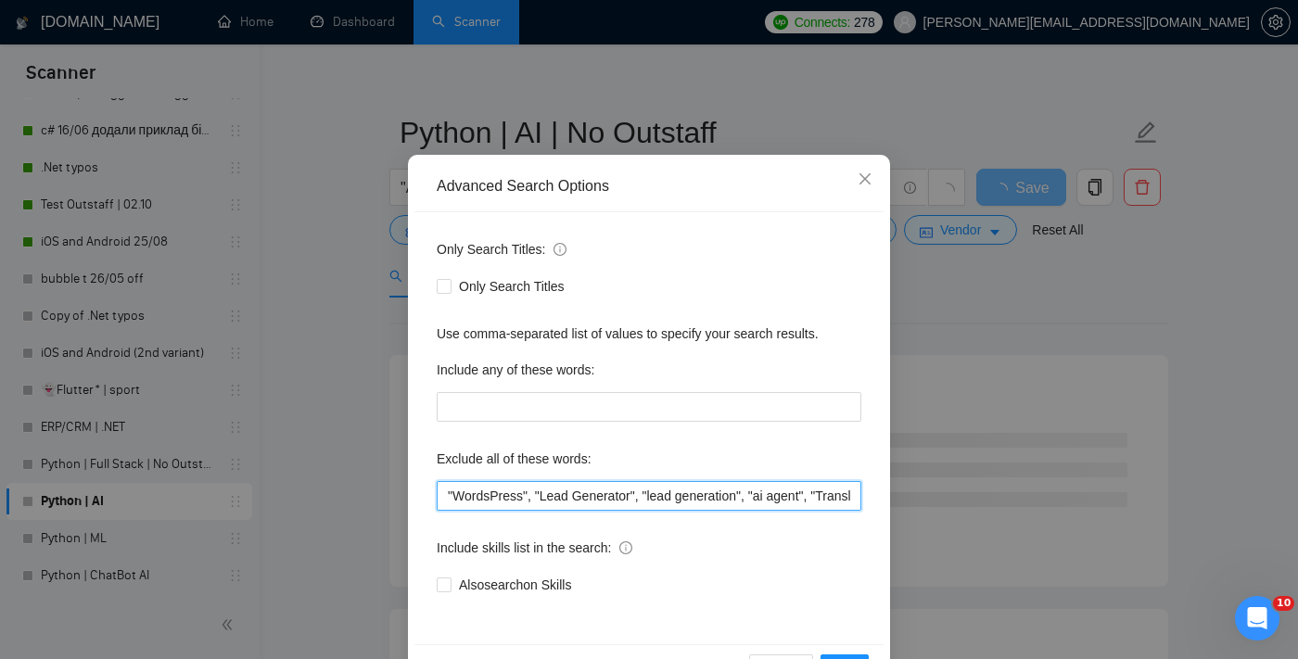
paste input "Lore*, Ipsu.do*, Sita.co*, Adip, ElitsEddoe, "Temp Incididun", "utla etdolorema…"
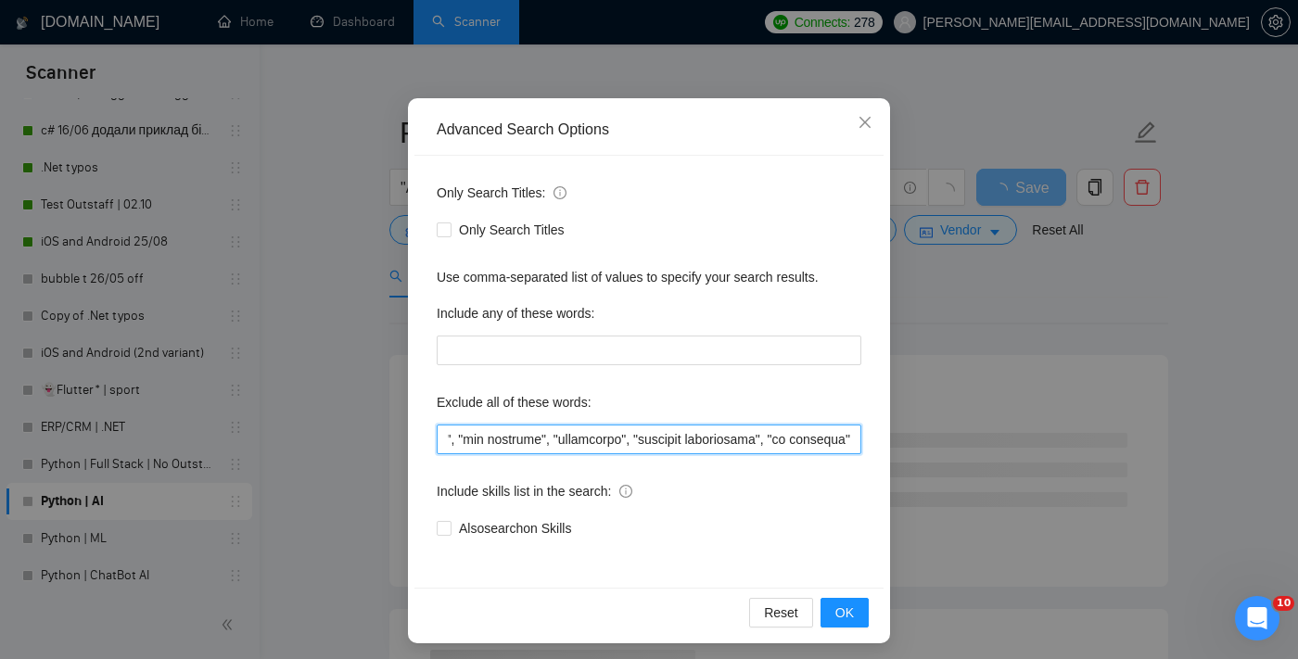
scroll to position [112, 0]
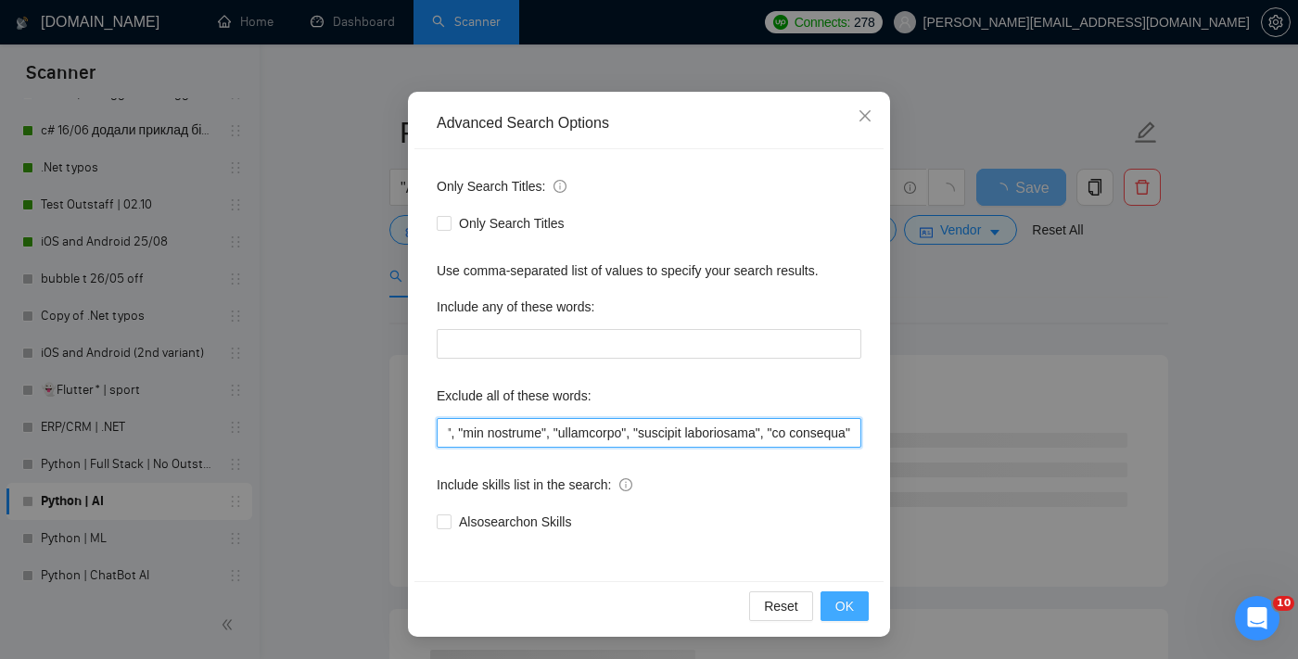
type input "Lore*, Ipsu.do*, Sita.co*, Adip, ElitsEddoe, "Temp Incididun", "utla etdolorema…"
click at [835, 611] on span "OK" at bounding box center [844, 606] width 19 height 20
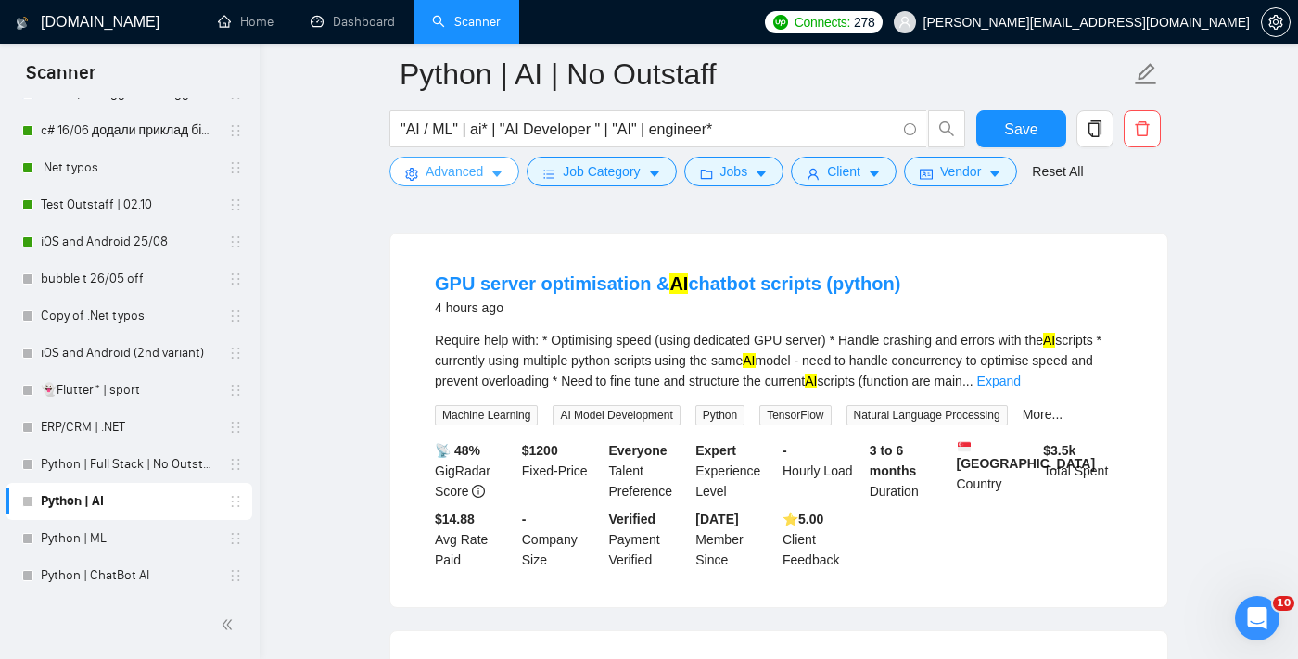
scroll to position [156, 0]
click at [1021, 378] on link "Expand" at bounding box center [999, 380] width 44 height 15
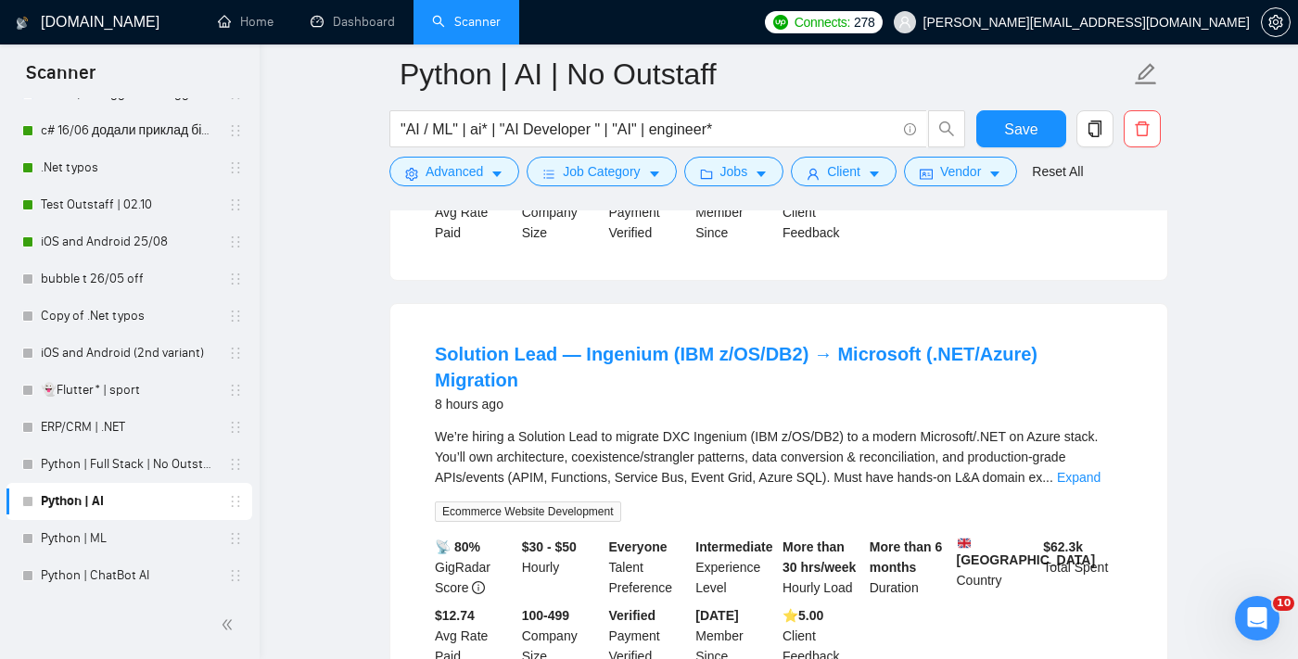
scroll to position [546, 0]
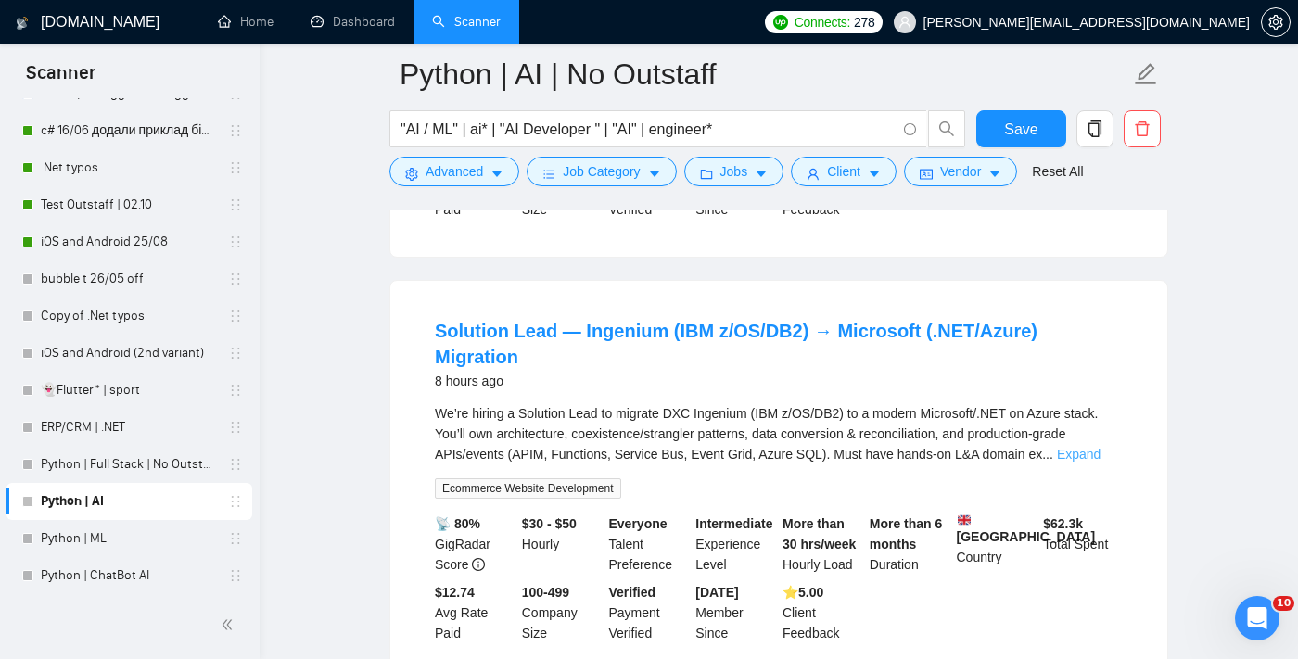
click at [1092, 447] on link "Expand" at bounding box center [1079, 454] width 44 height 15
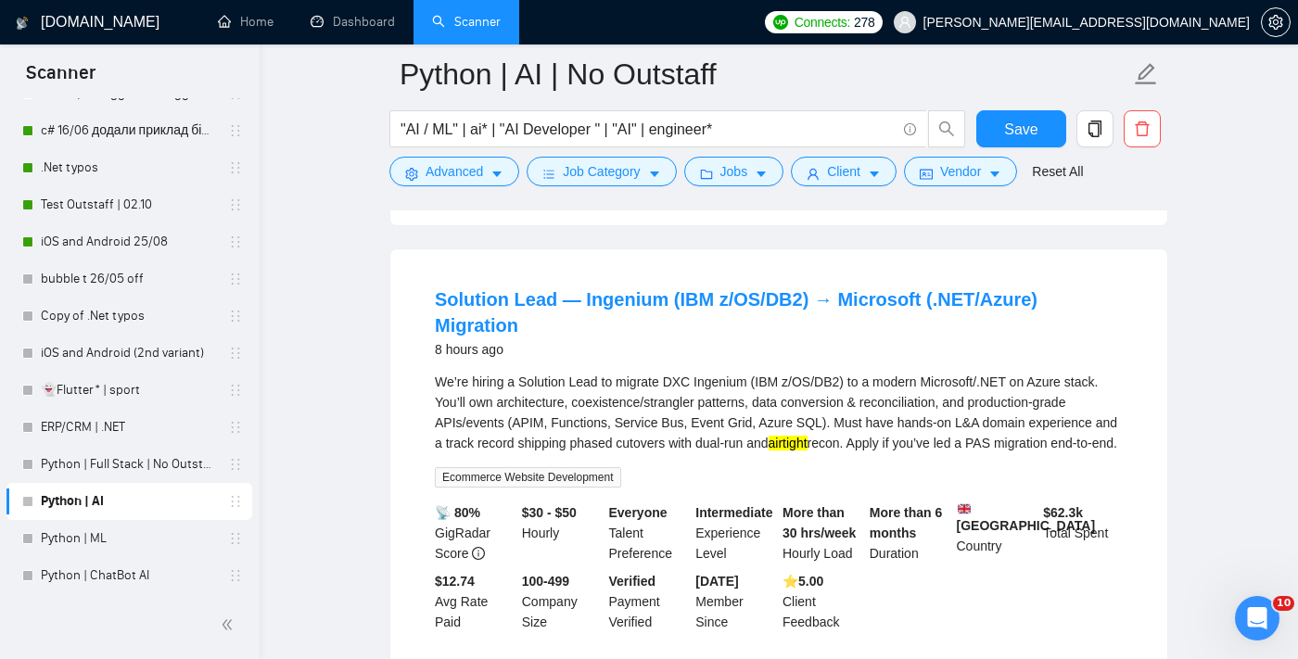
scroll to position [583, 0]
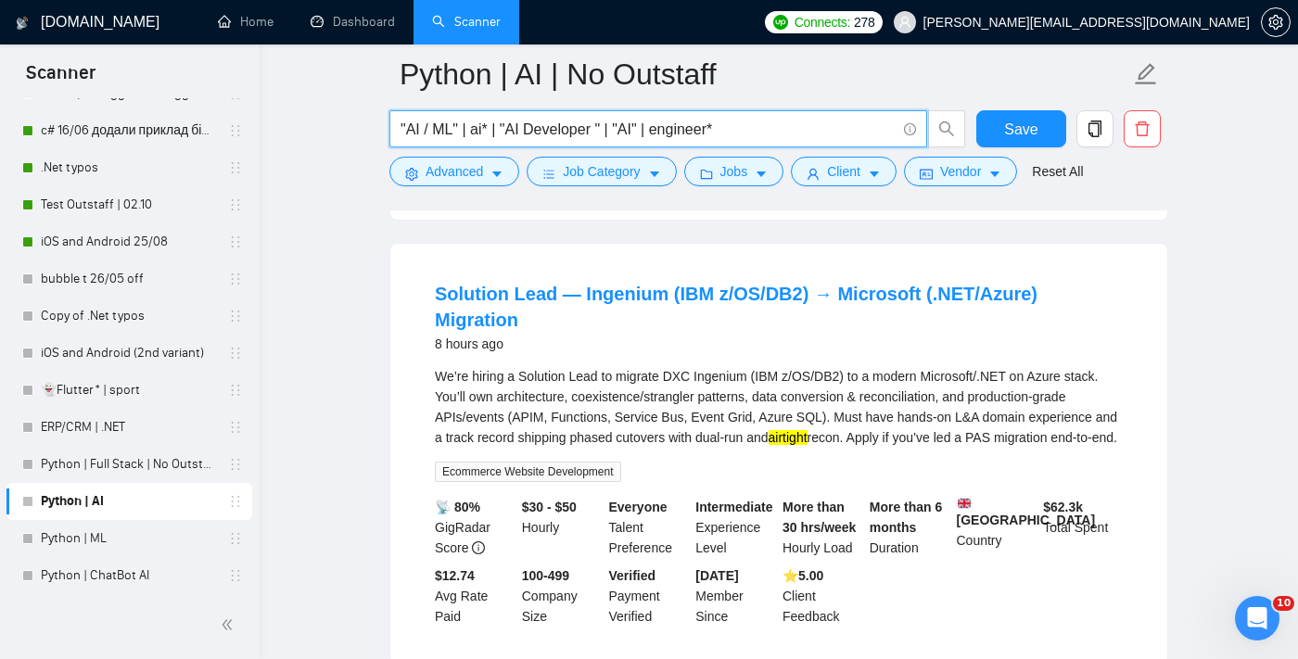
click at [484, 133] on input ""AI / ML" | ai* | "AI Developer " | "AI" | engineer*" at bounding box center [648, 129] width 495 height 23
type input ""AI / ML" | "AI Developer " | "AI" | engineer*"
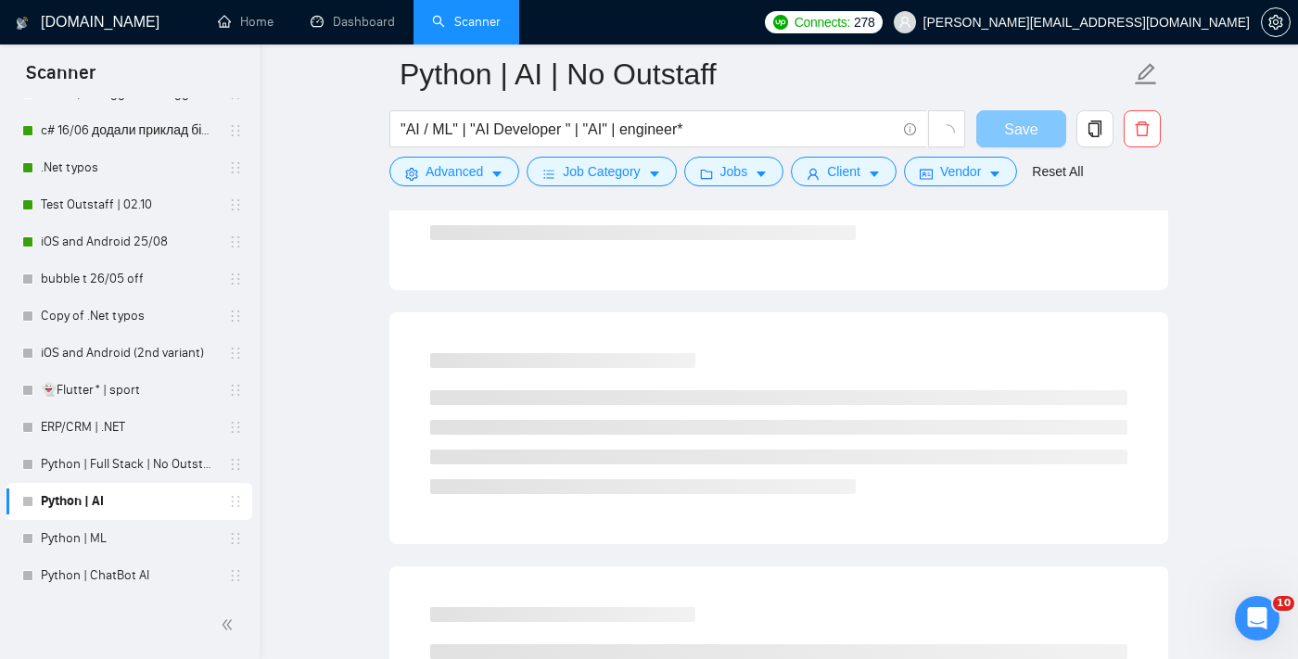
click at [1011, 131] on span "Save" at bounding box center [1020, 129] width 33 height 23
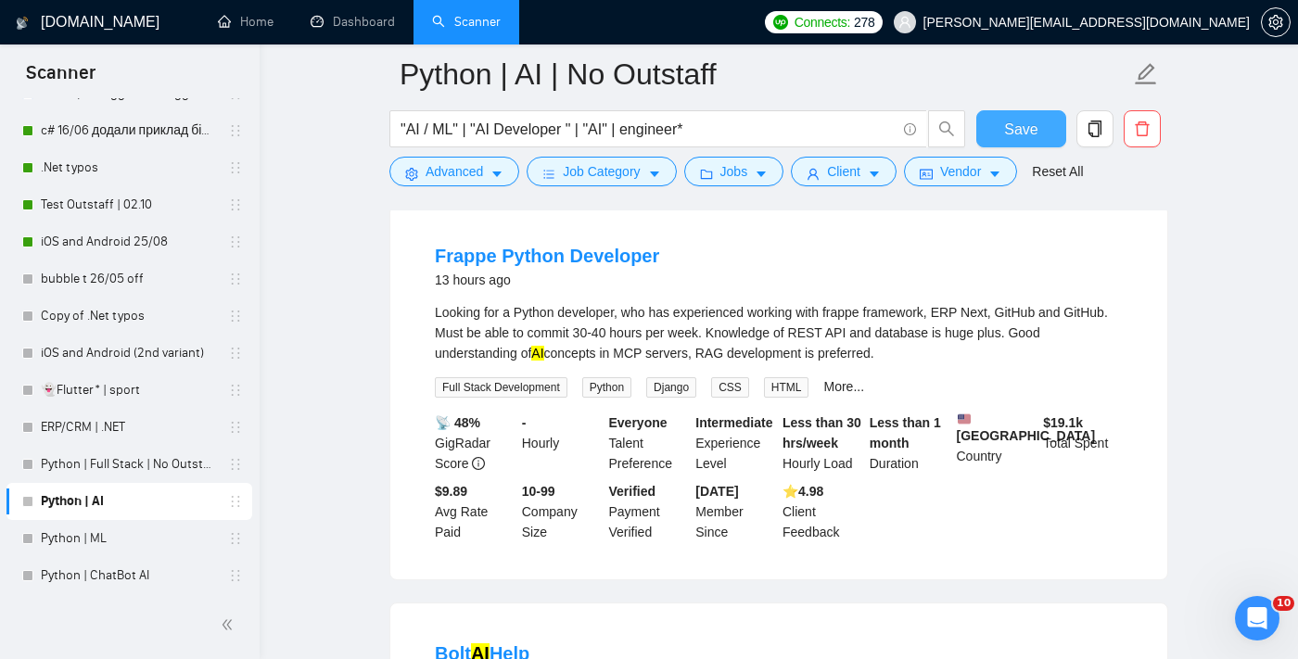
scroll to position [960, 0]
